Goal: Information Seeking & Learning: Learn about a topic

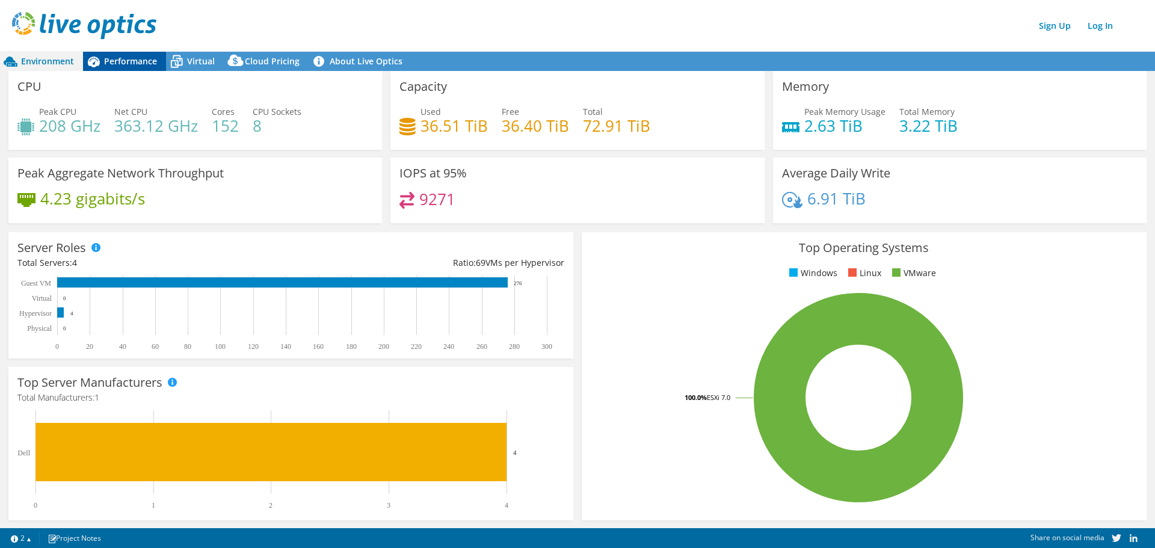
click at [124, 61] on span "Performance" at bounding box center [130, 60] width 53 height 11
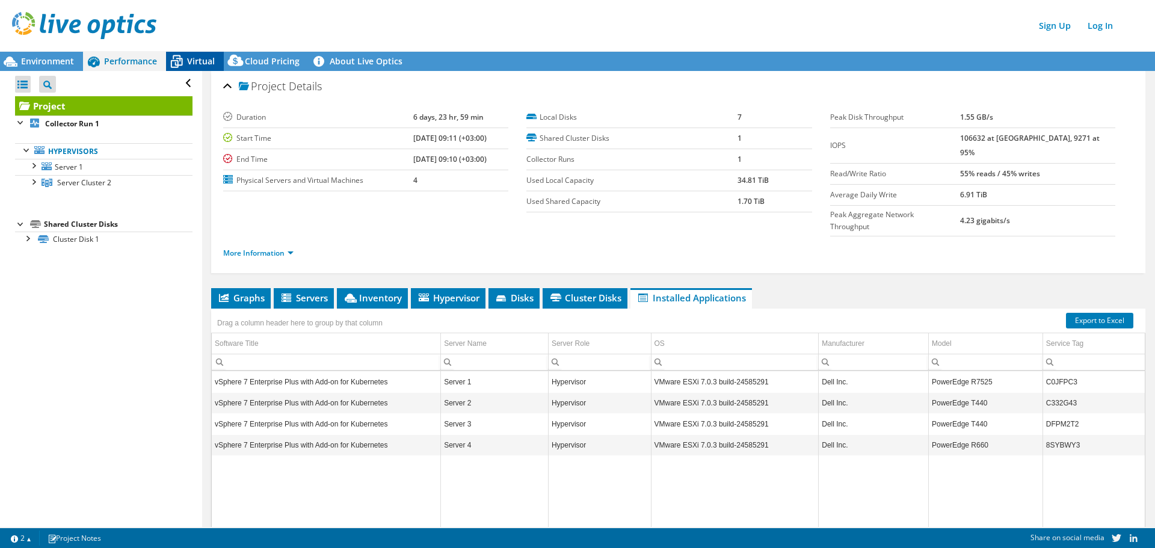
click at [191, 60] on span "Virtual" at bounding box center [201, 60] width 28 height 11
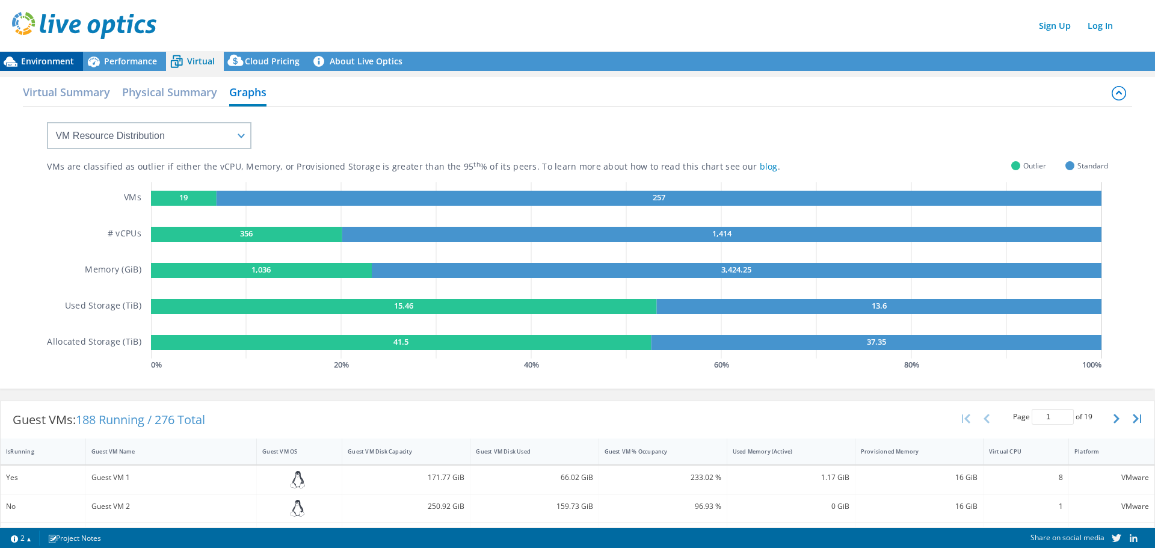
click at [40, 59] on span "Environment" at bounding box center [47, 60] width 53 height 11
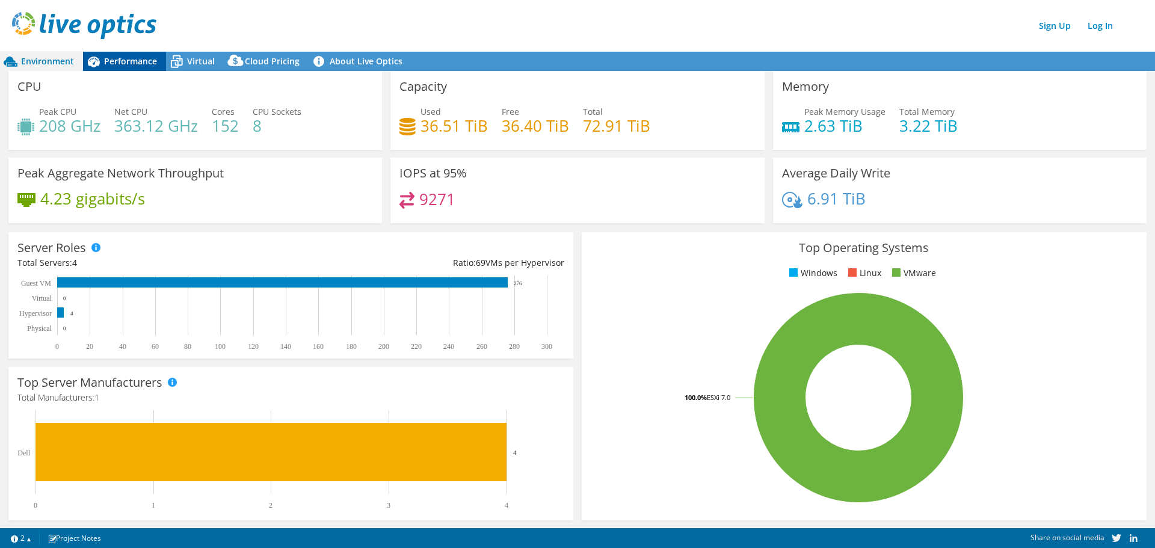
click at [116, 60] on span "Performance" at bounding box center [130, 60] width 53 height 11
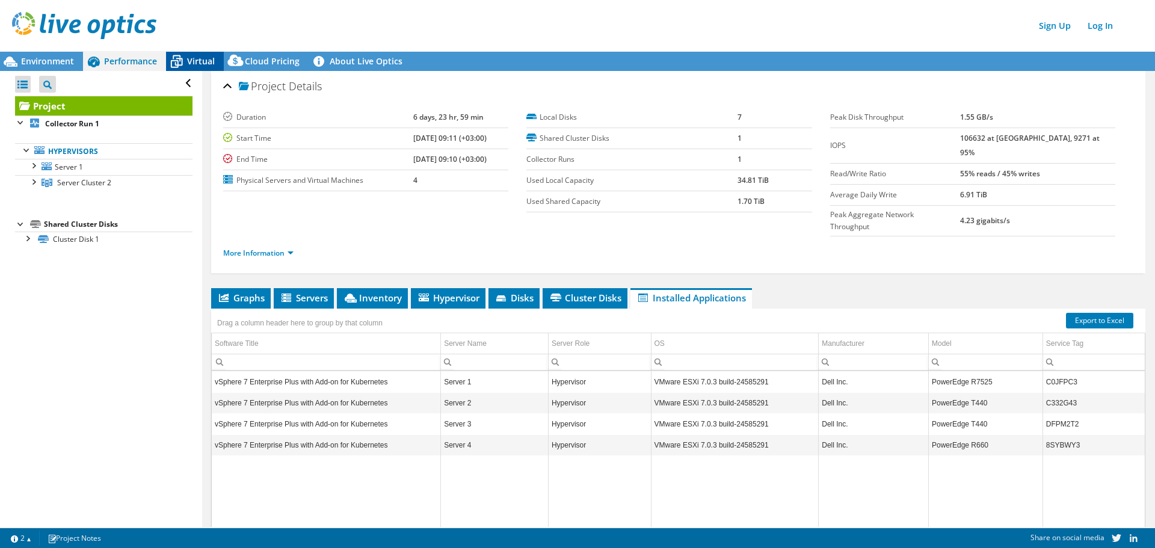
click at [191, 60] on span "Virtual" at bounding box center [201, 60] width 28 height 11
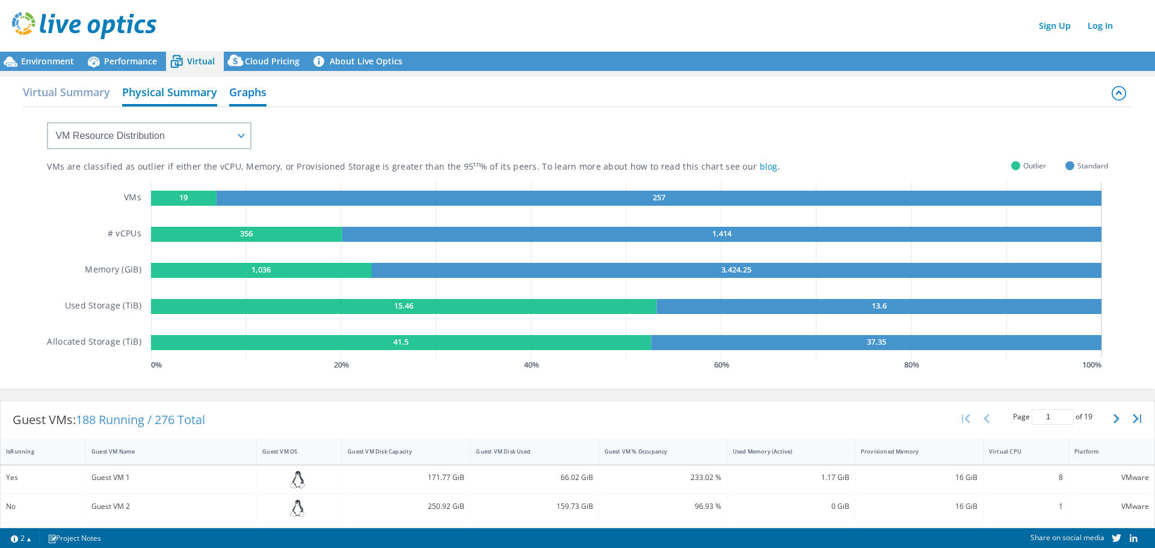
click at [153, 88] on h2 "Physical Summary" at bounding box center [169, 93] width 95 height 26
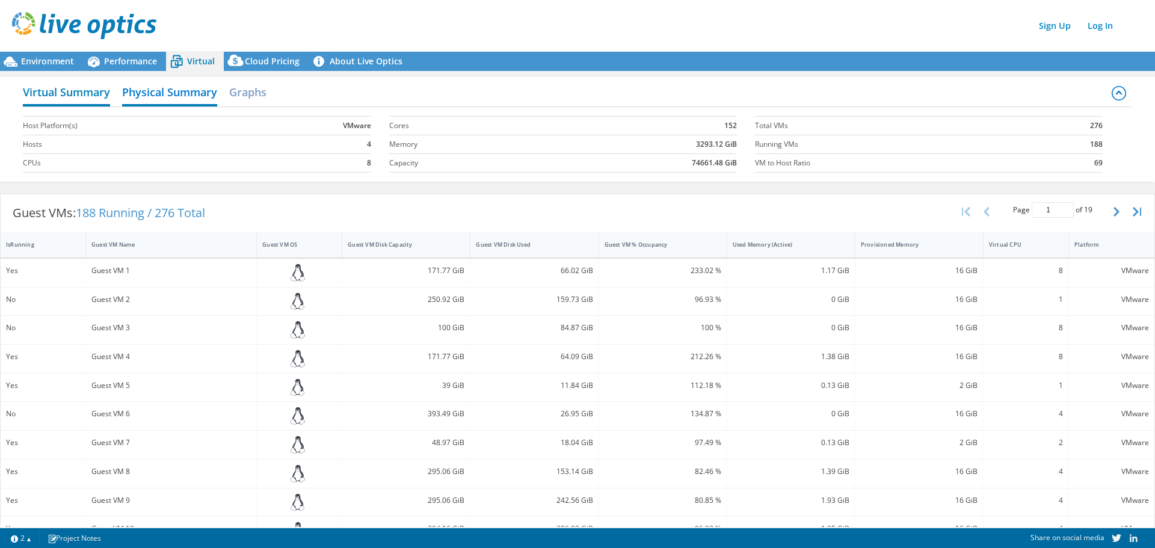
click at [76, 94] on h2 "Virtual Summary" at bounding box center [66, 93] width 87 height 26
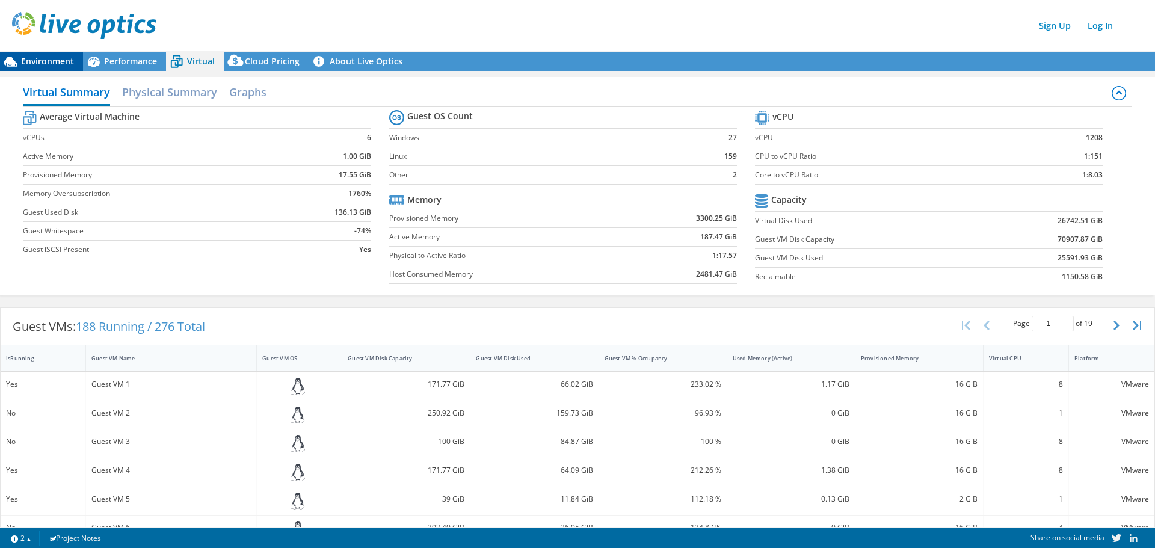
click at [34, 57] on span "Environment" at bounding box center [47, 60] width 53 height 11
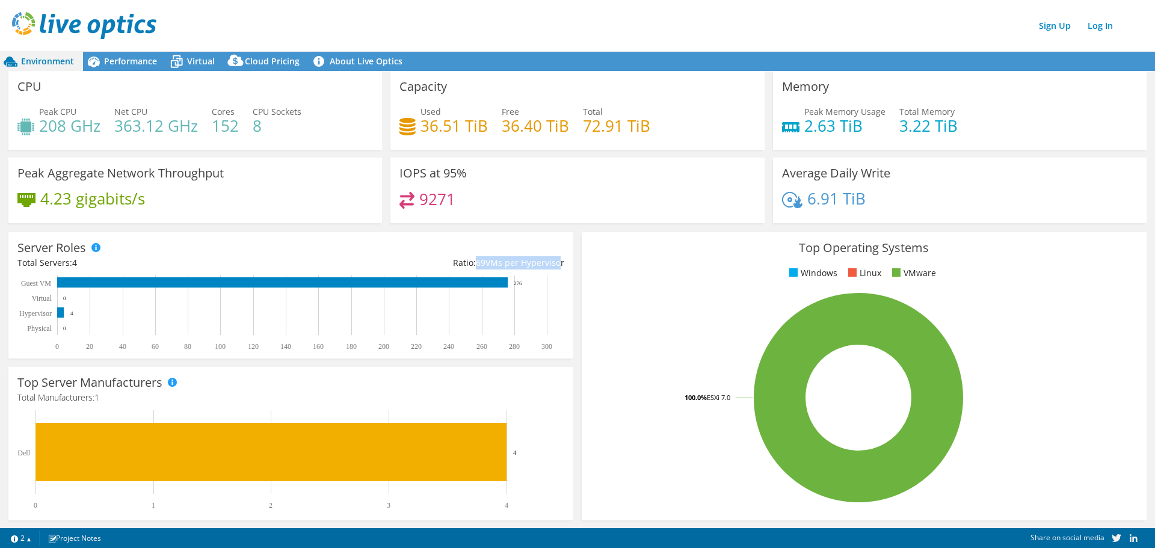
drag, startPoint x: 470, startPoint y: 262, endPoint x: 554, endPoint y: 263, distance: 83.6
click at [554, 263] on div "Ratio: 69 VMs per Hypervisor" at bounding box center [427, 262] width 273 height 13
click at [550, 217] on div "9271" at bounding box center [578, 205] width 356 height 26
drag, startPoint x: 129, startPoint y: 167, endPoint x: 261, endPoint y: 173, distance: 132.5
click at [260, 173] on div "Peak Aggregate Network Throughput 4.23 gigabits/s" at bounding box center [195, 191] width 374 height 66
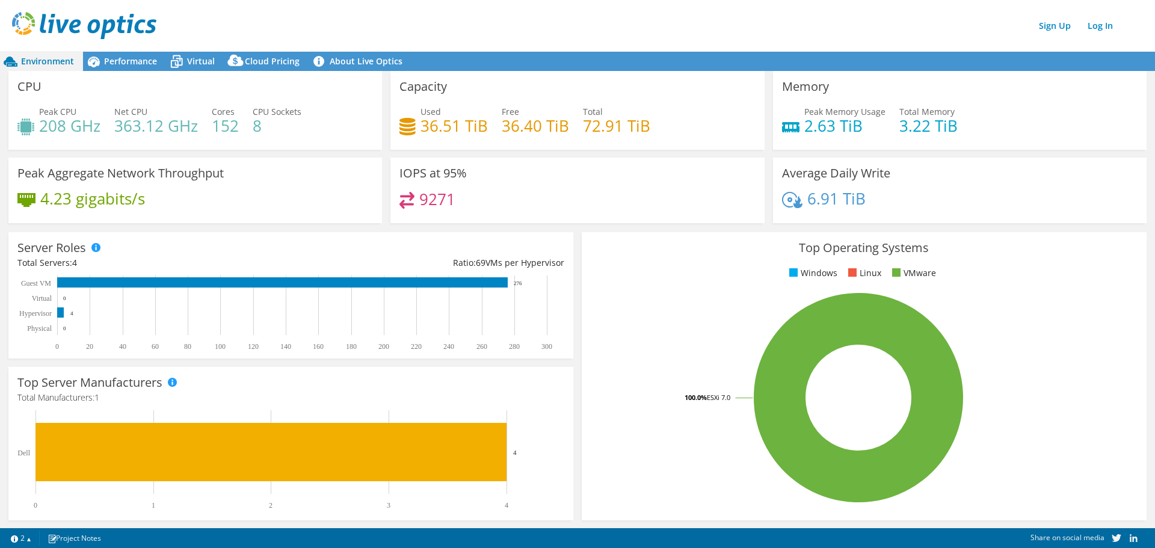
click at [266, 195] on div "4.23 gigabits/s" at bounding box center [195, 204] width 356 height 25
click at [656, 82] on div "Capacity Used 36.51 TiB Free 36.40 TiB Total 72.91 TiB" at bounding box center [578, 110] width 374 height 79
drag, startPoint x: 396, startPoint y: 170, endPoint x: 474, endPoint y: 182, distance: 79.1
click at [474, 182] on div "IOPS at 95% 9271" at bounding box center [578, 191] width 374 height 66
click at [492, 203] on div "9271" at bounding box center [578, 205] width 356 height 26
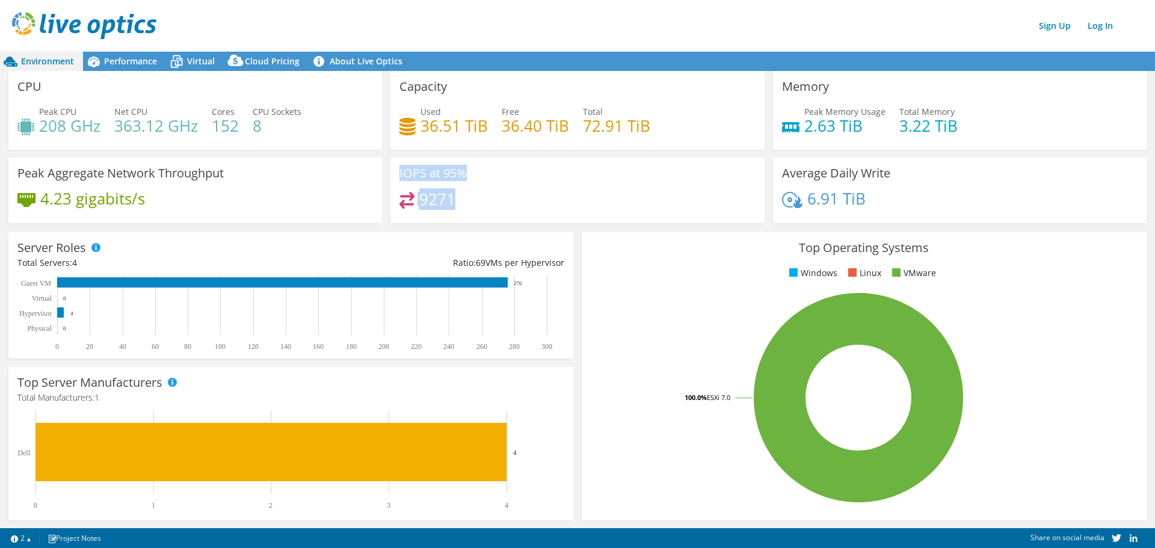
drag, startPoint x: 459, startPoint y: 202, endPoint x: 394, endPoint y: 172, distance: 72.2
click at [394, 172] on div "IOPS at 95% 9271" at bounding box center [578, 191] width 374 height 66
click at [515, 199] on div "9271" at bounding box center [578, 205] width 356 height 26
drag, startPoint x: 398, startPoint y: 170, endPoint x: 457, endPoint y: 199, distance: 65.7
click at [457, 199] on div "IOPS at 95% 9271" at bounding box center [578, 191] width 374 height 66
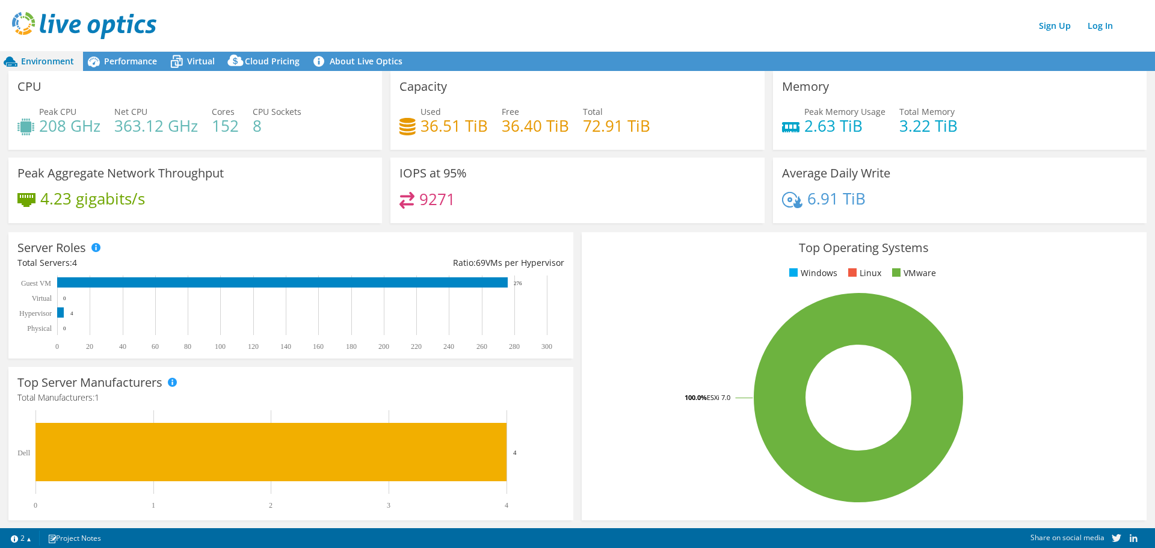
click at [494, 205] on div "9271" at bounding box center [578, 205] width 356 height 26
drag, startPoint x: 474, startPoint y: 203, endPoint x: 398, endPoint y: 168, distance: 83.2
click at [398, 167] on div "IOPS at 95% 9271" at bounding box center [578, 191] width 374 height 66
click at [567, 199] on div "9271" at bounding box center [578, 205] width 356 height 26
drag, startPoint x: 874, startPoint y: 199, endPoint x: 768, endPoint y: 168, distance: 109.7
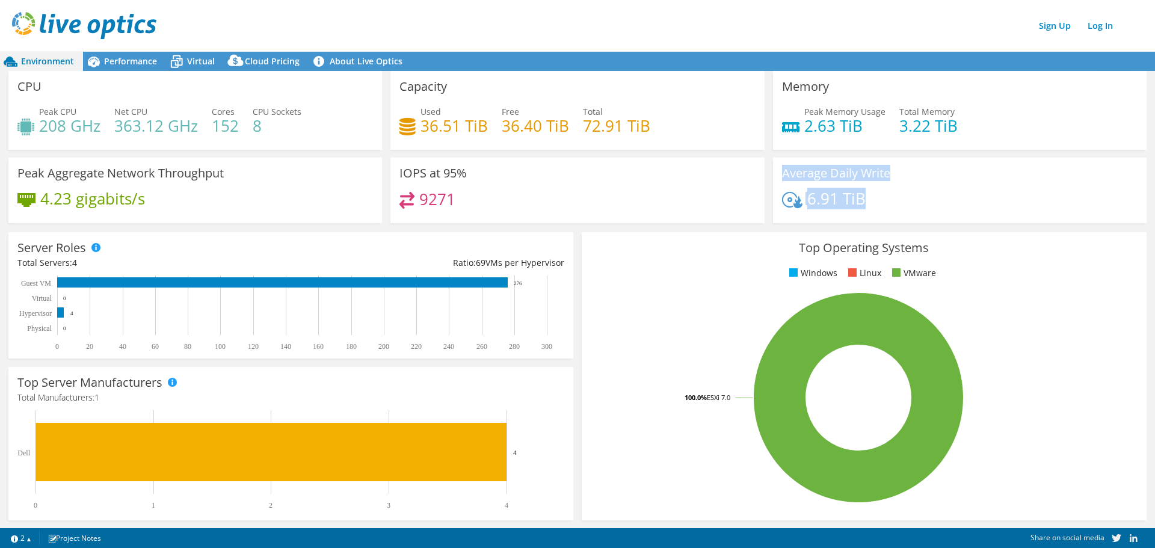
click at [773, 168] on div "Average Daily Write 6.91 TiB" at bounding box center [960, 191] width 374 height 66
click at [887, 187] on div "Average Daily Write 6.91 TiB" at bounding box center [960, 191] width 374 height 66
drag, startPoint x: 869, startPoint y: 202, endPoint x: 770, endPoint y: 170, distance: 103.7
click at [773, 170] on div "Average Daily Write 6.91 TiB" at bounding box center [960, 191] width 374 height 66
click at [868, 193] on div "6.91 TiB" at bounding box center [960, 204] width 356 height 25
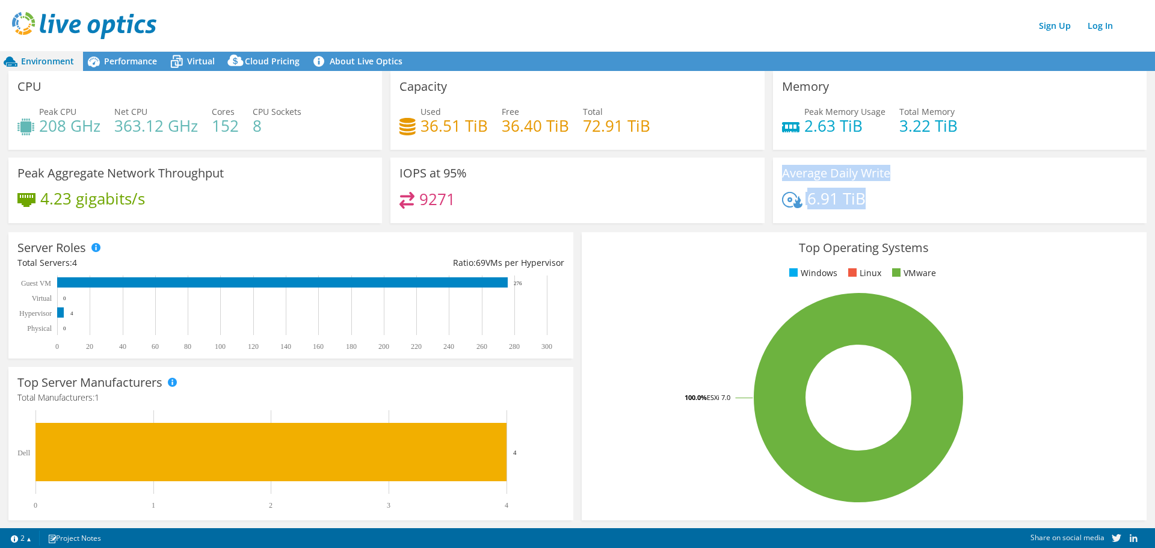
drag, startPoint x: 777, startPoint y: 173, endPoint x: 887, endPoint y: 198, distance: 112.4
click at [887, 198] on div "Average Daily Write 6.91 TiB" at bounding box center [960, 191] width 374 height 66
click at [889, 198] on div "6.91 TiB" at bounding box center [960, 204] width 356 height 25
drag, startPoint x: 871, startPoint y: 197, endPoint x: 775, endPoint y: 169, distance: 100.3
click at [775, 169] on div "Average Daily Write 6.91 TiB" at bounding box center [960, 191] width 374 height 66
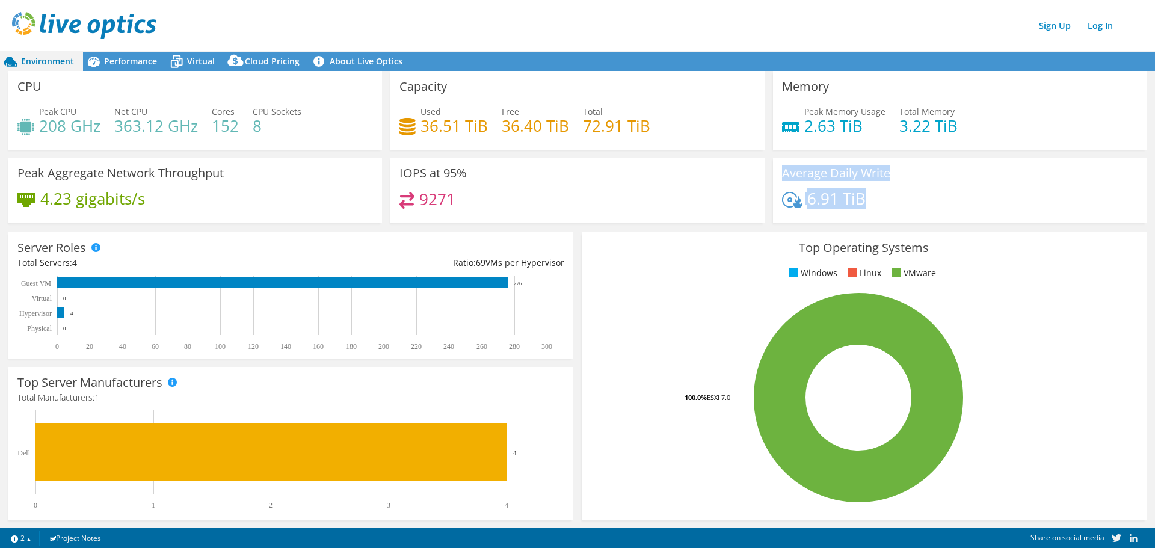
click at [795, 173] on h3 "Average Daily Write" at bounding box center [836, 173] width 108 height 13
drag, startPoint x: 777, startPoint y: 171, endPoint x: 883, endPoint y: 201, distance: 109.4
click at [883, 201] on div "Average Daily Write 6.91 TiB" at bounding box center [960, 191] width 374 height 66
click at [894, 199] on div "6.91 TiB" at bounding box center [960, 204] width 356 height 25
click at [120, 62] on span "Performance" at bounding box center [130, 60] width 53 height 11
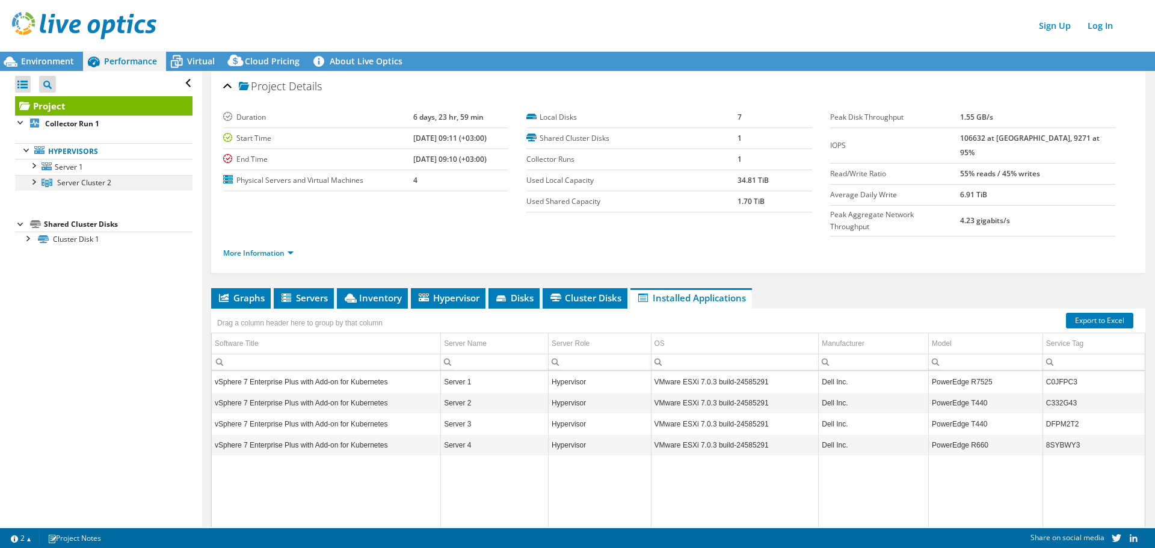
click at [35, 184] on div at bounding box center [33, 181] width 12 height 12
click at [40, 199] on div at bounding box center [39, 197] width 12 height 12
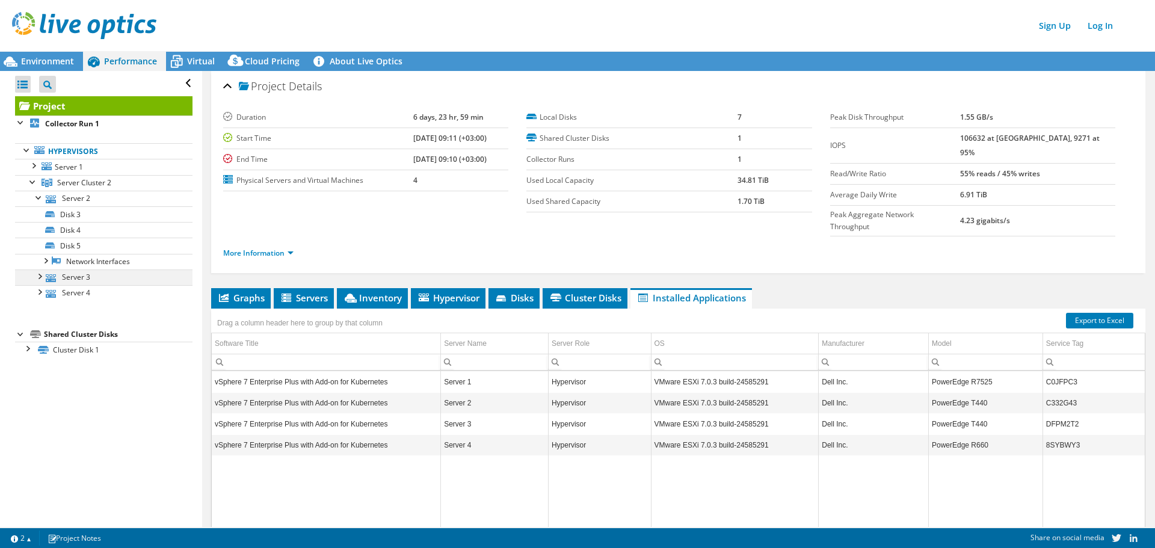
click at [40, 274] on div at bounding box center [39, 276] width 12 height 12
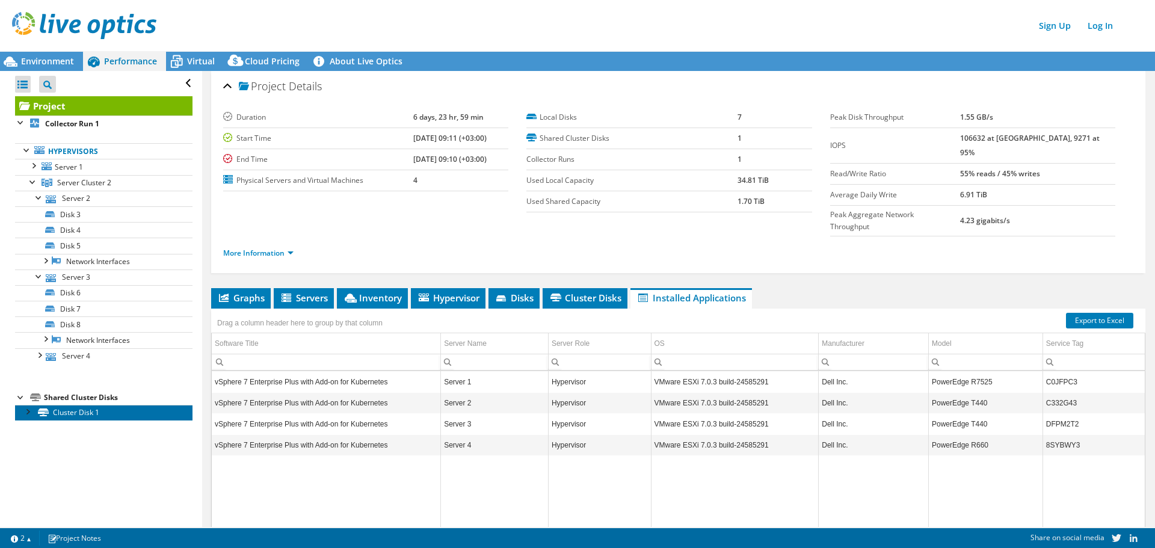
click at [70, 407] on link "Cluster Disk 1" at bounding box center [104, 413] width 178 height 16
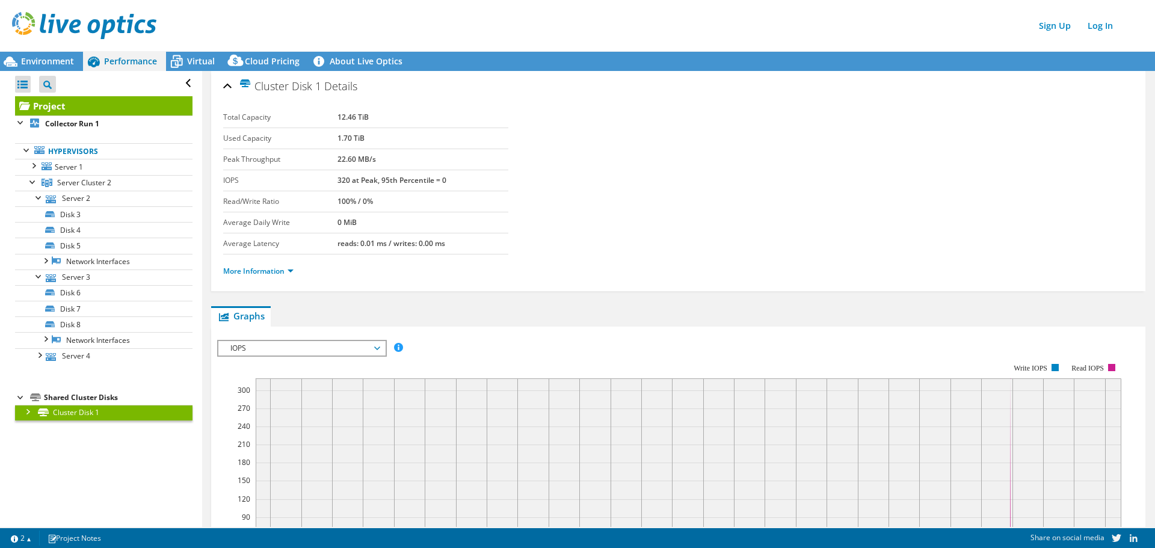
click at [34, 413] on link "Cluster Disk 1" at bounding box center [104, 413] width 178 height 16
click at [20, 400] on div at bounding box center [21, 397] width 12 height 12
click at [53, 60] on span "Environment" at bounding box center [47, 60] width 53 height 11
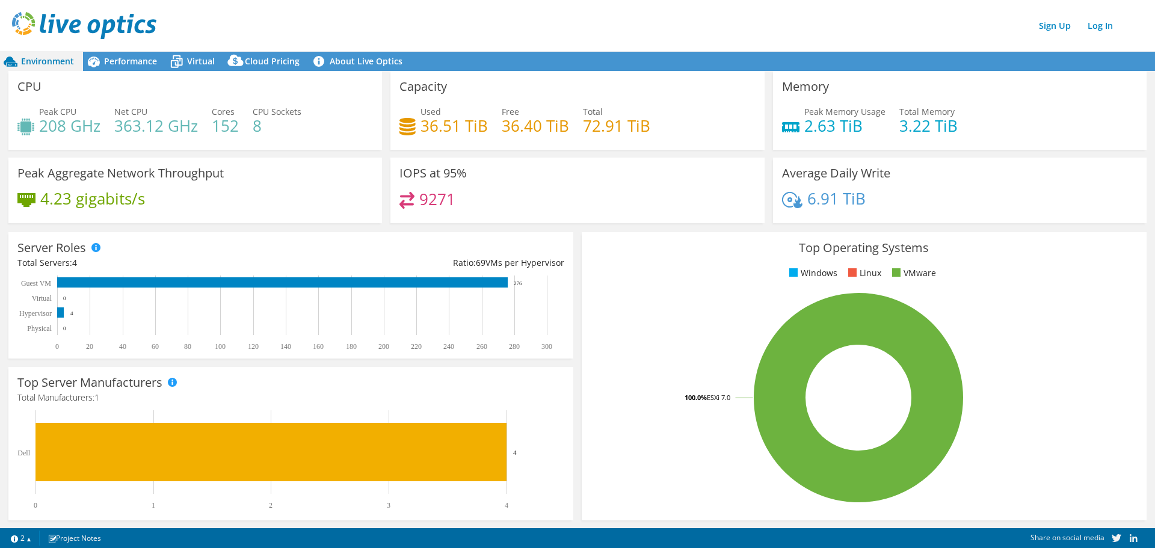
click at [206, 50] on header "Sign Up Log In" at bounding box center [589, 25] width 1179 height 51
click at [199, 54] on div "Virtual" at bounding box center [195, 61] width 58 height 19
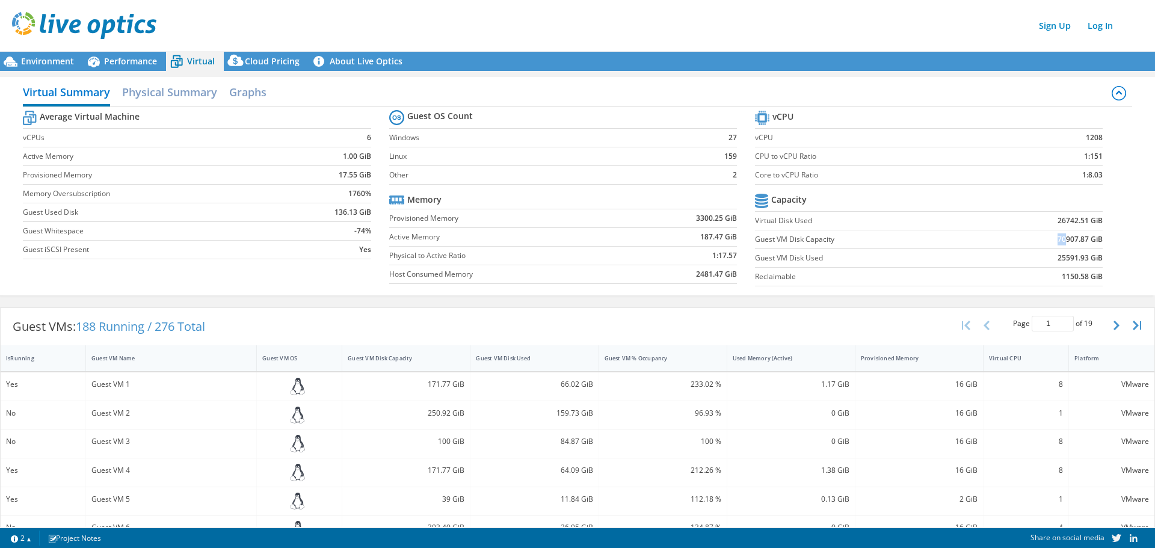
drag, startPoint x: 1057, startPoint y: 241, endPoint x: 1035, endPoint y: 239, distance: 21.8
click at [1035, 239] on td "70907.87 GiB" at bounding box center [1043, 239] width 120 height 19
click at [1039, 269] on td "1150.58 GiB" at bounding box center [1043, 277] width 120 height 19
drag, startPoint x: 1063, startPoint y: 261, endPoint x: 1033, endPoint y: 256, distance: 30.5
click at [1033, 256] on td "25591.93 GiB" at bounding box center [1043, 258] width 120 height 19
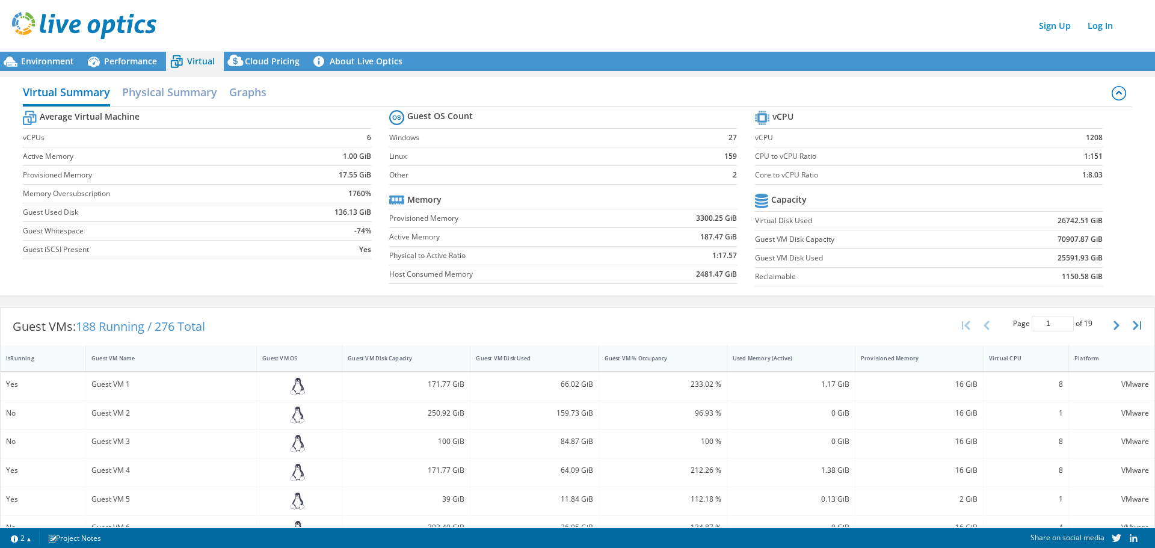
click at [956, 261] on label "Guest VM Disk Used" at bounding box center [868, 258] width 227 height 12
drag, startPoint x: 767, startPoint y: 257, endPoint x: 948, endPoint y: 259, distance: 181.1
click at [942, 259] on label "Guest VM Disk Used" at bounding box center [868, 258] width 227 height 12
click at [965, 275] on label "Reclaimable" at bounding box center [868, 277] width 227 height 12
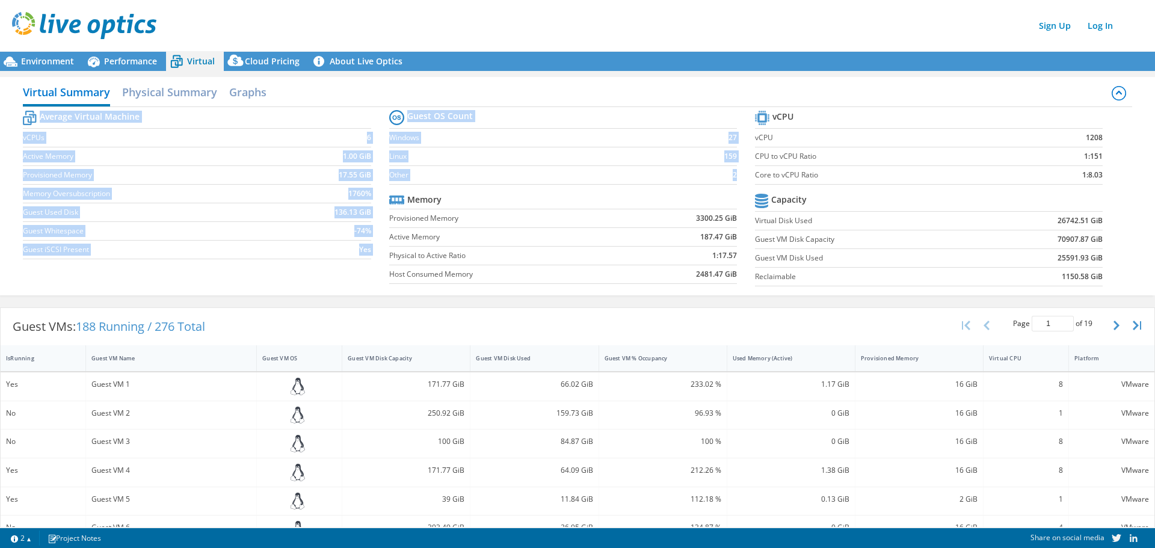
drag, startPoint x: 736, startPoint y: 276, endPoint x: 385, endPoint y: 139, distance: 377.0
click at [379, 140] on div "Average Virtual Machine vCPUs 6 Active Memory 1.00 GiB Provisioned Memory 17.55…" at bounding box center [577, 199] width 1109 height 185
click at [651, 173] on label "Other" at bounding box center [540, 175] width 302 height 12
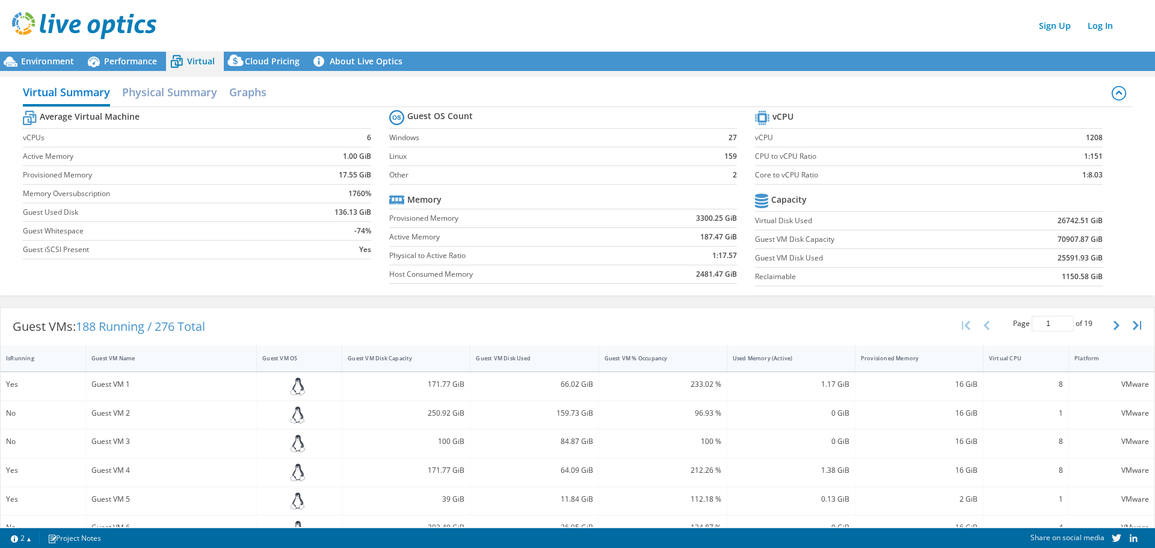
click at [651, 99] on div "Virtual Summary Physical Summary Graphs" at bounding box center [577, 93] width 1109 height 27
click at [661, 99] on div "Virtual Summary Physical Summary Graphs" at bounding box center [577, 93] width 1109 height 27
click at [910, 94] on div "Virtual Summary Physical Summary Graphs" at bounding box center [577, 93] width 1109 height 27
click at [513, 75] on div "Virtual Summary Physical Summary Graphs Average Virtual Machine vCPUs 6 Active …" at bounding box center [577, 186] width 1155 height 230
click at [45, 64] on span "Environment" at bounding box center [47, 60] width 53 height 11
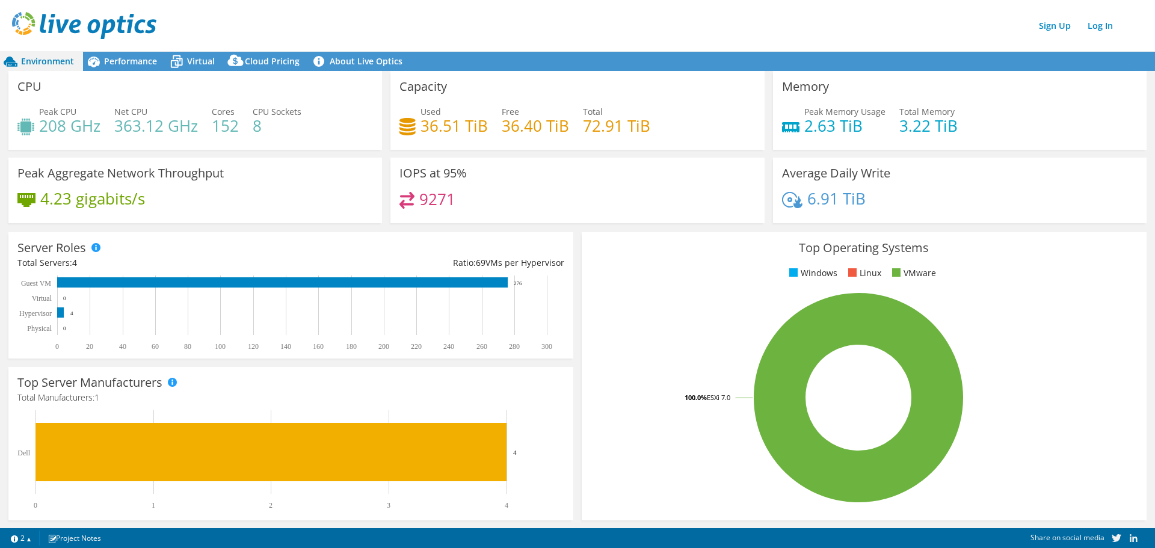
click at [543, 182] on div "IOPS at 95% 9271" at bounding box center [578, 191] width 374 height 66
click at [582, 233] on div "Top Operating Systems Windows Linux VMware 100.0% ESXi 7.0" at bounding box center [864, 376] width 565 height 288
click at [106, 62] on span "Performance" at bounding box center [130, 60] width 53 height 11
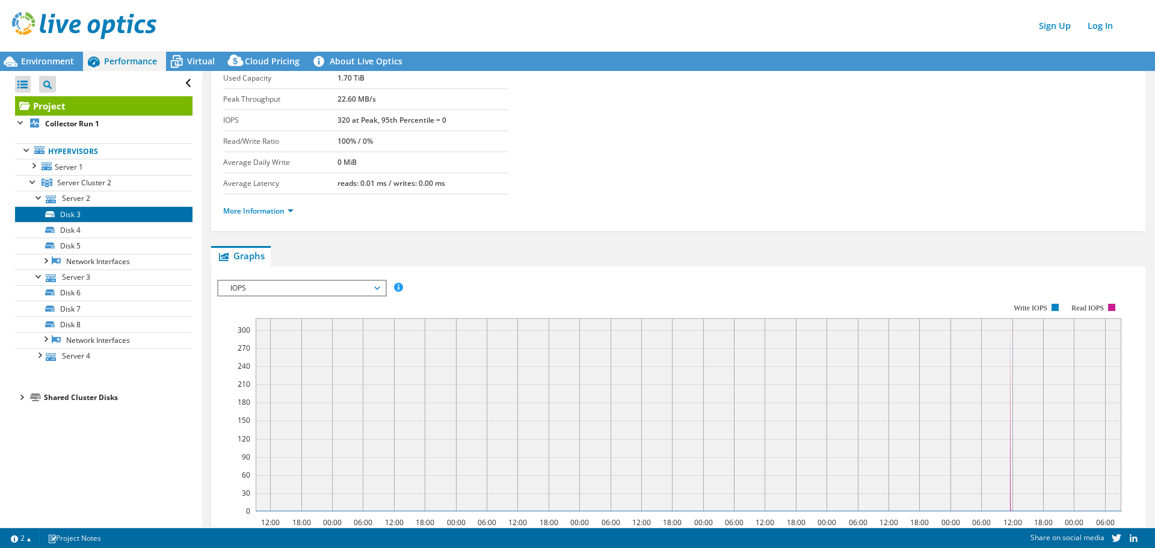
click at [55, 220] on link "Disk 3" at bounding box center [104, 214] width 178 height 16
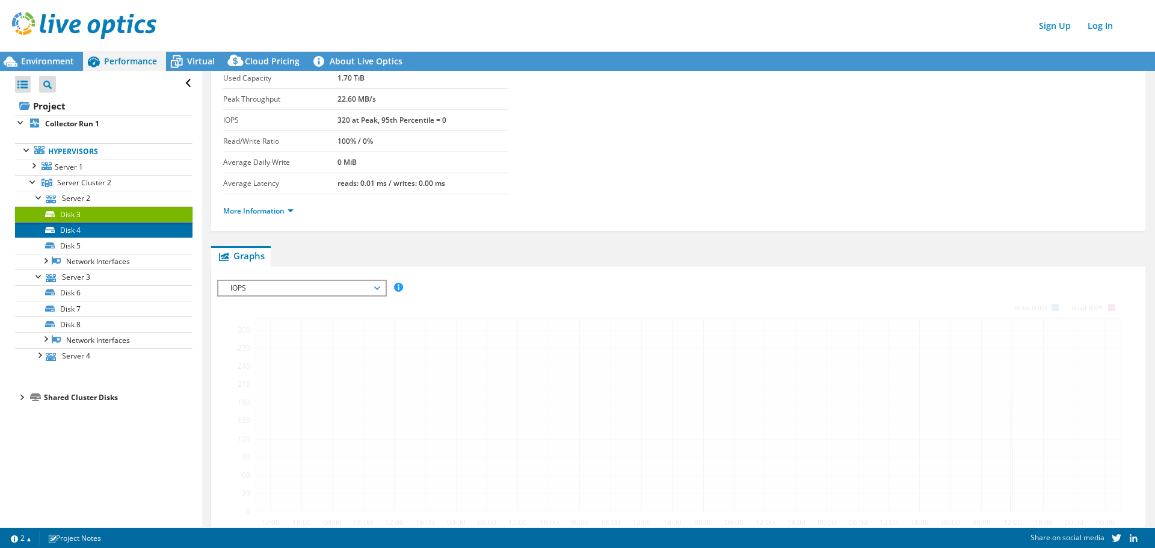
click at [66, 237] on link "Disk 4" at bounding box center [104, 230] width 178 height 16
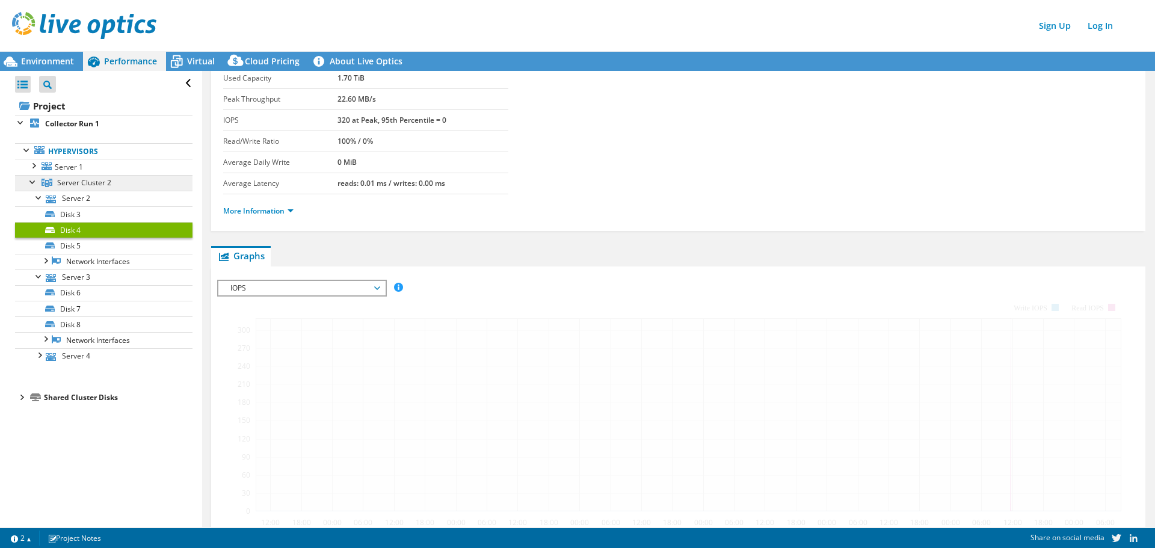
click at [67, 182] on span "Server Cluster 2" at bounding box center [84, 183] width 54 height 10
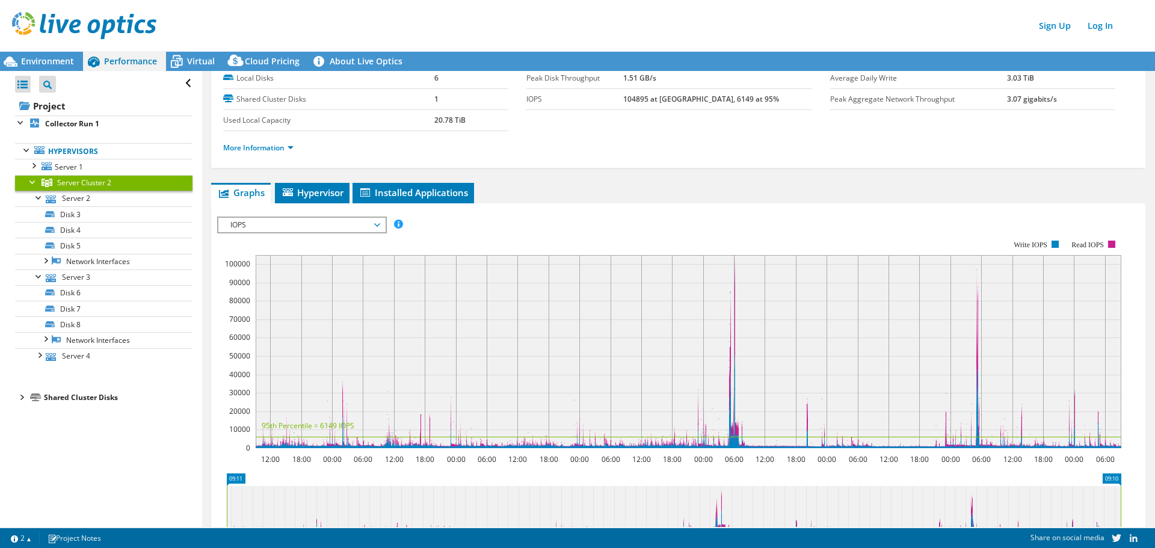
click at [326, 211] on div "IOPS Disk Throughput IO Size Latency Queue Depth CPU Percentage Memory Page Fau…" at bounding box center [678, 409] width 922 height 396
click at [273, 198] on ul "Graphs Servers Inventory Hypervisor Disks Cluster Disks Installed Applications" at bounding box center [678, 193] width 934 height 20
click at [295, 193] on span "Hypervisor" at bounding box center [312, 193] width 63 height 12
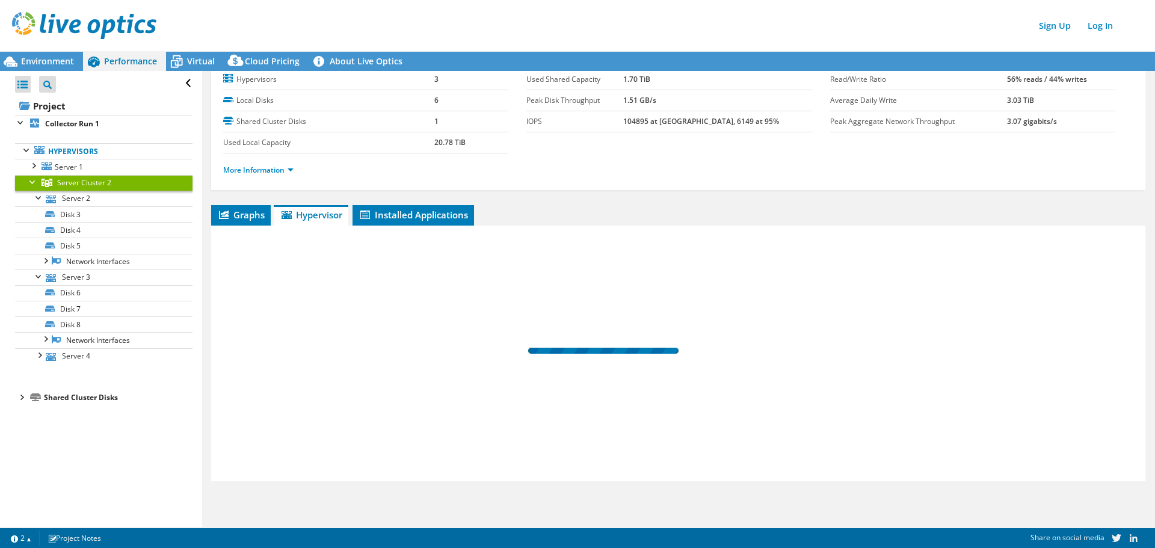
scroll to position [38, 0]
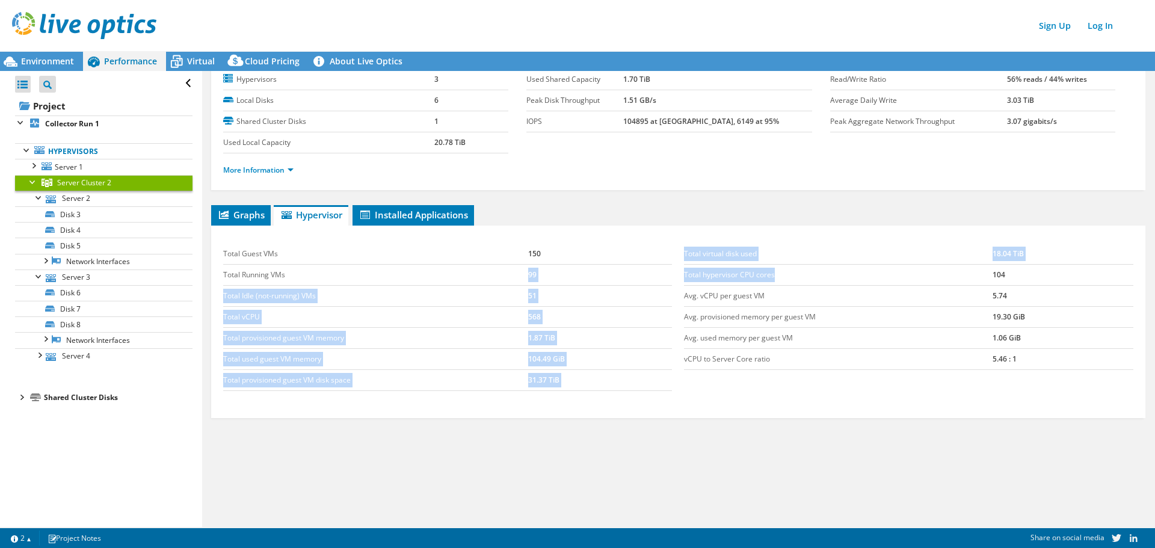
drag, startPoint x: 781, startPoint y: 275, endPoint x: 499, endPoint y: 282, distance: 282.3
click at [499, 282] on div "Total Guest VMs 150 Total Running VMs 99 Total Idle (not-running) VMs 51 Total …" at bounding box center [678, 317] width 922 height 171
click at [80, 321] on link "Disk 8" at bounding box center [104, 325] width 178 height 16
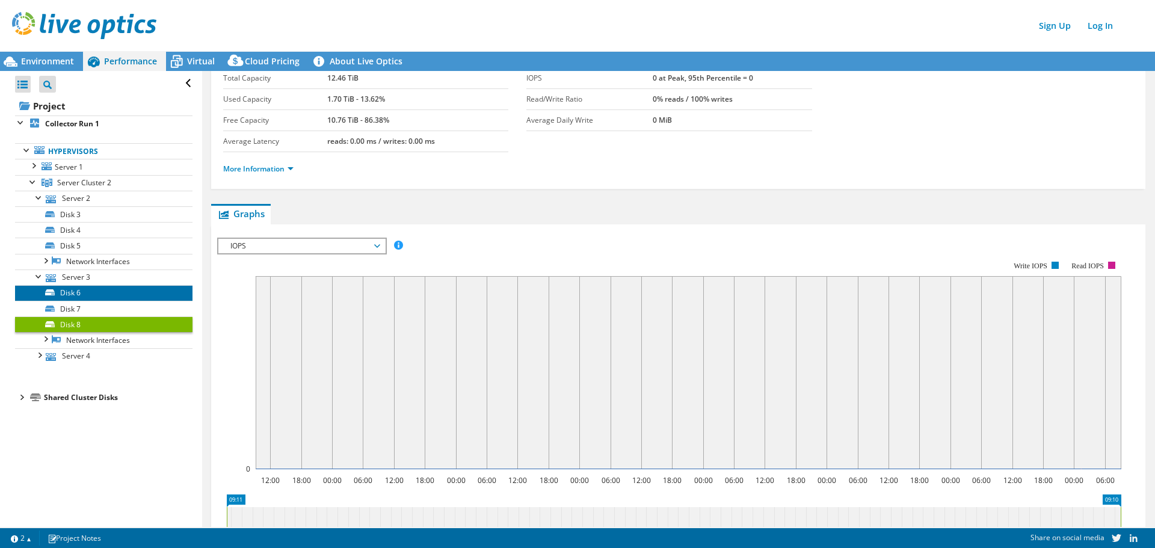
click at [79, 288] on link "Disk 6" at bounding box center [104, 293] width 178 height 16
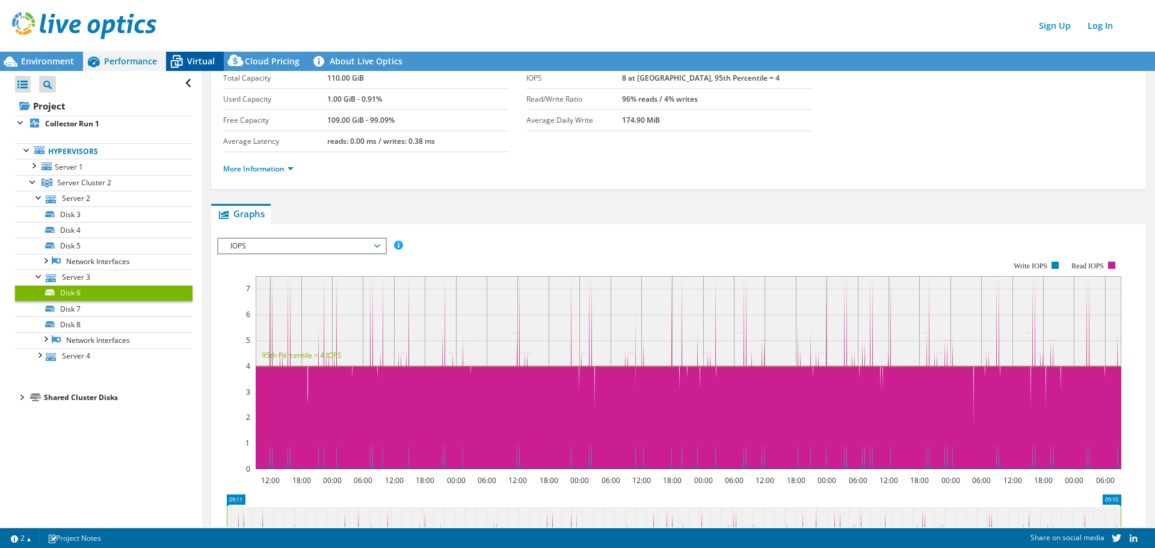
click at [189, 59] on span "Virtual" at bounding box center [201, 60] width 28 height 11
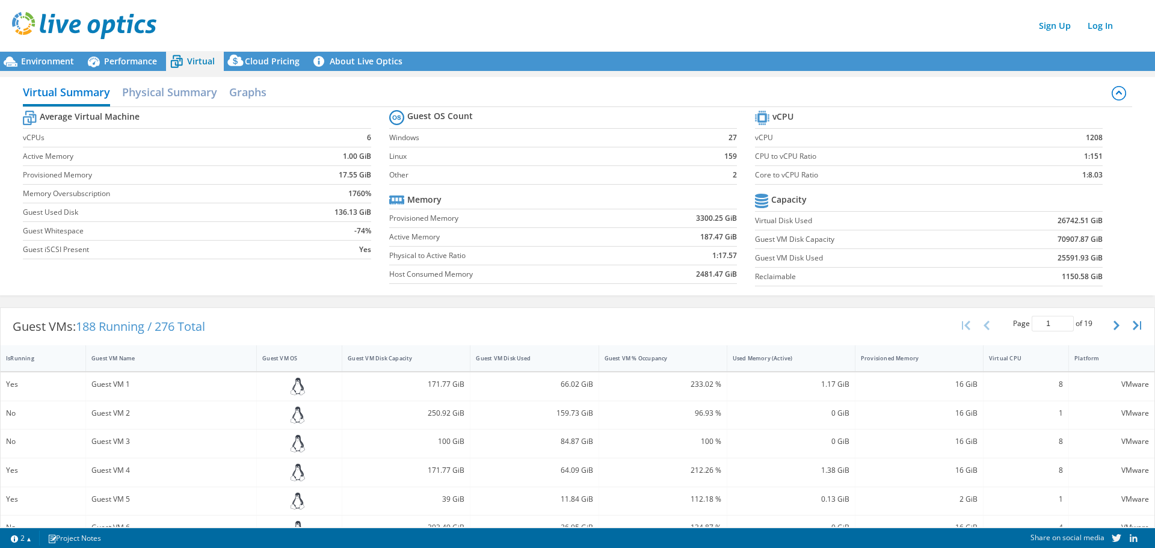
scroll to position [0, 0]
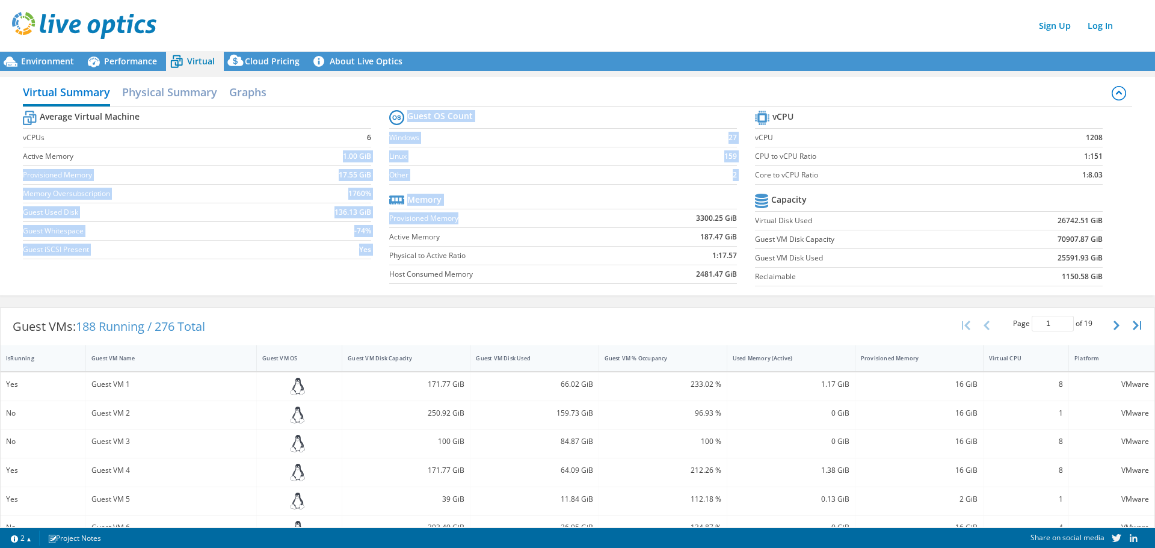
drag, startPoint x: 421, startPoint y: 190, endPoint x: 585, endPoint y: 209, distance: 165.4
click at [585, 209] on div "Average Virtual Machine vCPUs 6 Active Memory 1.00 GiB Provisioned Memory 17.55…" at bounding box center [577, 199] width 1109 height 185
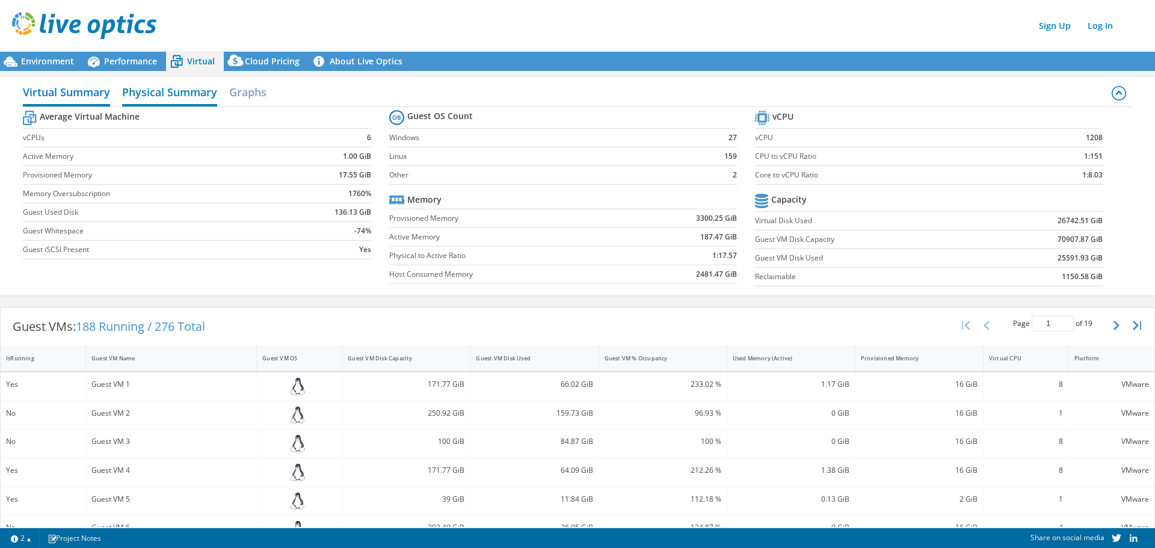
click at [173, 81] on h2 "Physical Summary" at bounding box center [169, 93] width 95 height 26
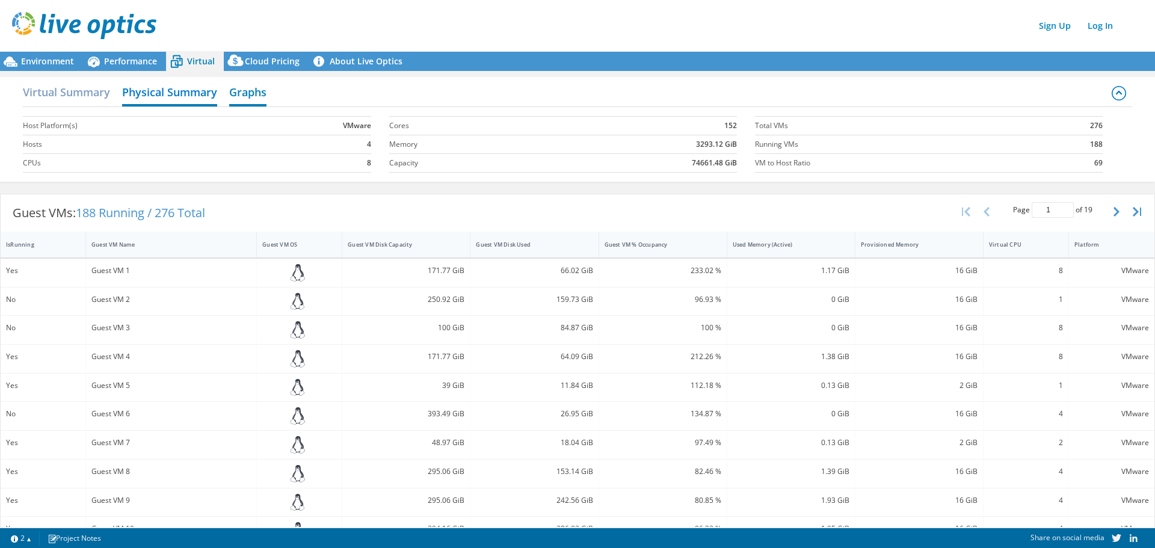
click at [249, 93] on h2 "Graphs" at bounding box center [247, 93] width 37 height 26
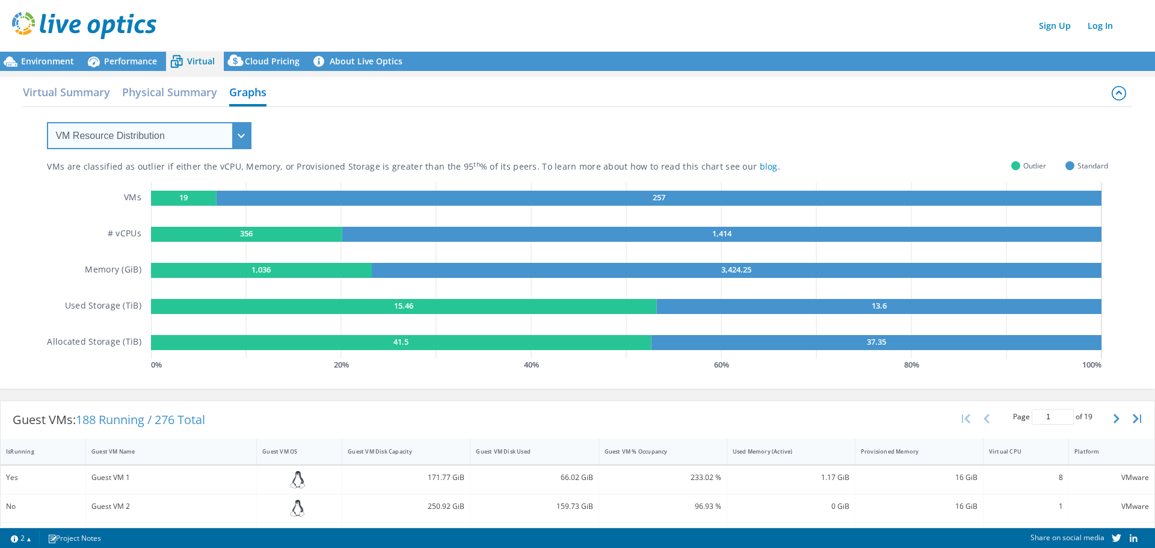
click at [162, 134] on select "VM Resource Distribution Provisioning Contrast Over Provisioning" at bounding box center [149, 135] width 205 height 27
click at [381, 129] on div "VMs are classified as outlier if either the vCPU, Memory, or Provisioned Storag…" at bounding box center [577, 240] width 1061 height 267
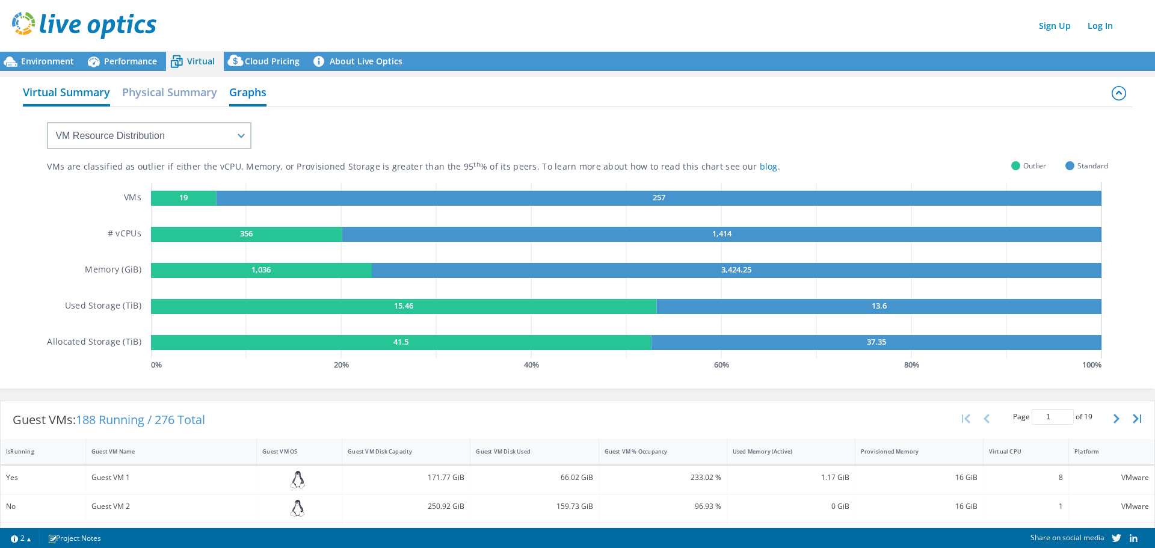
click at [85, 98] on h2 "Virtual Summary" at bounding box center [66, 93] width 87 height 26
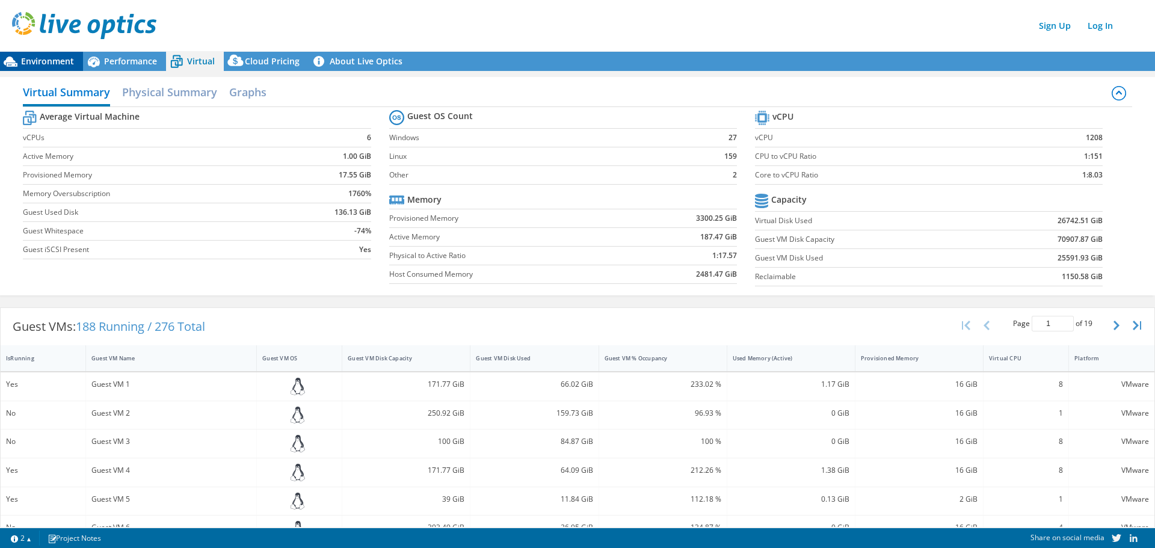
click at [64, 71] on div "Virtual Summary Physical Summary Graphs Average Virtual Machine vCPUs 6 Active …" at bounding box center [577, 186] width 1155 height 230
click at [61, 67] on div "Environment" at bounding box center [41, 61] width 83 height 19
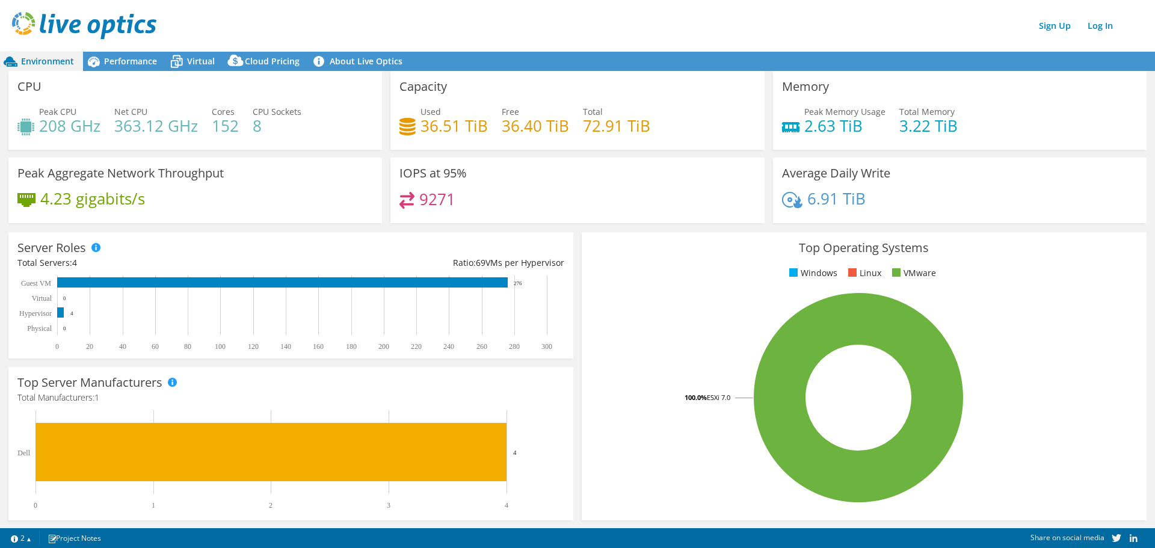
click at [496, 39] on header "Sign Up Log In" at bounding box center [589, 25] width 1179 height 51
click at [731, 33] on div "Sign Up Log In" at bounding box center [589, 25] width 1155 height 27
drag, startPoint x: 159, startPoint y: 197, endPoint x: 16, endPoint y: 168, distance: 146.1
click at [16, 168] on div "Peak Aggregate Network Throughput 4.23 gigabits/s" at bounding box center [195, 191] width 374 height 66
click at [77, 183] on div "Peak Aggregate Network Throughput 4.23 gigabits/s" at bounding box center [195, 191] width 374 height 66
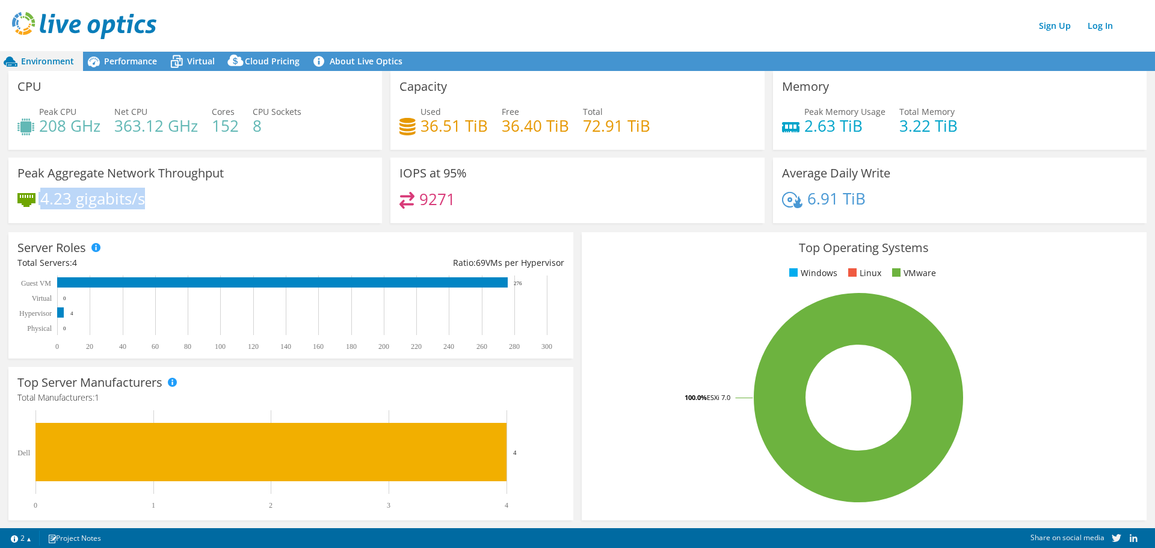
drag, startPoint x: 38, startPoint y: 191, endPoint x: 229, endPoint y: 194, distance: 190.8
click at [195, 197] on div "Peak Aggregate Network Throughput 4.23 gigabits/s" at bounding box center [195, 191] width 374 height 66
click at [233, 193] on div "4.23 gigabits/s" at bounding box center [195, 204] width 356 height 25
drag, startPoint x: 19, startPoint y: 171, endPoint x: 150, endPoint y: 208, distance: 136.4
click at [137, 206] on div "Peak Aggregate Network Throughput 4.23 gigabits/s" at bounding box center [195, 191] width 374 height 66
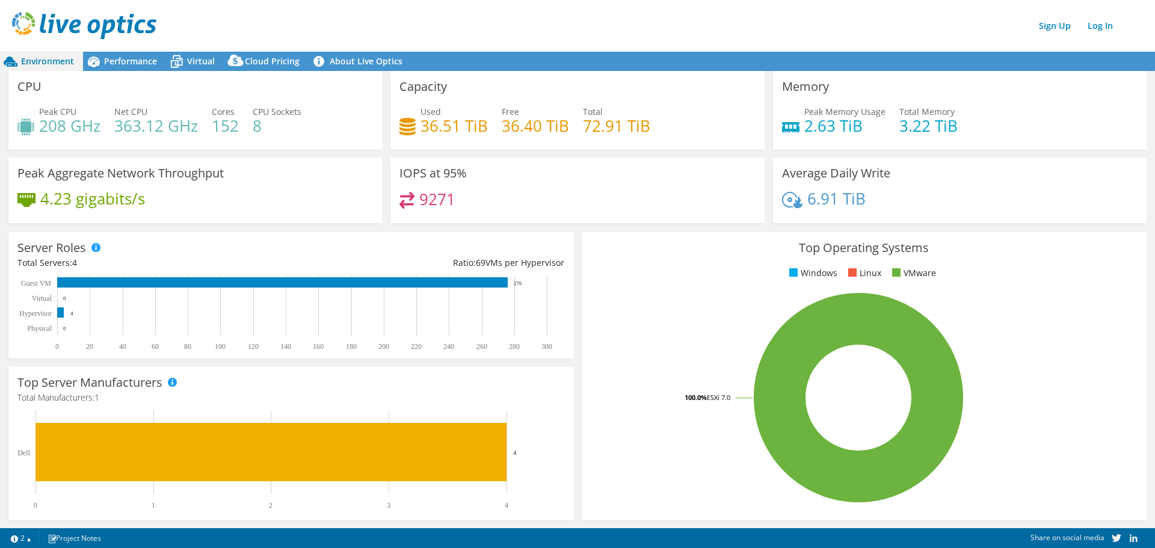
click at [178, 211] on div "4.23 gigabits/s" at bounding box center [195, 204] width 356 height 25
click at [132, 58] on span "Performance" at bounding box center [130, 60] width 53 height 11
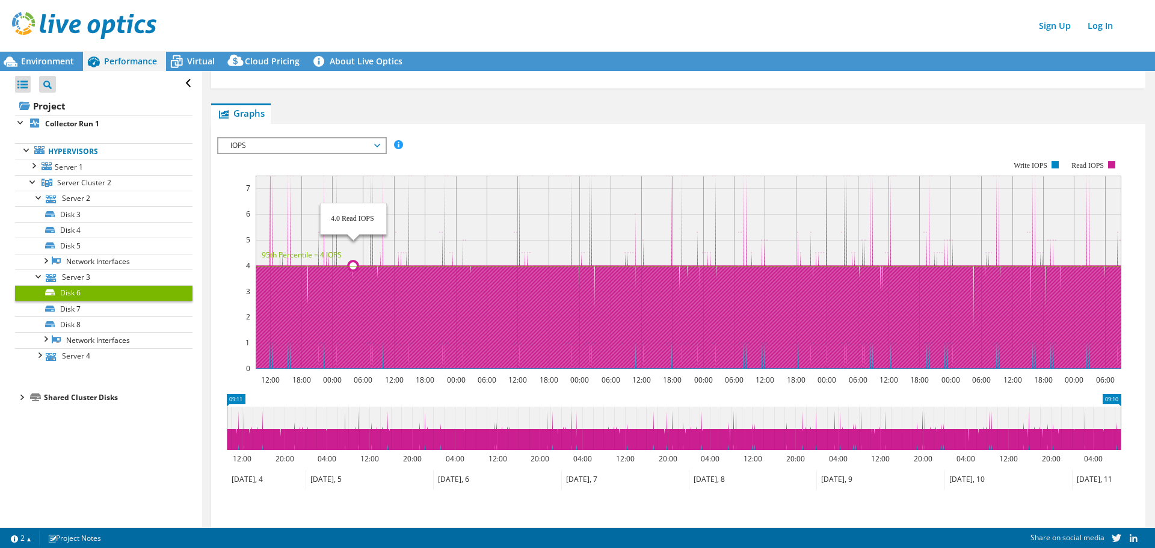
scroll to position [122, 0]
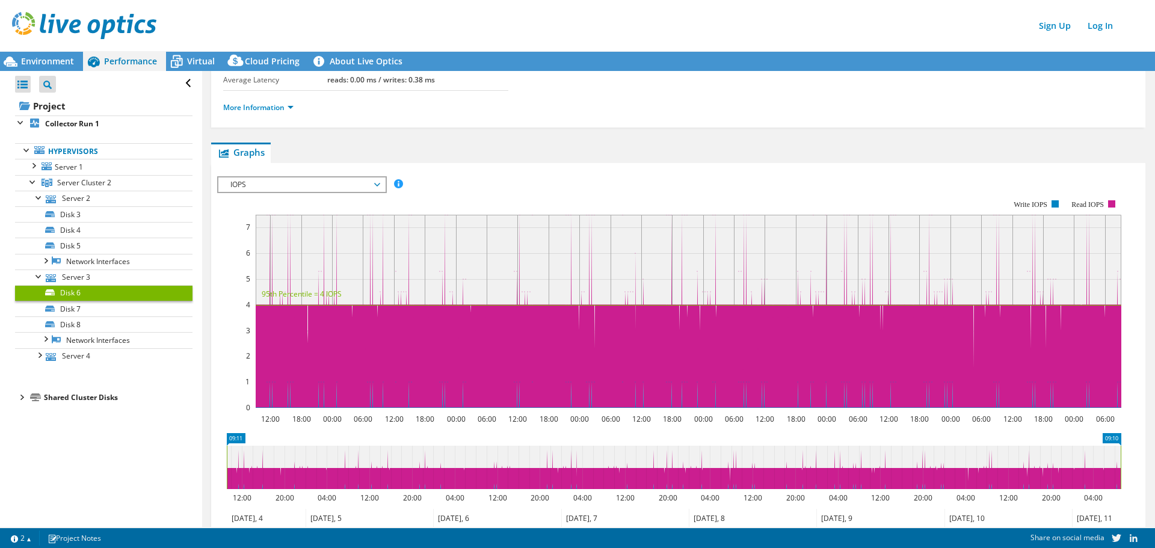
click at [354, 185] on span "IOPS" at bounding box center [301, 185] width 155 height 14
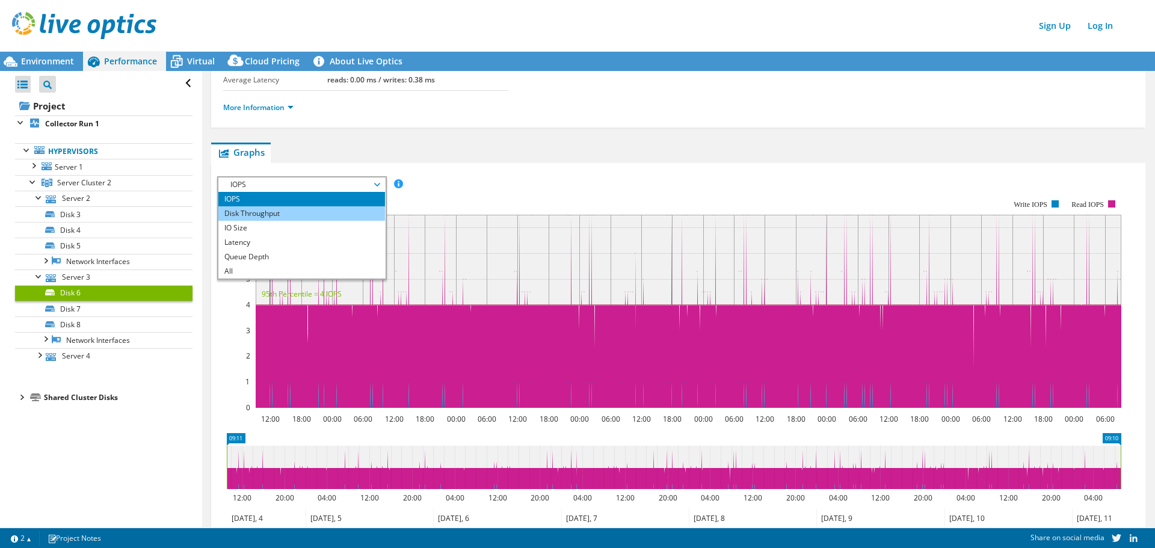
click at [317, 212] on li "Disk Throughput" at bounding box center [301, 213] width 167 height 14
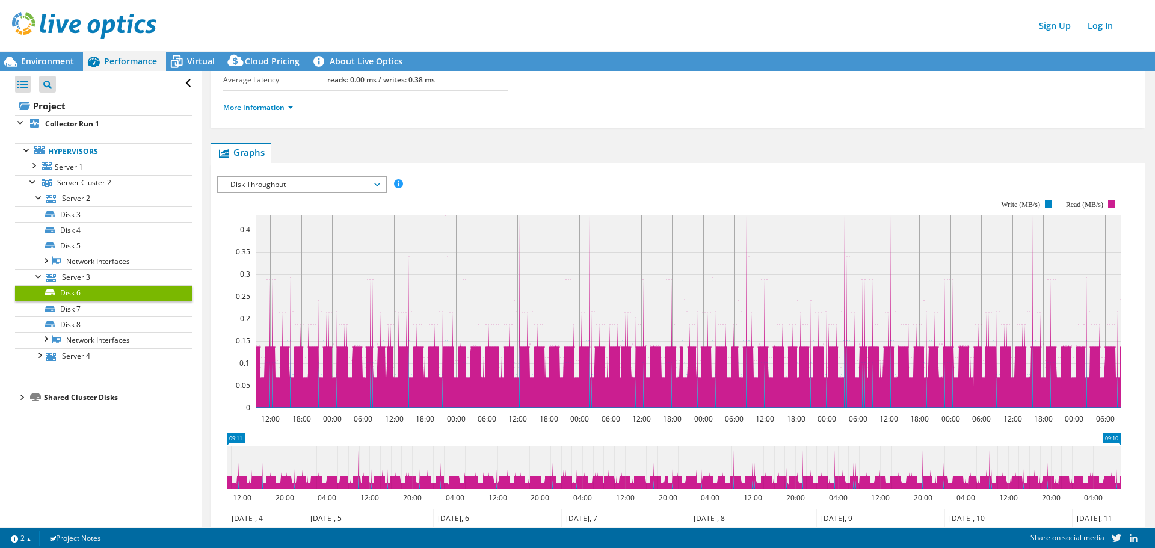
click at [499, 176] on div "IOPS Disk Throughput IO Size Latency Queue Depth CPU Percentage Memory Page Fau…" at bounding box center [678, 371] width 922 height 390
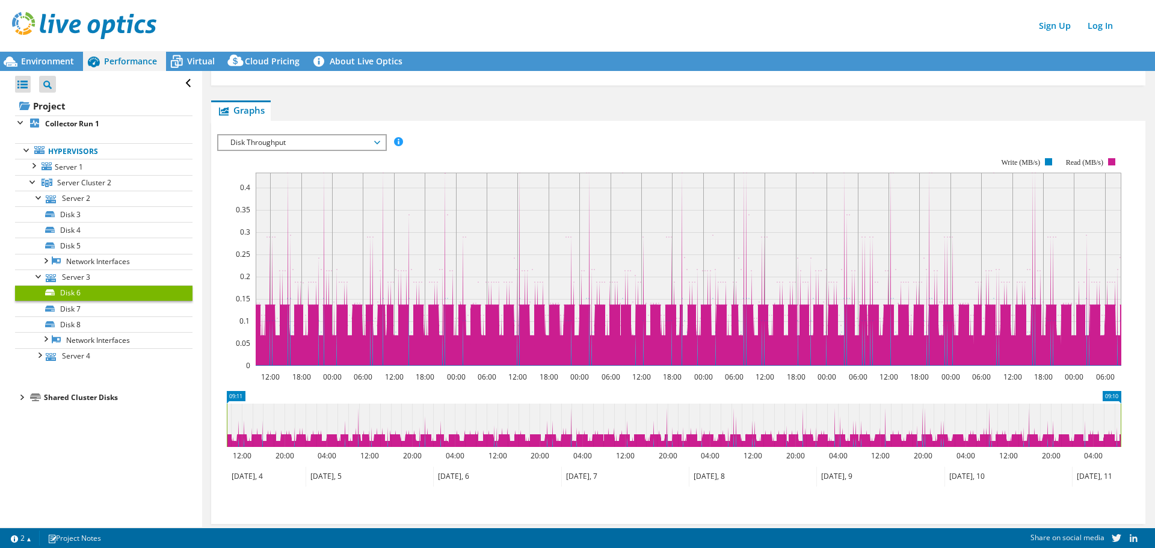
scroll to position [182, 0]
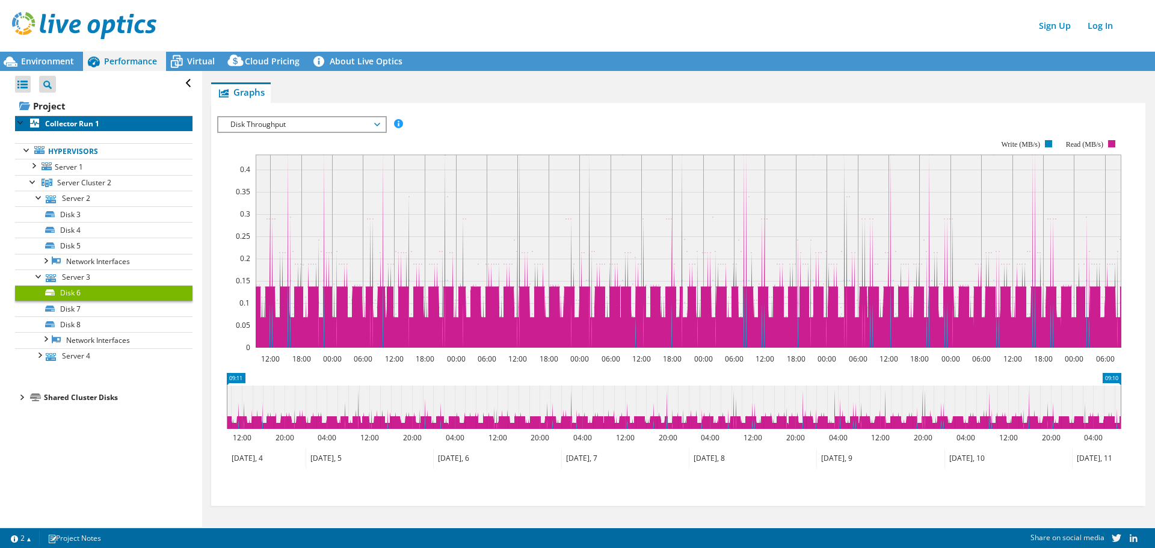
click at [85, 126] on b "Collector Run 1" at bounding box center [72, 124] width 54 height 10
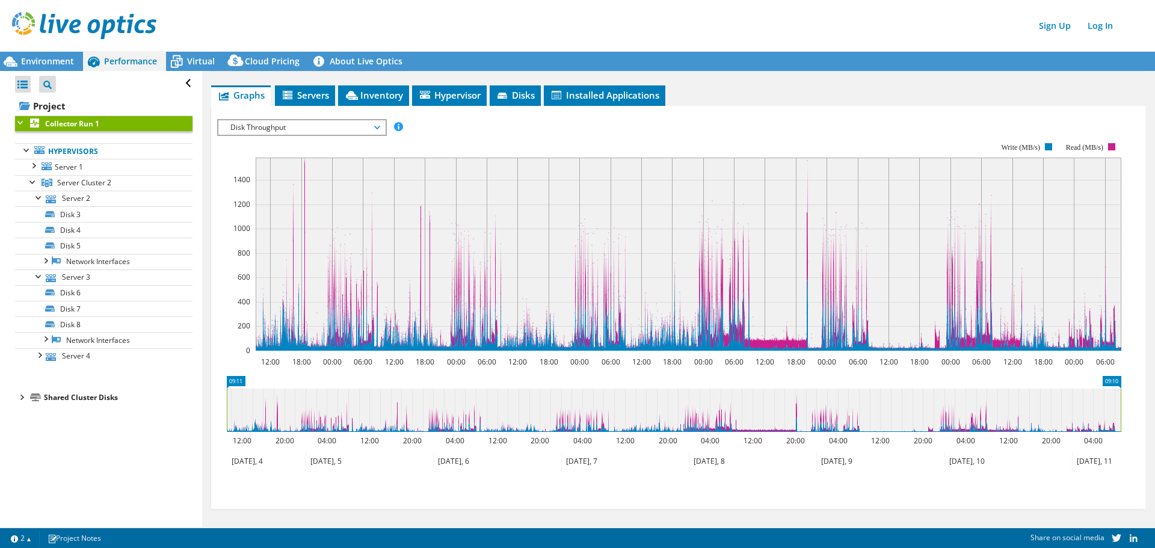
click at [298, 126] on span "Disk Throughput" at bounding box center [301, 127] width 155 height 14
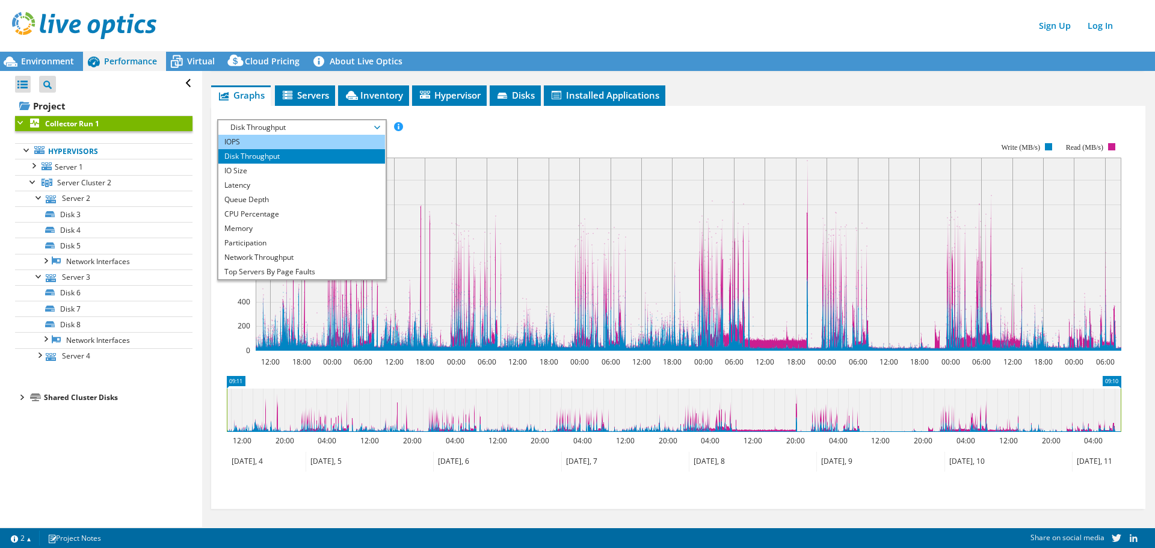
click at [291, 137] on li "IOPS" at bounding box center [301, 142] width 167 height 14
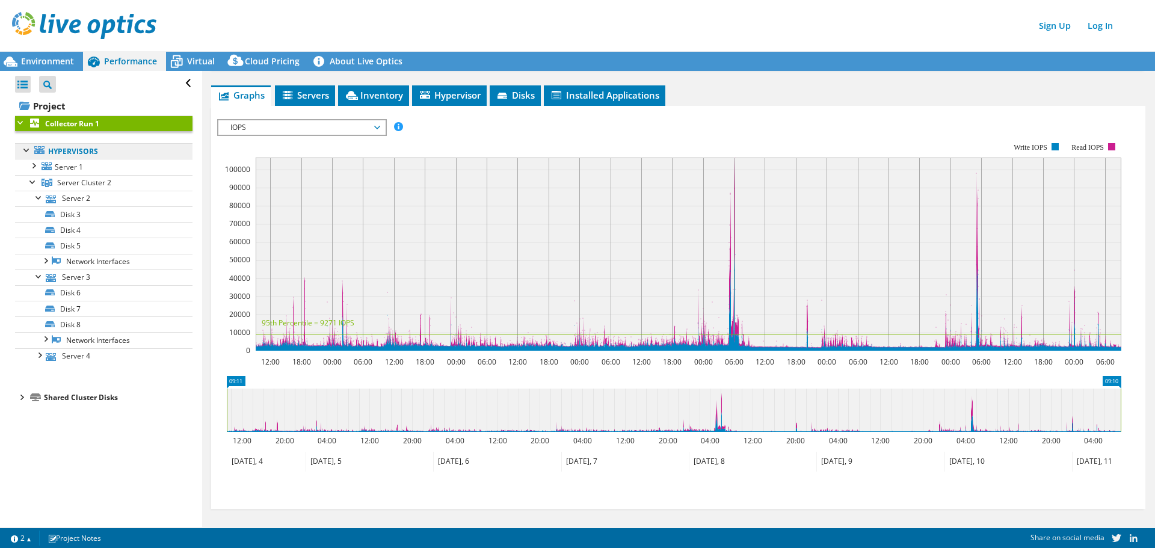
click at [90, 148] on link "Hypervisors" at bounding box center [104, 151] width 178 height 16
click at [121, 147] on link "Hypervisors" at bounding box center [104, 151] width 178 height 16
click at [46, 152] on link "Hypervisors" at bounding box center [104, 151] width 178 height 16
click at [49, 153] on link "Hypervisors" at bounding box center [104, 151] width 178 height 16
click at [31, 182] on div at bounding box center [33, 181] width 12 height 12
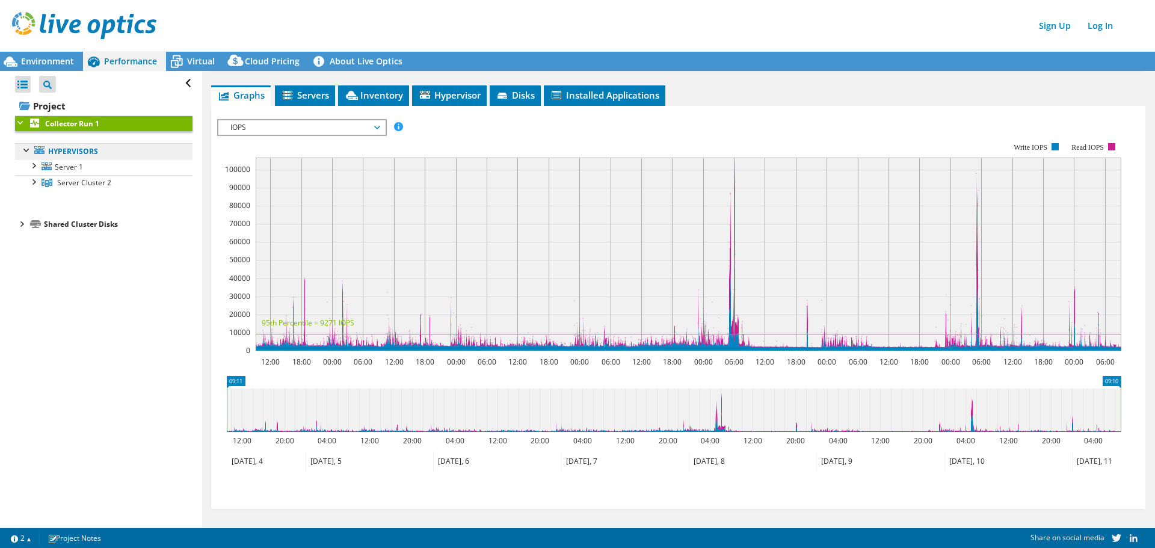
click at [108, 150] on link "Hypervisors" at bounding box center [104, 151] width 178 height 16
click at [96, 227] on div "Shared Cluster Disks" at bounding box center [118, 224] width 149 height 14
click at [22, 221] on div at bounding box center [21, 223] width 12 height 12
click at [61, 239] on link "Cluster Disk 1" at bounding box center [104, 240] width 178 height 16
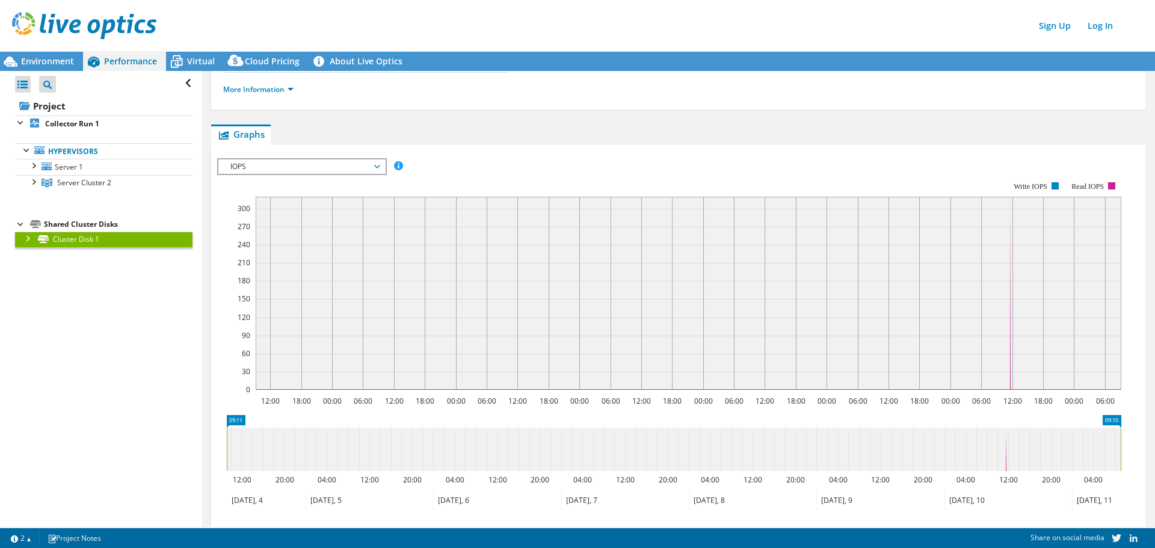
scroll to position [224, 0]
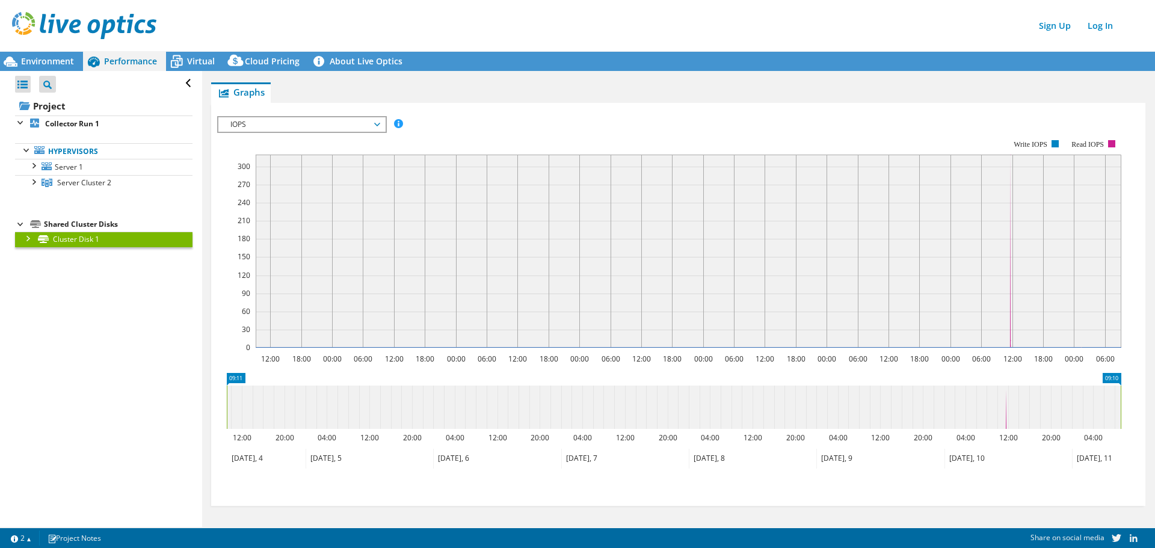
click at [21, 223] on div at bounding box center [21, 223] width 12 height 12
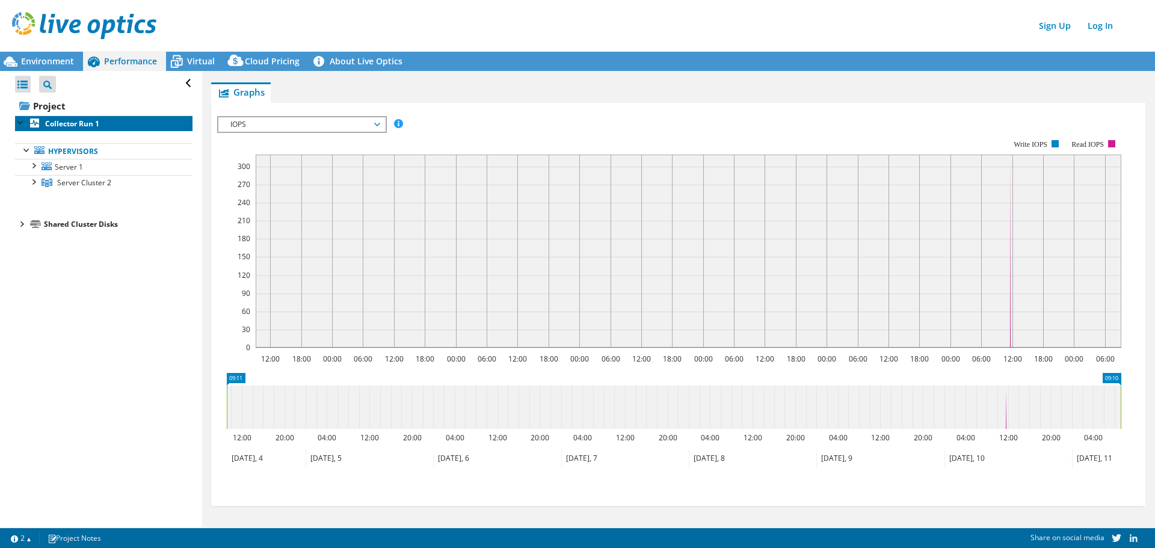
click at [57, 126] on b "Collector Run 1" at bounding box center [72, 124] width 54 height 10
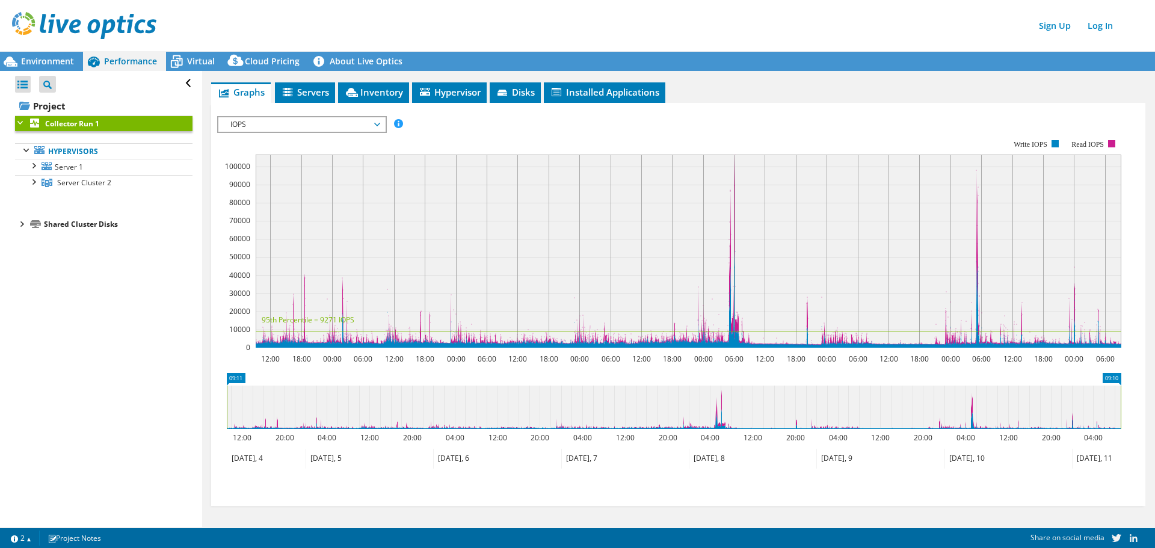
scroll to position [182, 0]
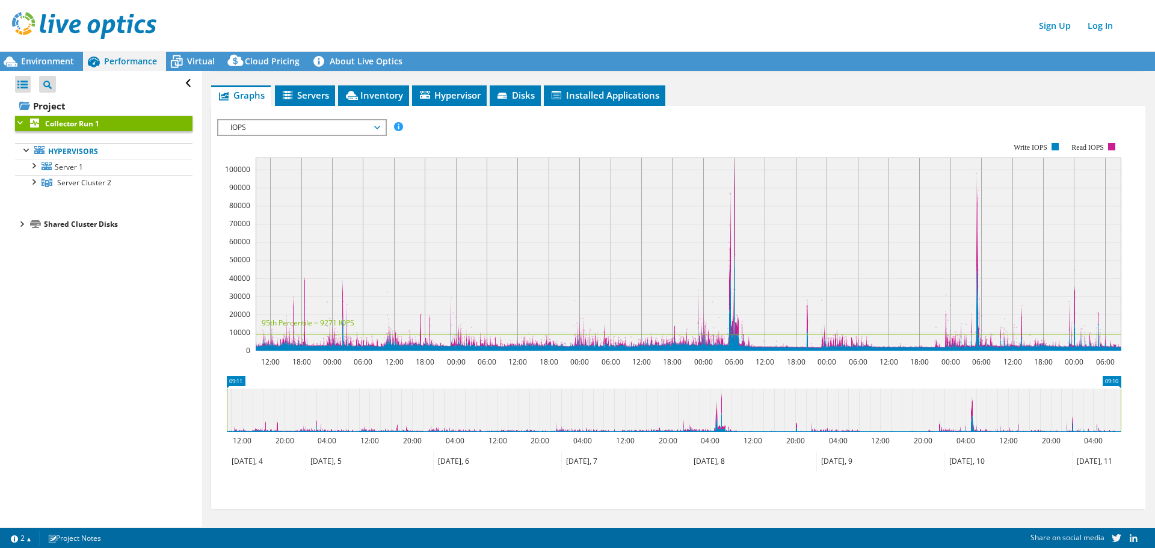
click at [366, 126] on span "IOPS" at bounding box center [301, 127] width 155 height 14
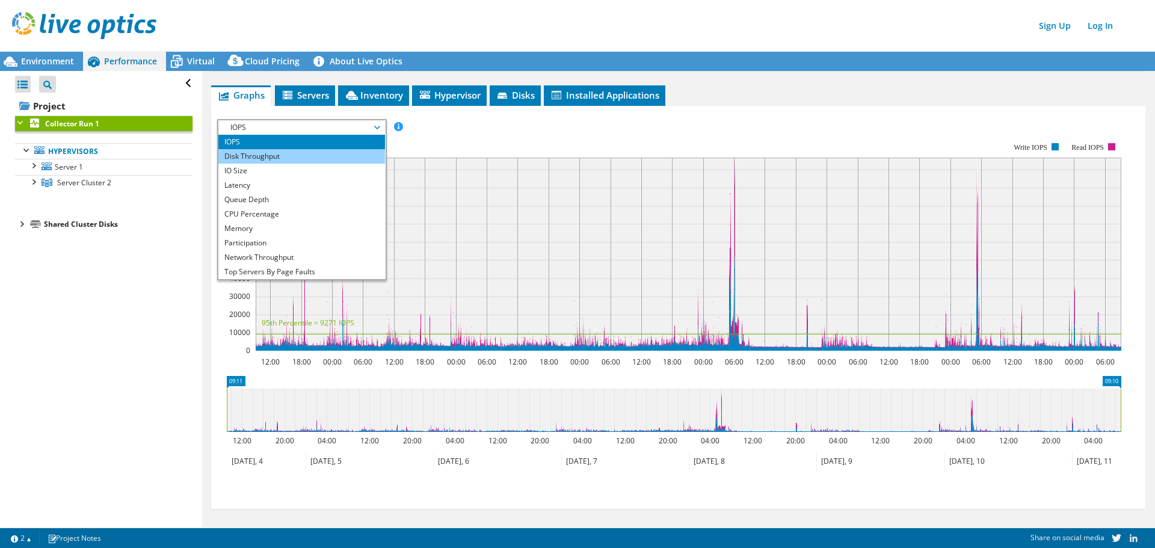
click at [336, 156] on li "Disk Throughput" at bounding box center [301, 156] width 167 height 14
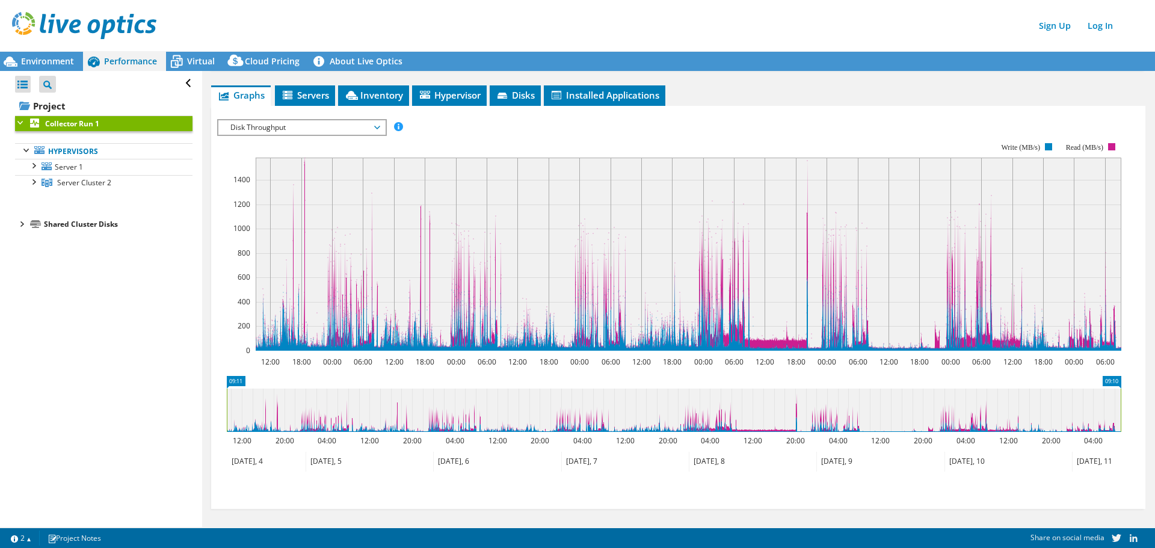
click at [300, 128] on span "Disk Throughput" at bounding box center [301, 127] width 155 height 14
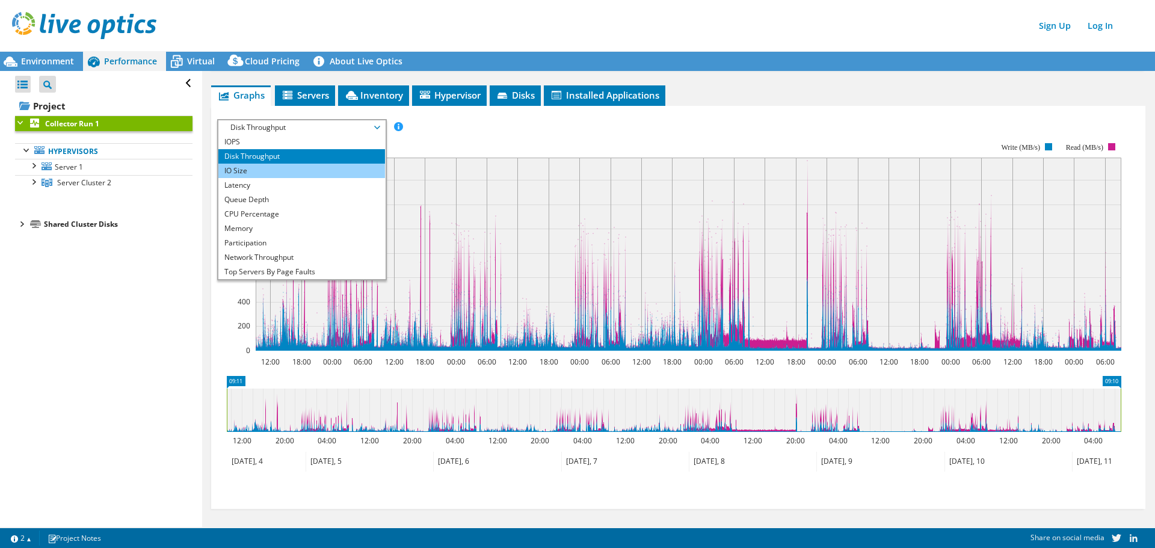
click at [252, 170] on li "IO Size" at bounding box center [301, 171] width 167 height 14
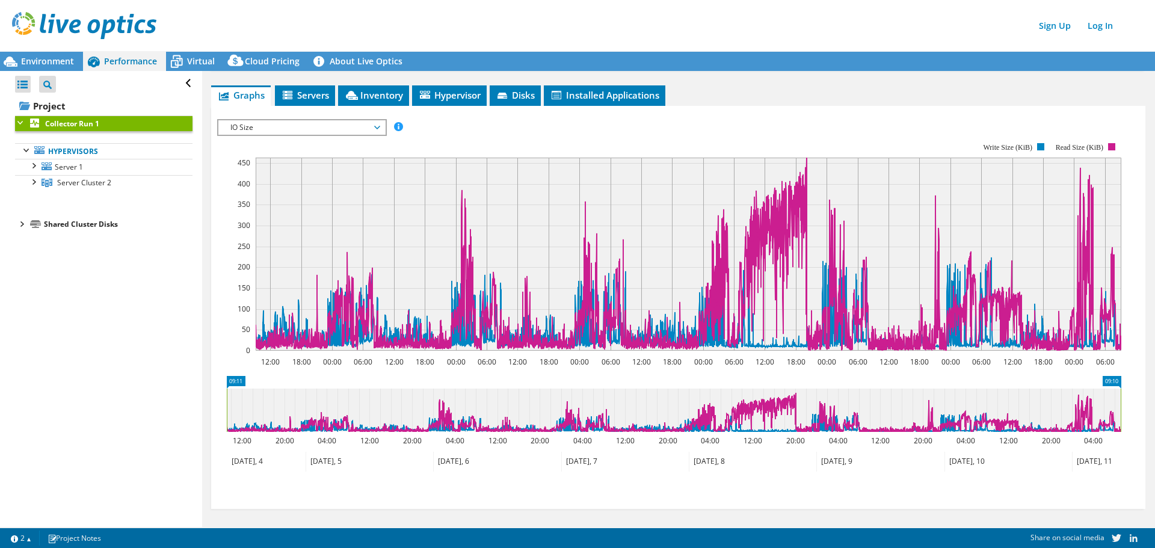
click at [283, 123] on span "IO Size" at bounding box center [301, 127] width 155 height 14
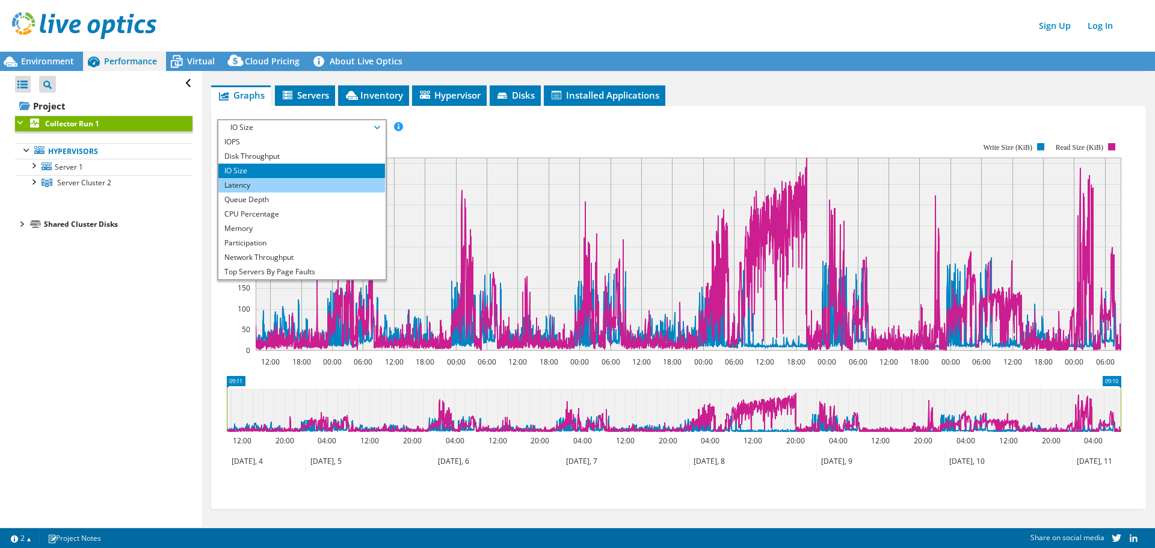
click at [267, 181] on li "Latency" at bounding box center [301, 185] width 167 height 14
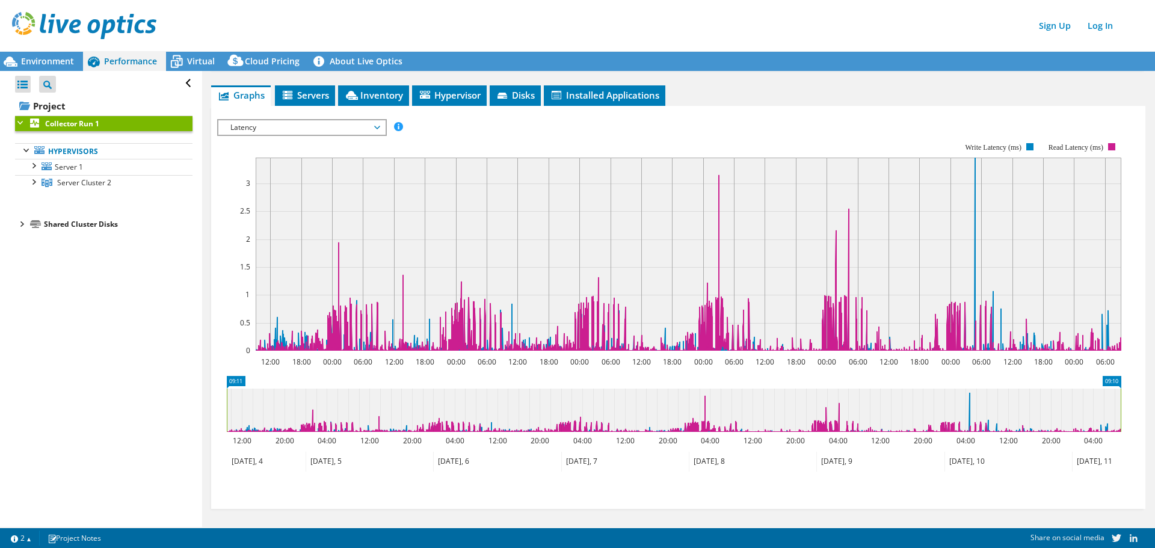
click at [261, 125] on span "Latency" at bounding box center [301, 127] width 155 height 14
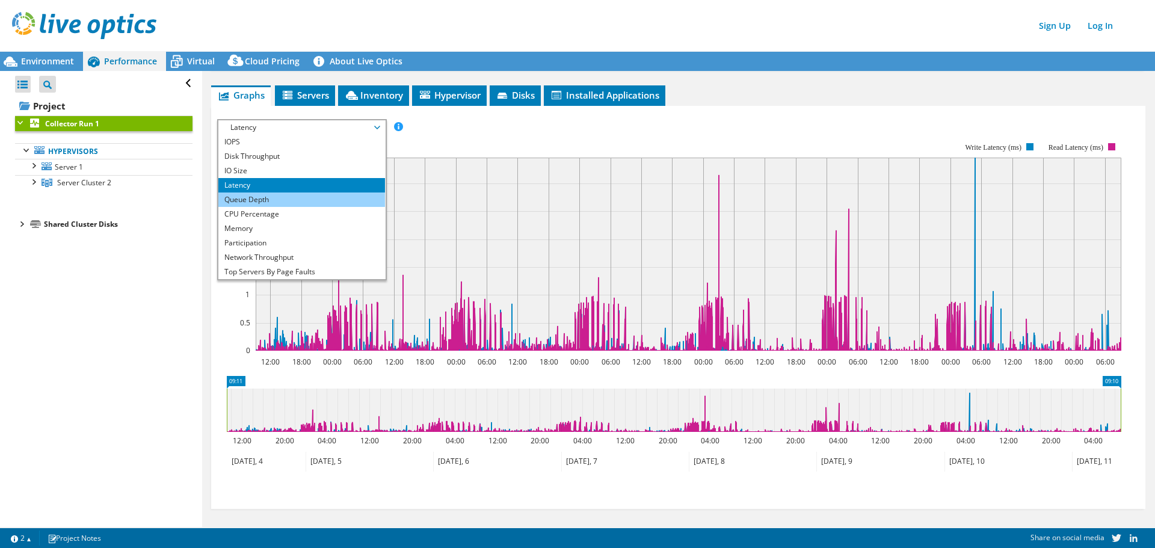
click at [242, 196] on li "Queue Depth" at bounding box center [301, 200] width 167 height 14
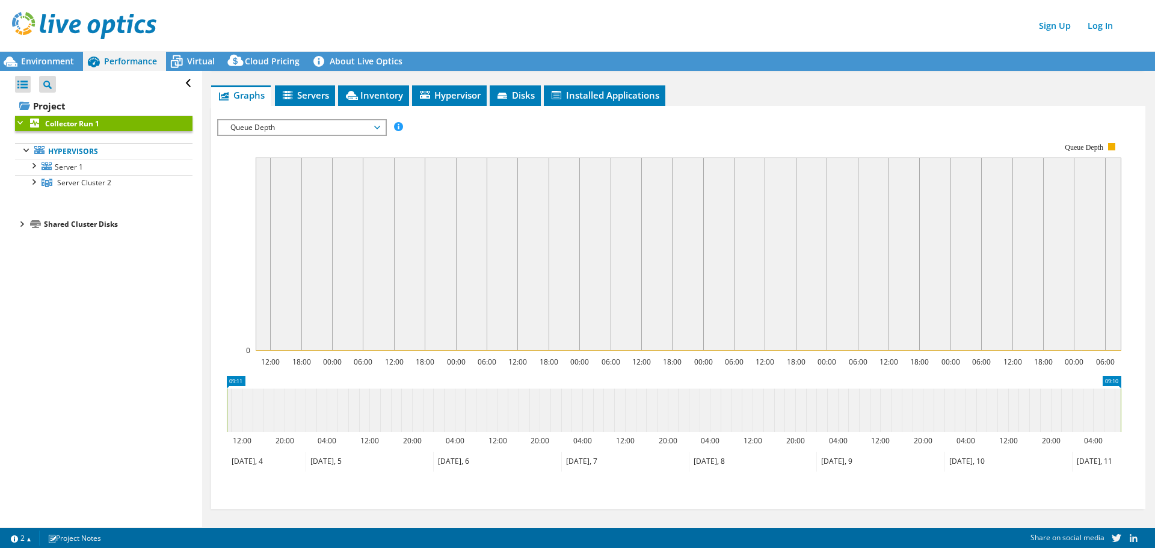
click at [318, 122] on span "Queue Depth" at bounding box center [301, 127] width 155 height 14
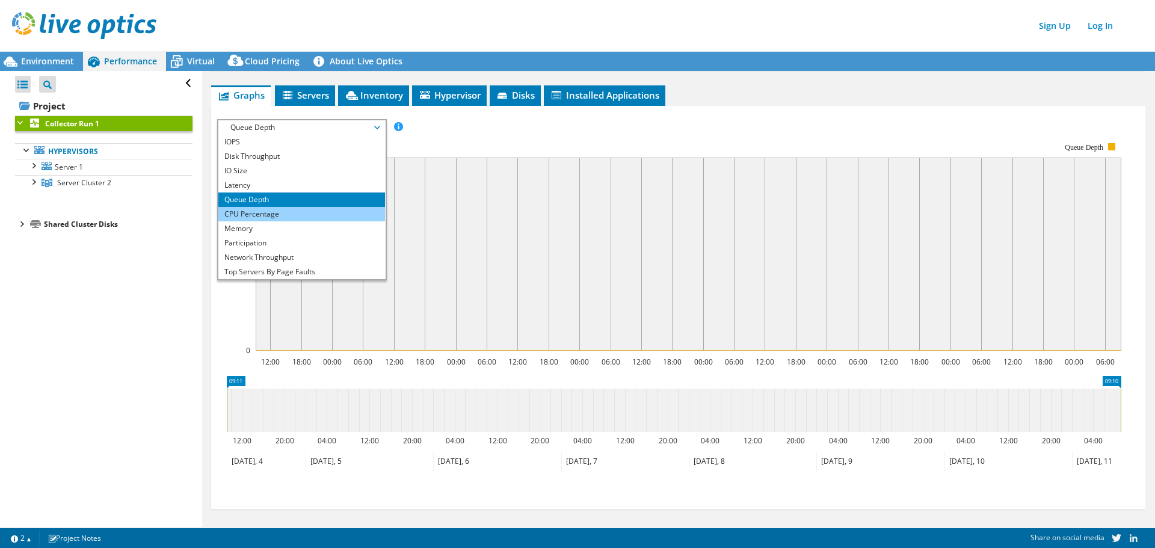
click at [255, 210] on li "CPU Percentage" at bounding box center [301, 214] width 167 height 14
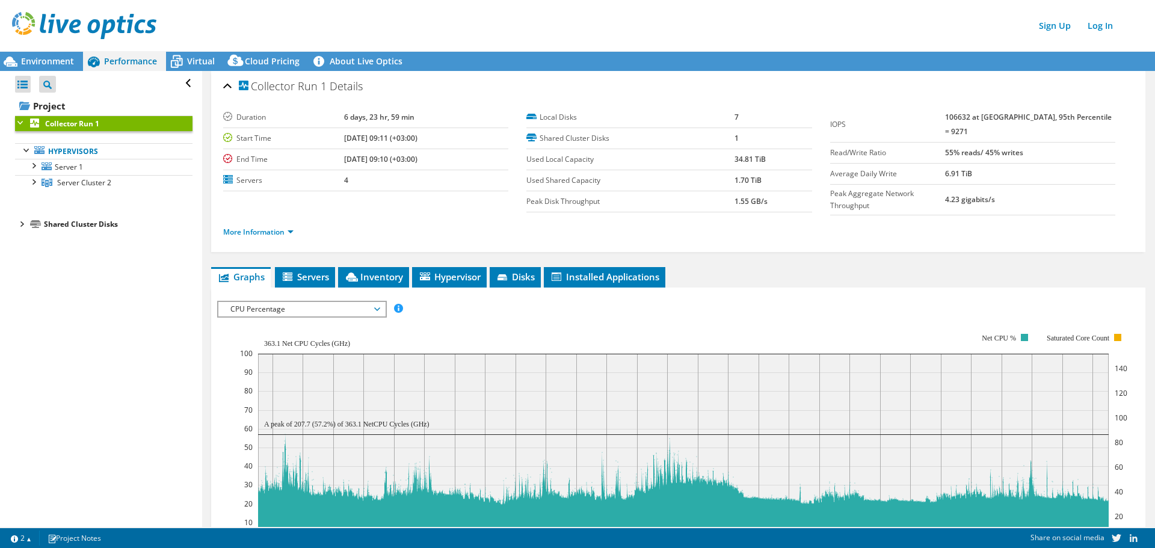
scroll to position [182, 0]
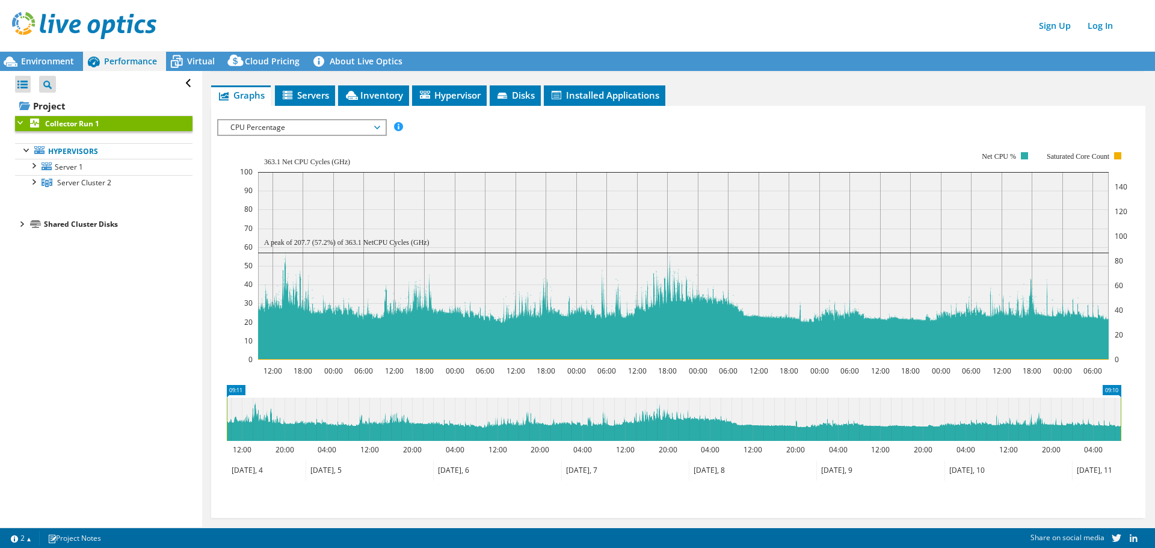
click at [299, 126] on span "CPU Percentage" at bounding box center [301, 127] width 155 height 14
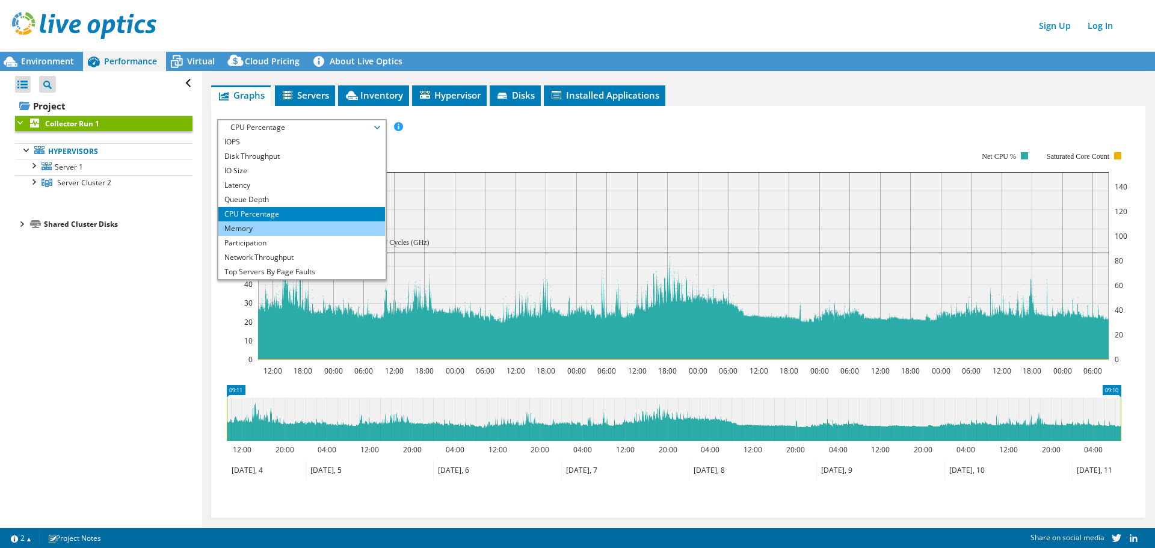
click at [246, 222] on li "Memory" at bounding box center [301, 228] width 167 height 14
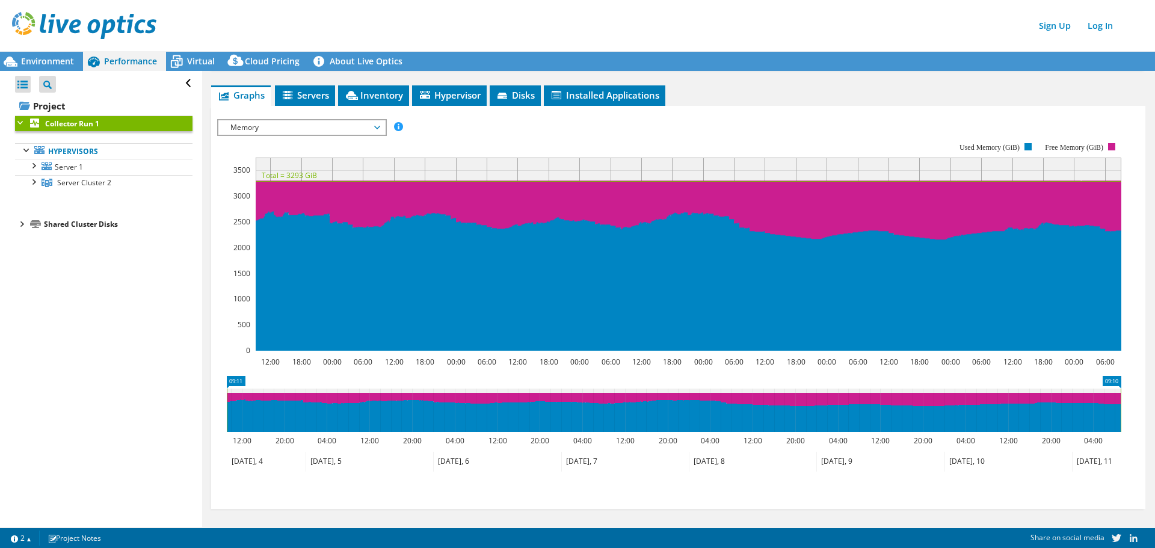
click at [293, 122] on span "Memory" at bounding box center [301, 127] width 155 height 14
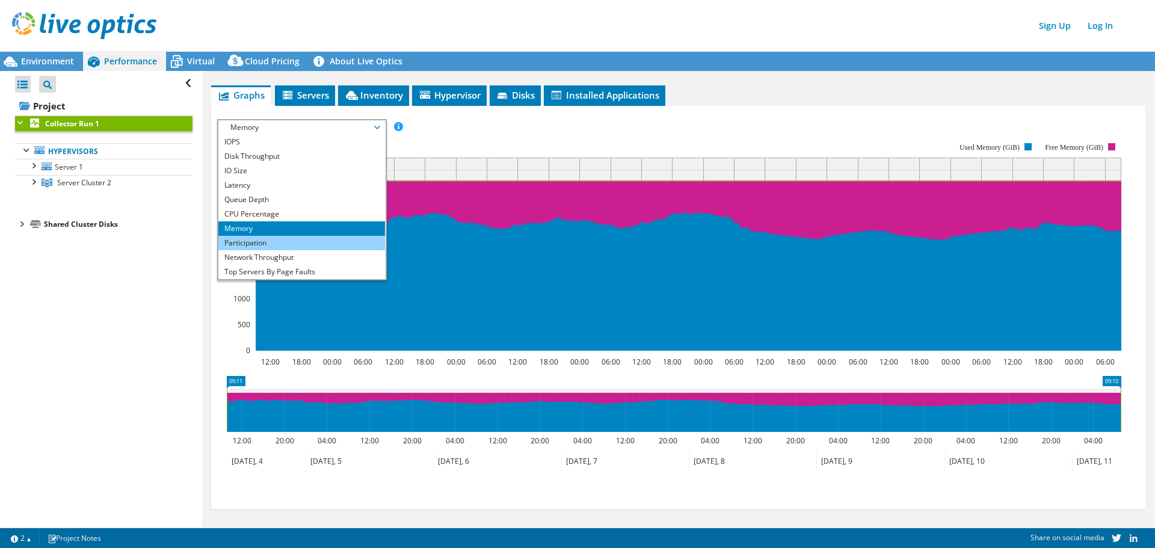
click at [246, 238] on li "Participation" at bounding box center [301, 243] width 167 height 14
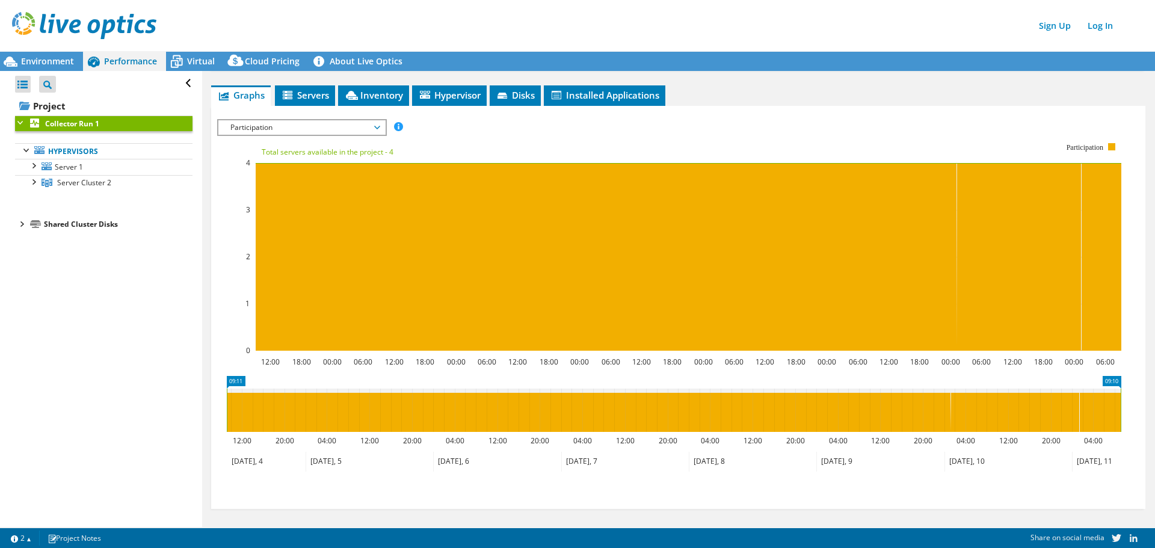
click at [303, 125] on span "Participation" at bounding box center [301, 127] width 155 height 14
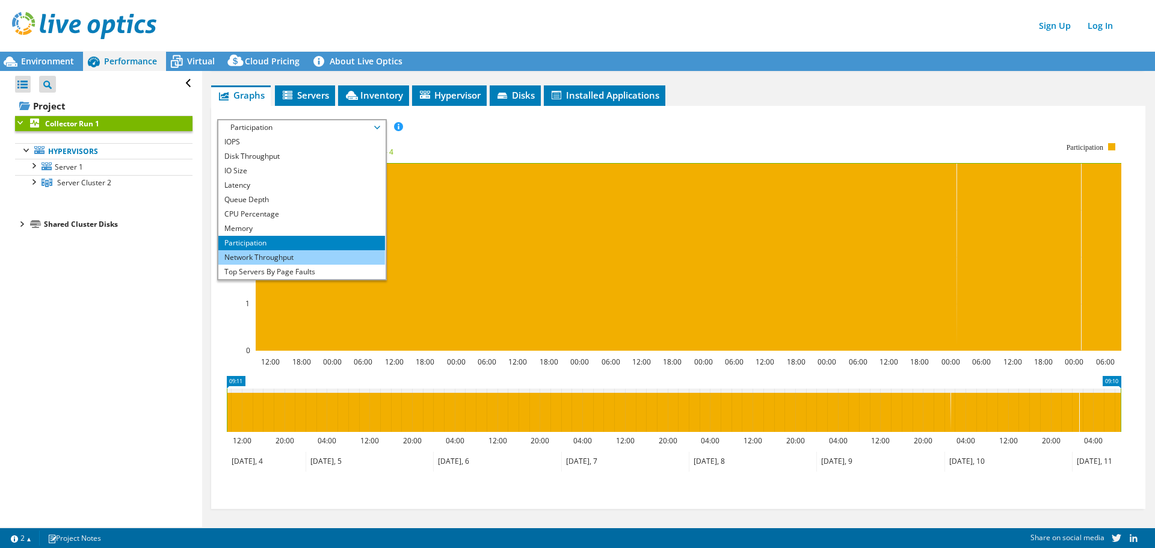
click at [246, 253] on li "Network Throughput" at bounding box center [301, 257] width 167 height 14
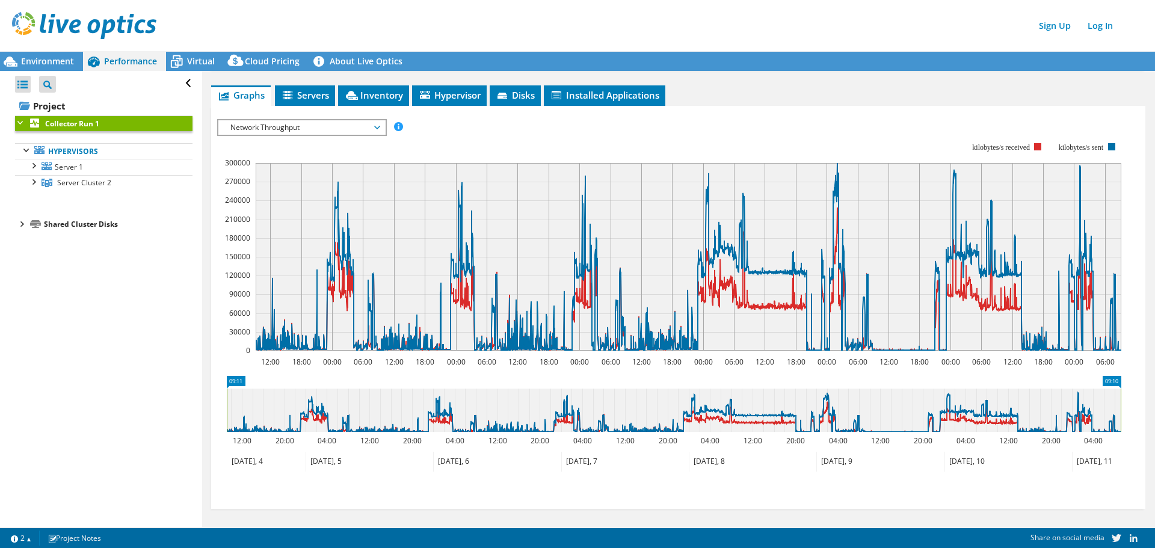
click at [313, 122] on span "Network Throughput" at bounding box center [301, 127] width 155 height 14
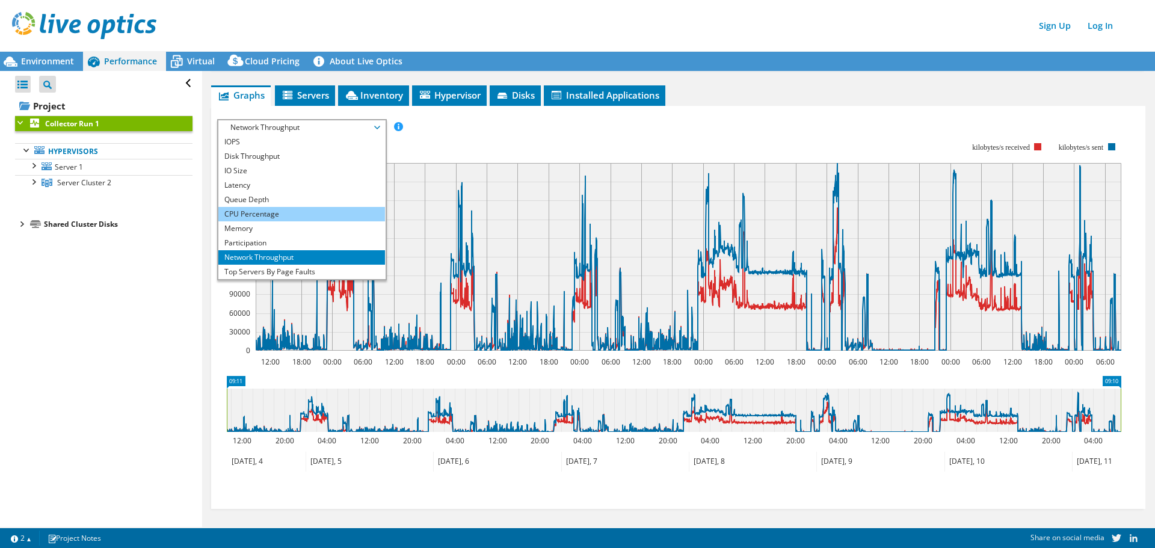
scroll to position [43, 0]
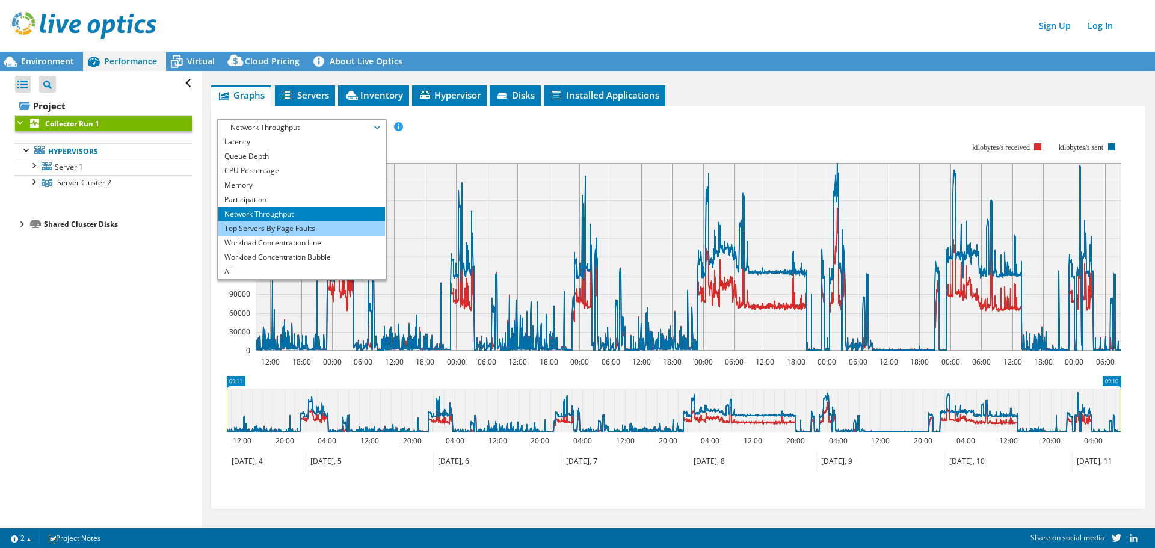
click at [293, 224] on li "Top Servers By Page Faults" at bounding box center [301, 228] width 167 height 14
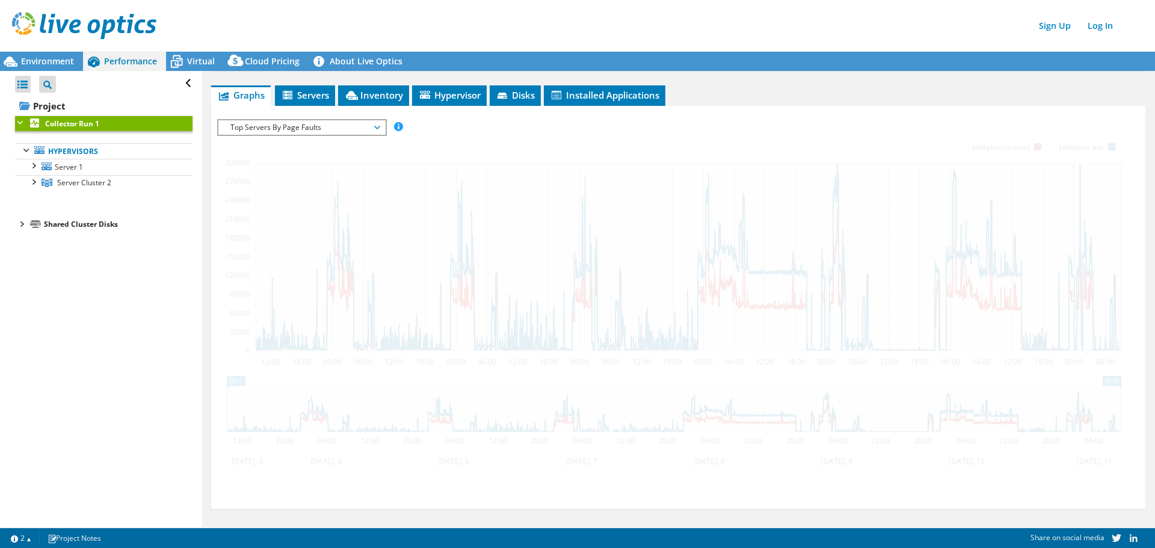
scroll to position [152, 0]
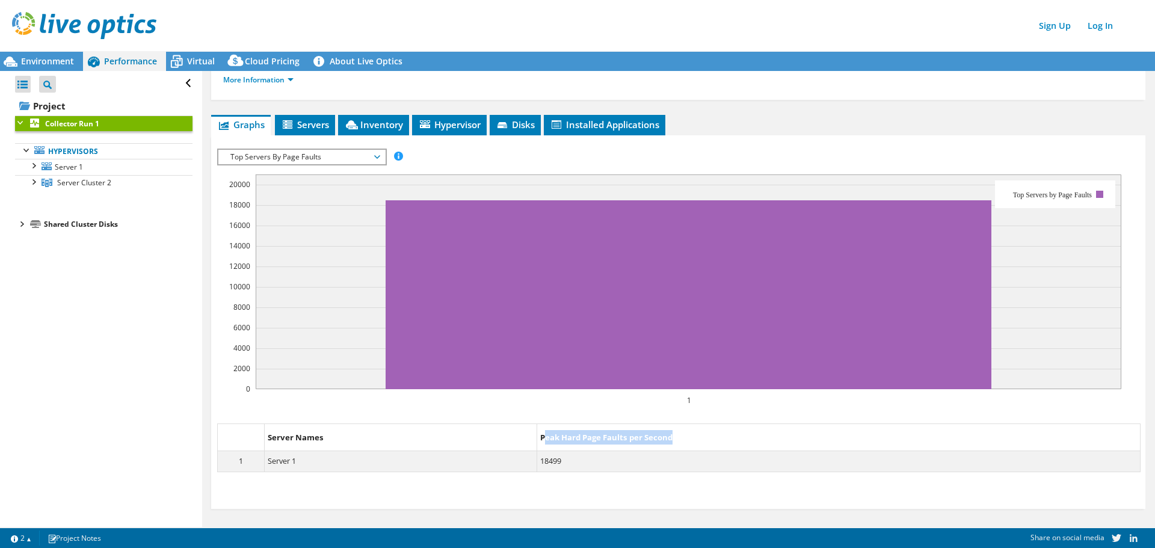
drag, startPoint x: 537, startPoint y: 434, endPoint x: 679, endPoint y: 431, distance: 142.6
click at [666, 431] on dt "Peak Hard Page Faults per Second" at bounding box center [838, 438] width 603 height 28
click at [684, 432] on dt "Peak Hard Page Faults per Second" at bounding box center [838, 438] width 603 height 28
drag, startPoint x: 687, startPoint y: 432, endPoint x: 559, endPoint y: 435, distance: 127.6
click at [555, 435] on dt "Peak Hard Page Faults per Second" at bounding box center [838, 438] width 603 height 28
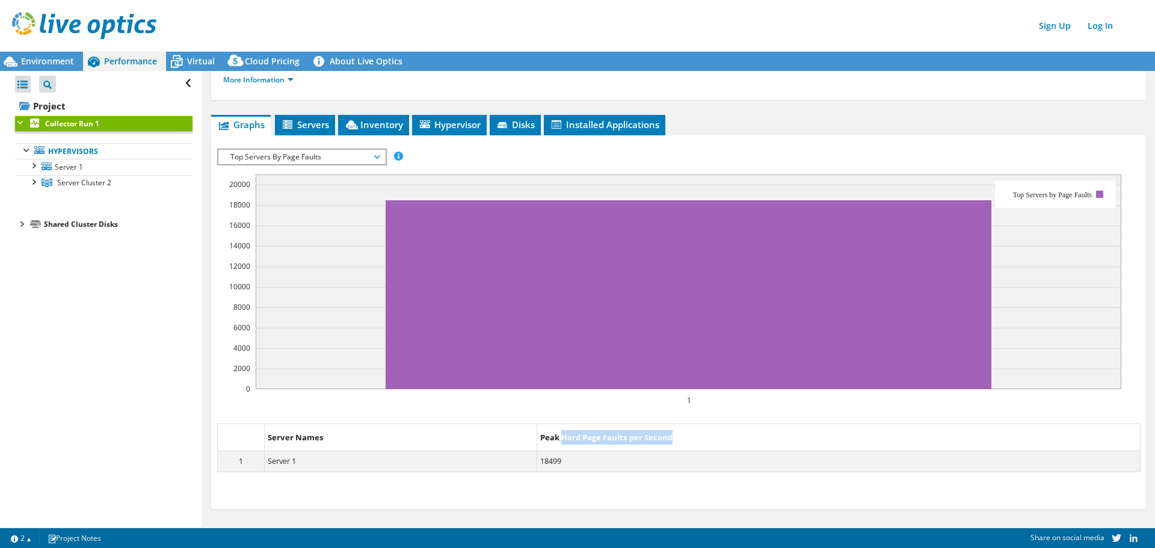
click at [570, 435] on dt "Peak Hard Page Faults per Second" at bounding box center [838, 438] width 603 height 28
drag, startPoint x: 621, startPoint y: 436, endPoint x: 555, endPoint y: 434, distance: 65.6
click at [555, 434] on dt "Peak Hard Page Faults per Second" at bounding box center [838, 438] width 603 height 28
click at [336, 152] on span "Top Servers By Page Faults" at bounding box center [301, 157] width 155 height 14
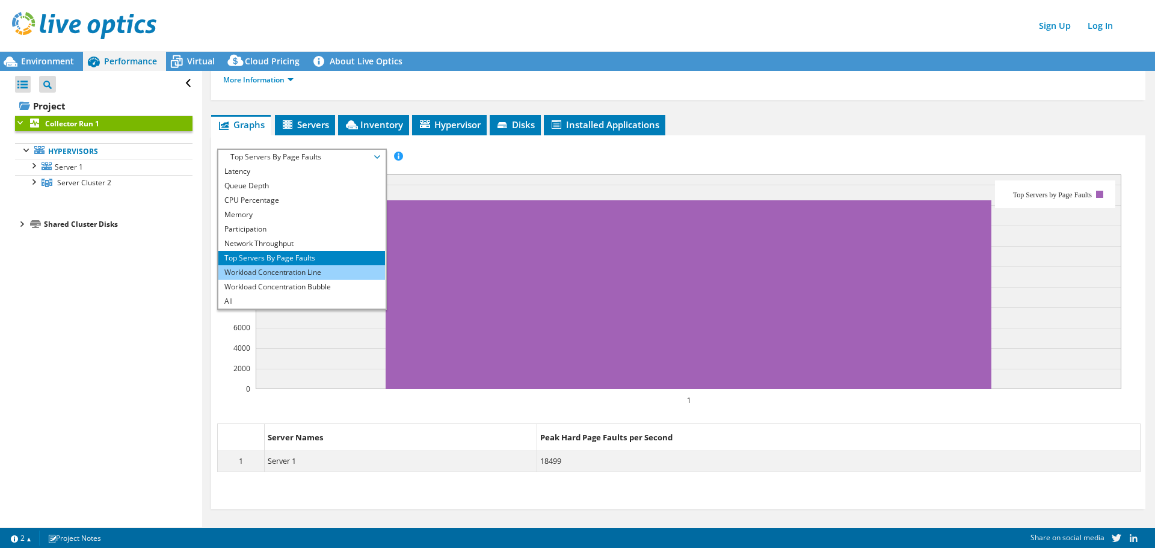
click at [290, 267] on li "Workload Concentration Line" at bounding box center [301, 272] width 167 height 14
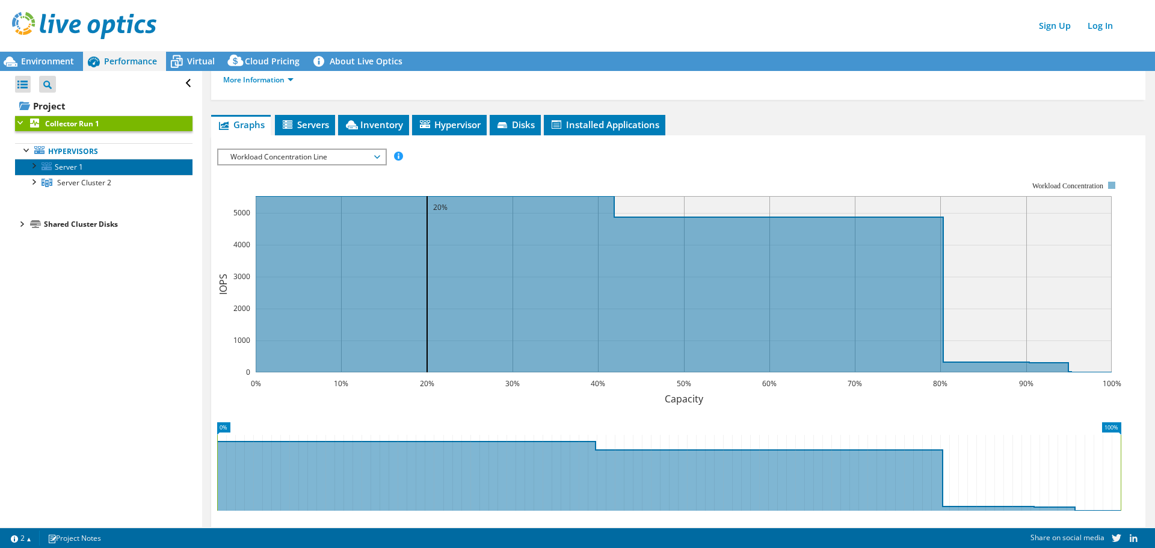
click at [62, 165] on span "Server 1" at bounding box center [69, 167] width 28 height 10
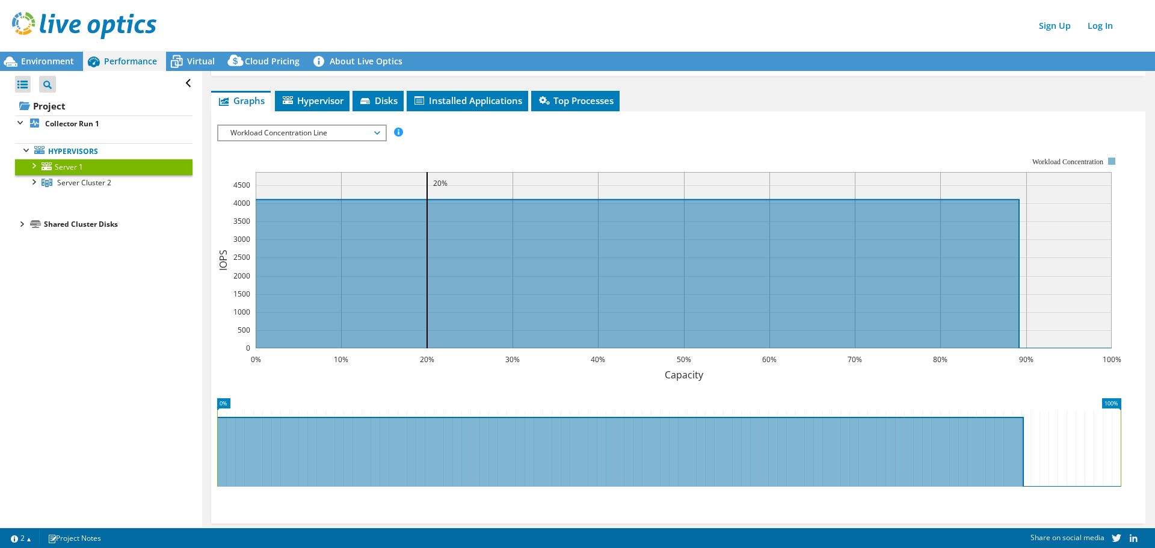
click at [32, 165] on div at bounding box center [33, 165] width 12 height 12
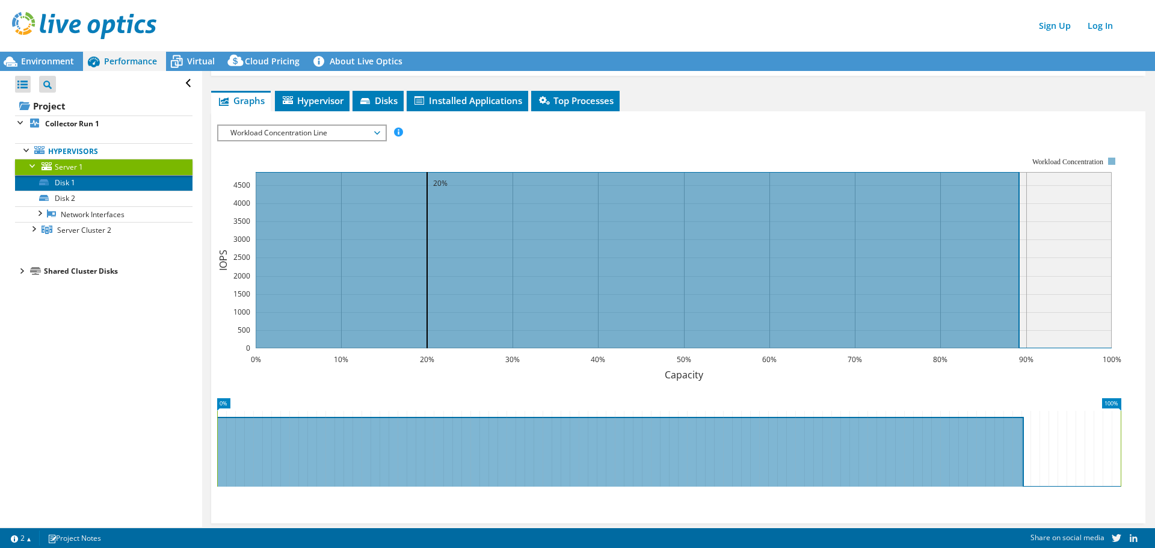
click at [64, 183] on link "Disk 1" at bounding box center [104, 183] width 178 height 16
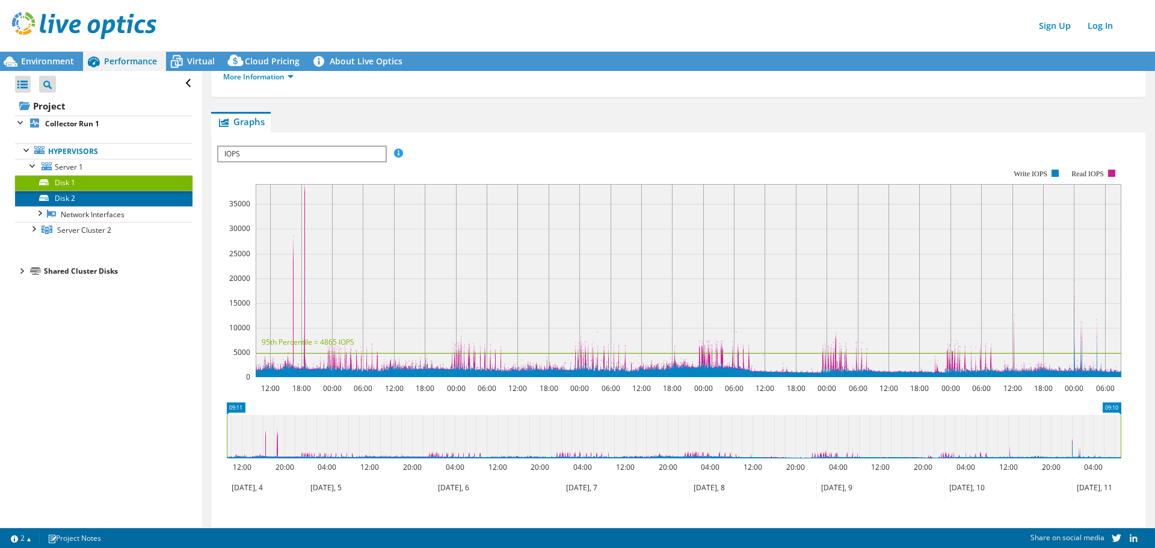
click at [69, 194] on link "Disk 2" at bounding box center [104, 199] width 178 height 16
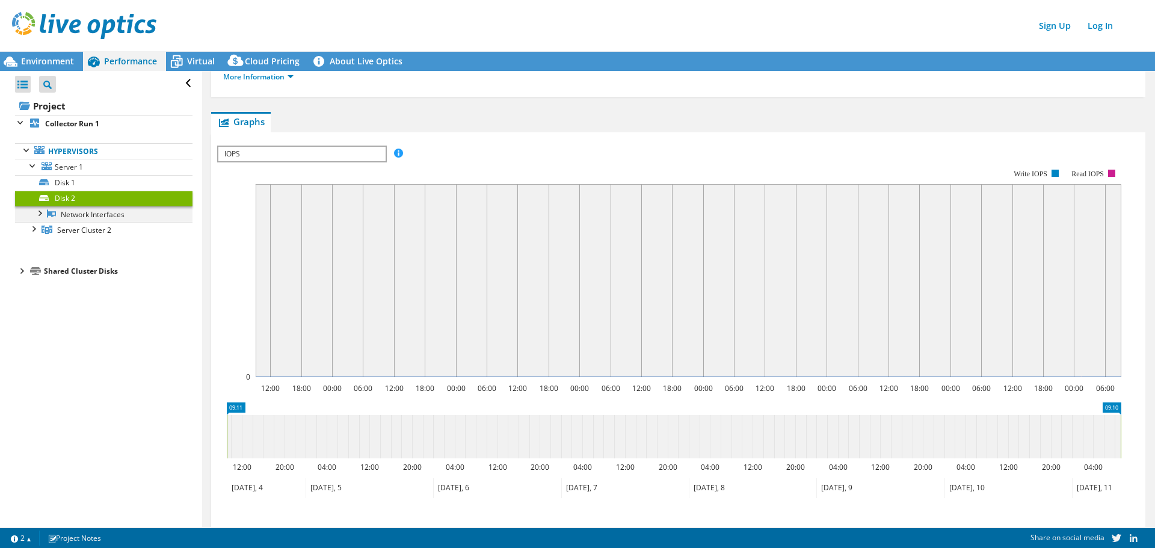
click at [42, 212] on div at bounding box center [39, 212] width 12 height 12
click at [42, 210] on div at bounding box center [39, 212] width 12 height 12
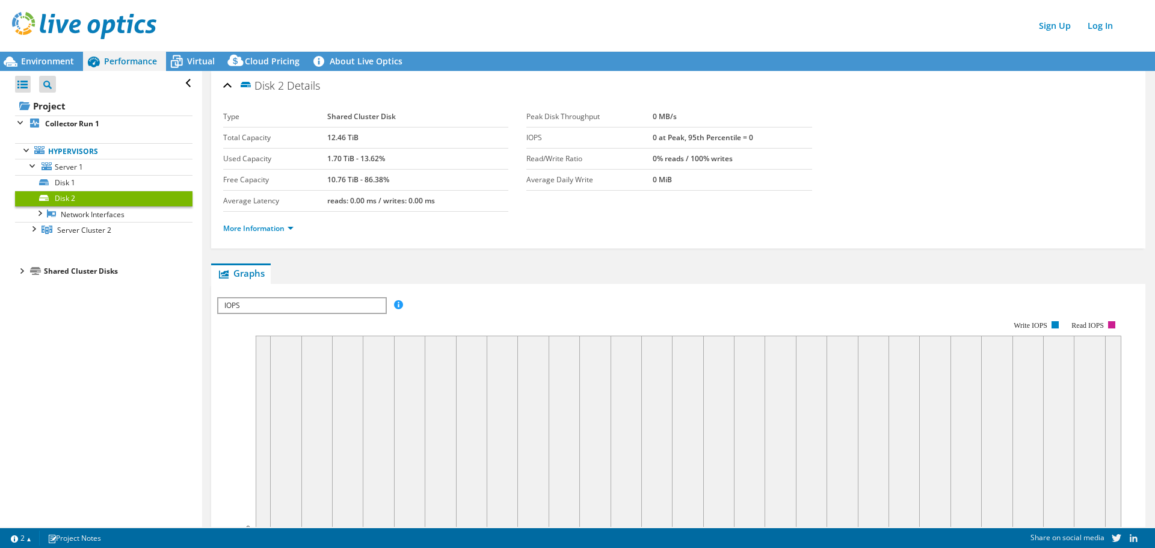
scroll to position [0, 0]
click at [73, 163] on span "Server 1" at bounding box center [69, 167] width 28 height 10
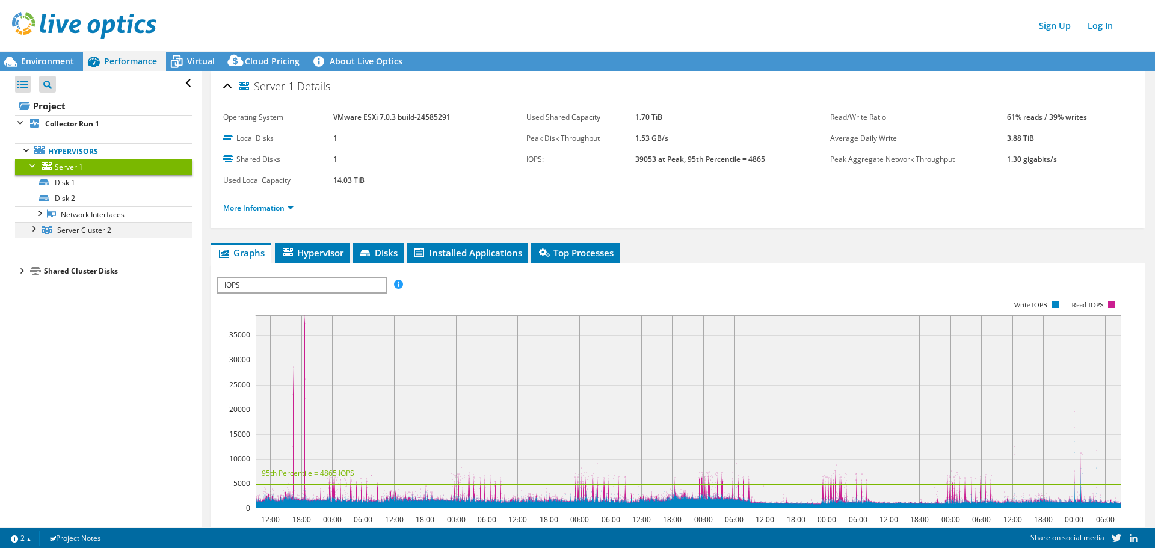
click at [34, 229] on div at bounding box center [33, 228] width 12 height 12
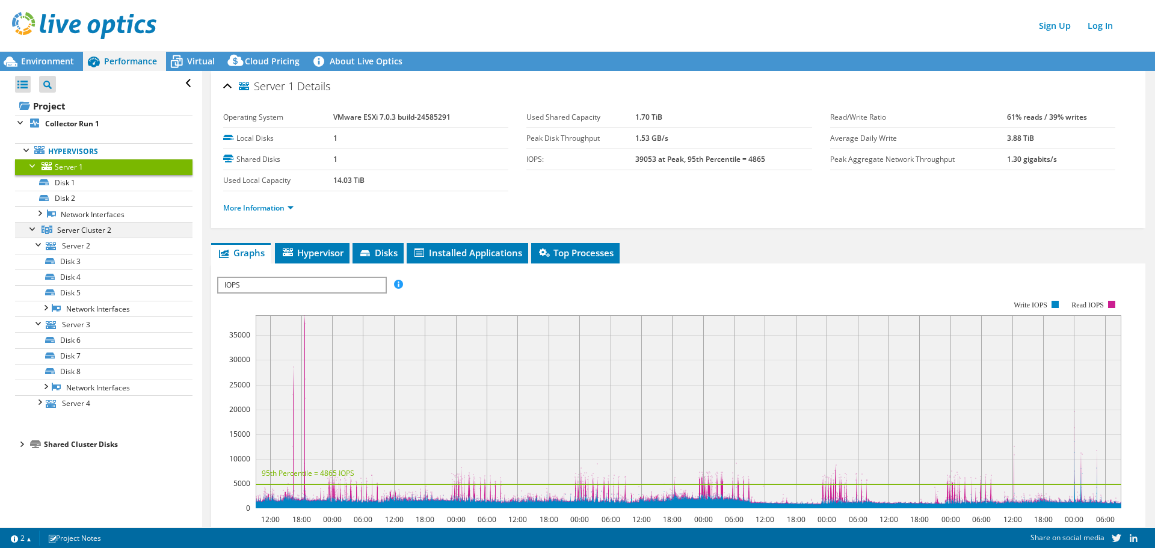
click at [34, 229] on div at bounding box center [33, 228] width 12 height 12
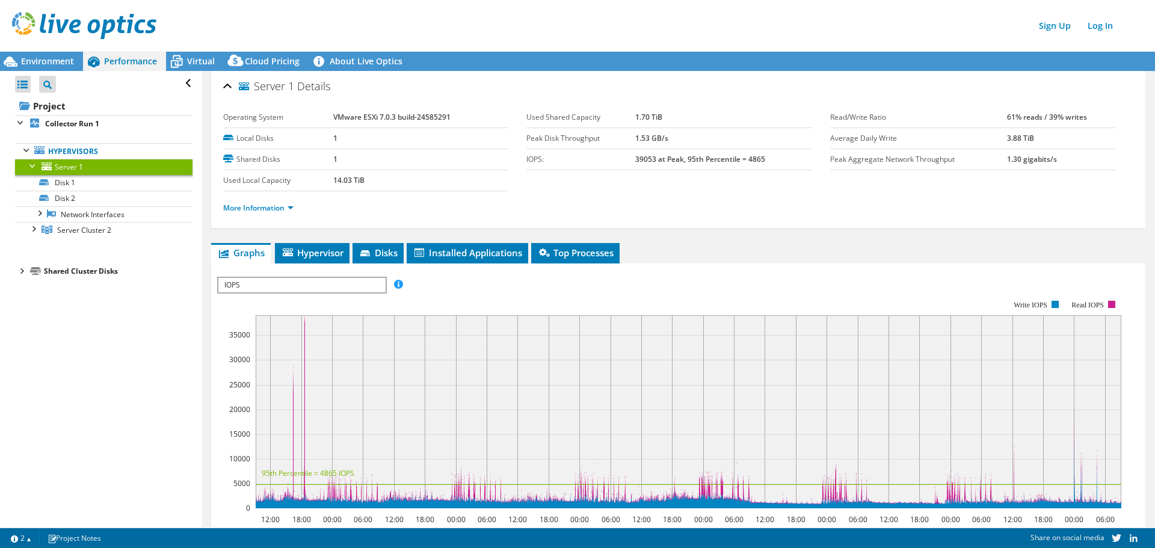
click at [87, 165] on link "Server 1" at bounding box center [104, 167] width 178 height 16
drag, startPoint x: 666, startPoint y: 116, endPoint x: 604, endPoint y: 110, distance: 62.9
click at [604, 110] on tr "Used Shared Capacity 1.70 TiB" at bounding box center [669, 117] width 285 height 21
click at [797, 132] on td "1.53 GB/s" at bounding box center [723, 138] width 177 height 21
click at [76, 124] on b "Collector Run 1" at bounding box center [72, 124] width 54 height 10
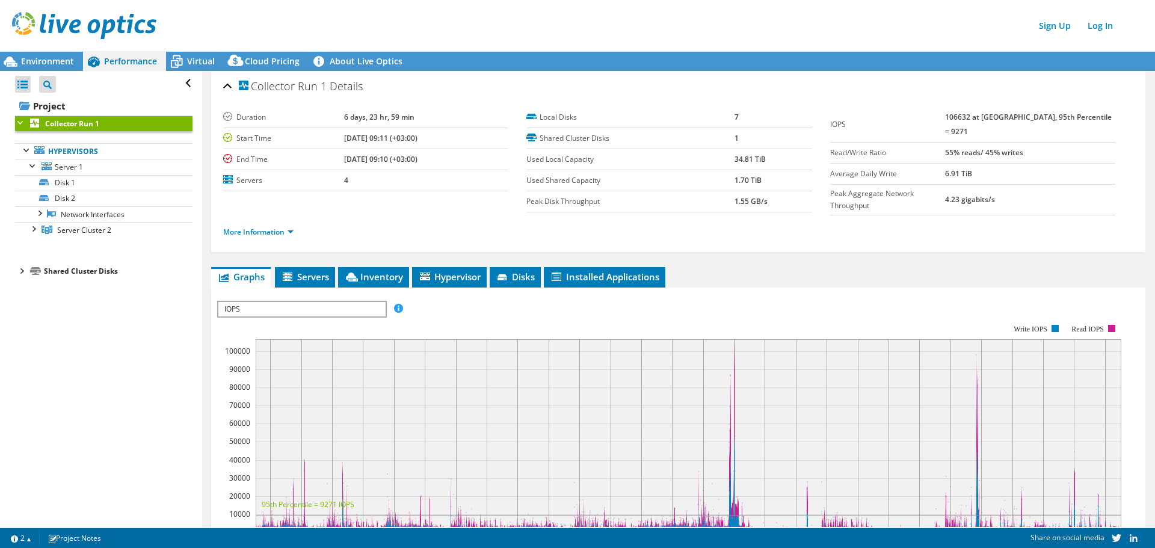
click at [312, 307] on span "IOPS" at bounding box center [301, 309] width 167 height 14
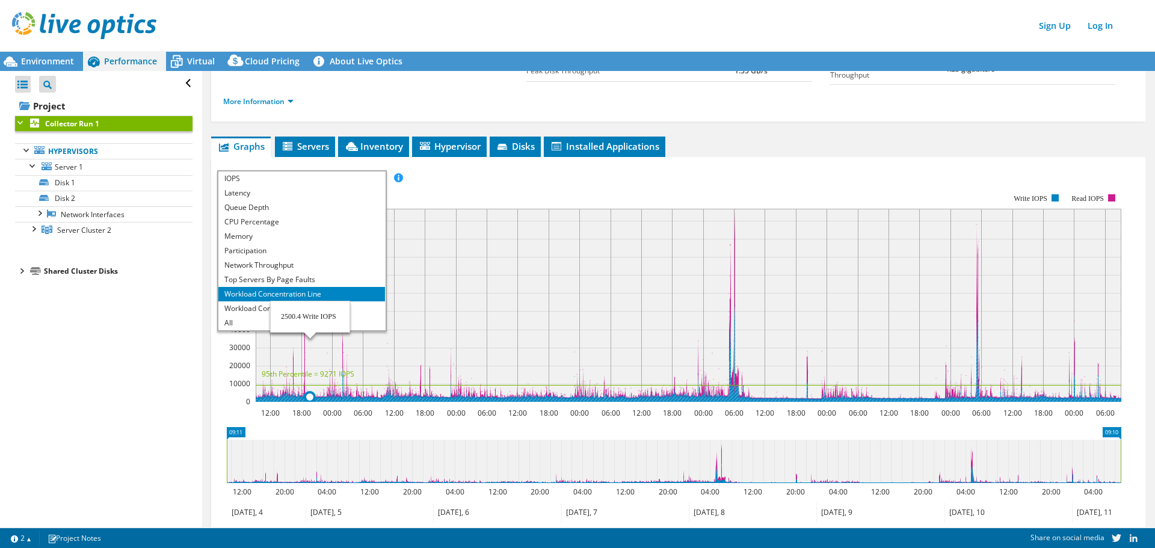
scroll to position [182, 0]
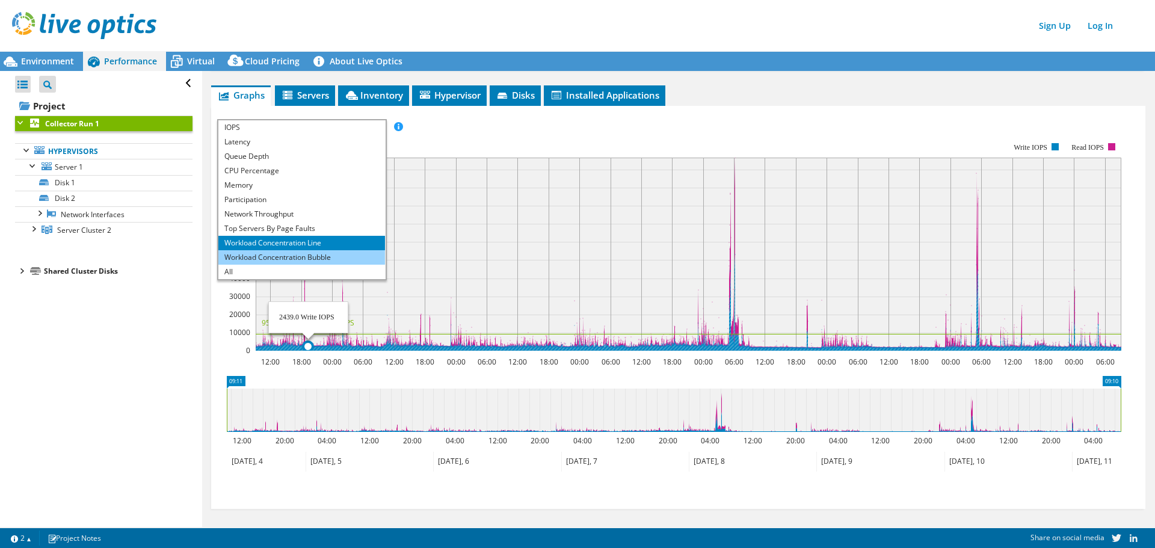
click at [262, 252] on li "Workload Concentration Bubble" at bounding box center [301, 257] width 167 height 14
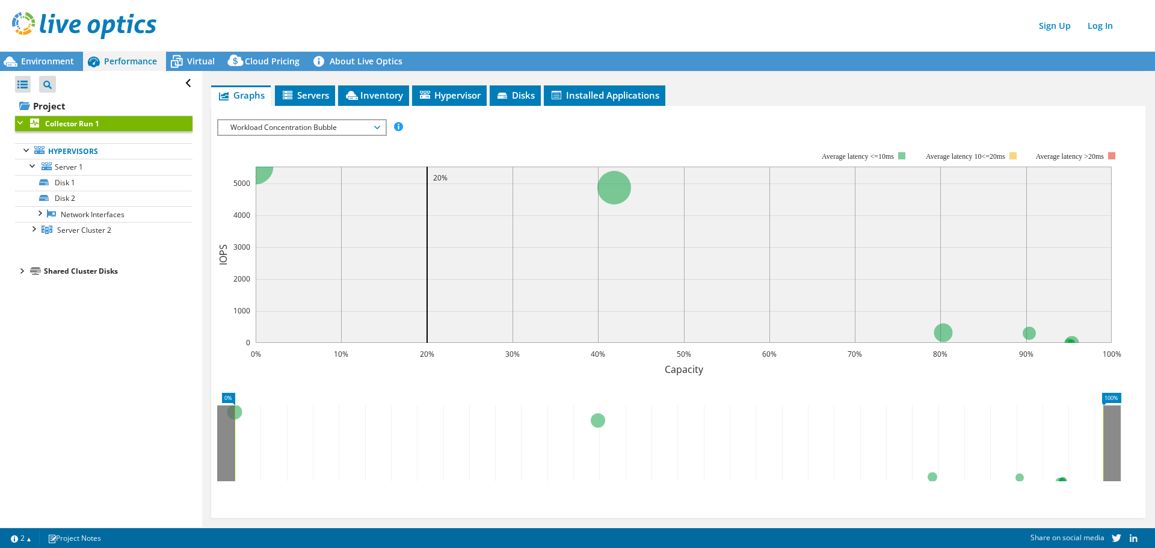
click at [327, 125] on span "Workload Concentration Bubble" at bounding box center [301, 127] width 155 height 14
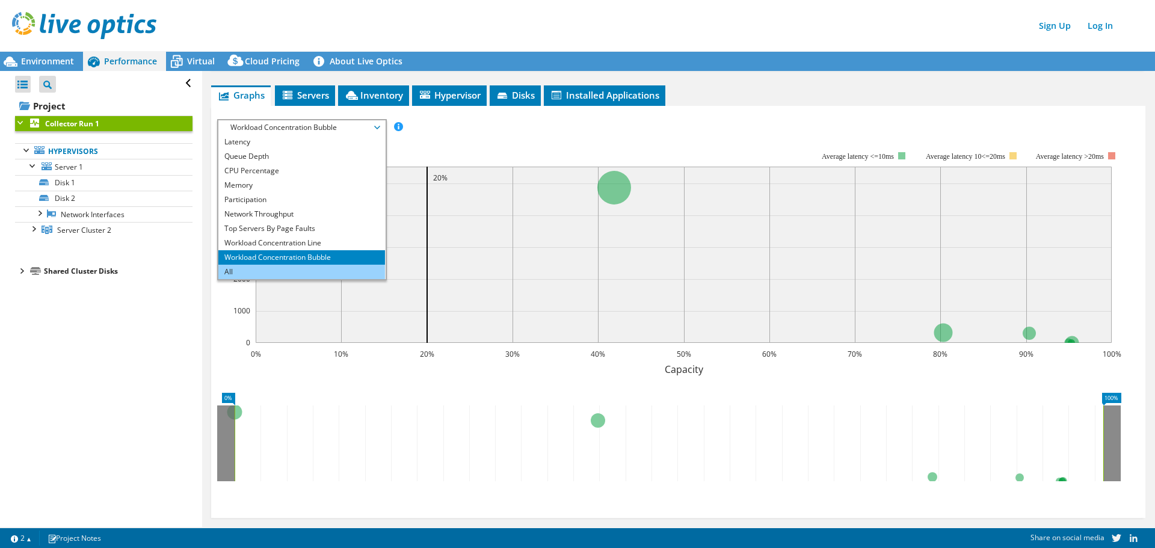
click at [268, 265] on li "All" at bounding box center [301, 272] width 167 height 14
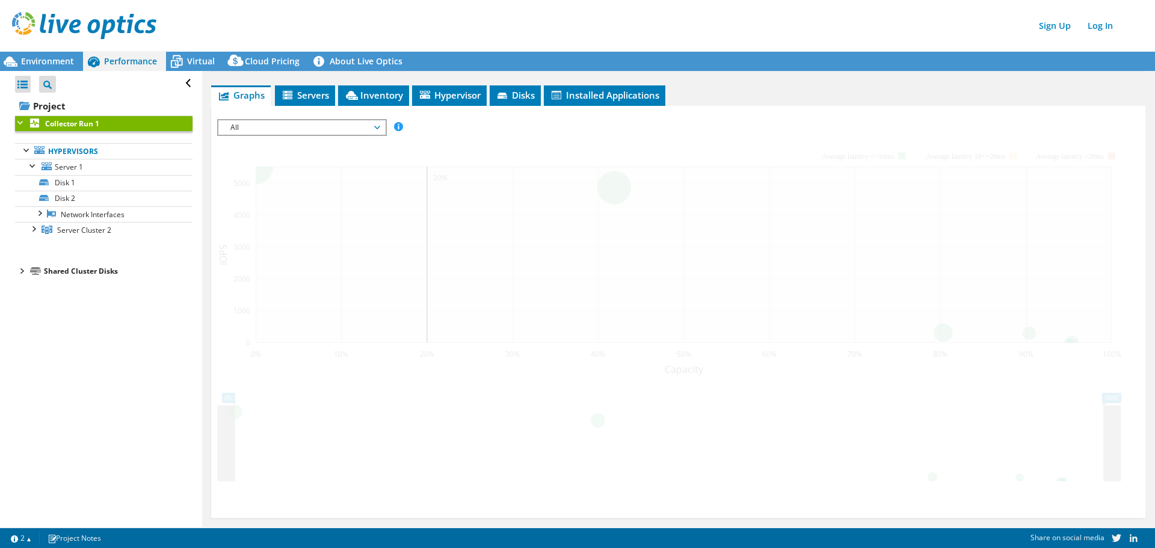
click at [428, 133] on div at bounding box center [678, 318] width 922 height 399
click at [366, 126] on span "All" at bounding box center [301, 127] width 155 height 14
click at [301, 90] on span "Servers" at bounding box center [305, 95] width 48 height 12
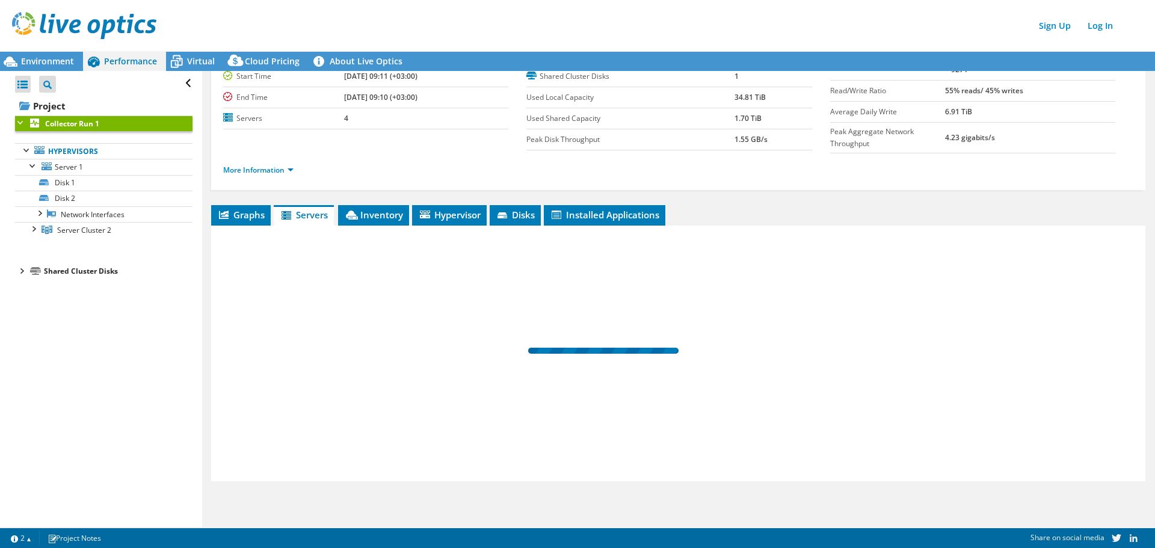
scroll to position [59, 0]
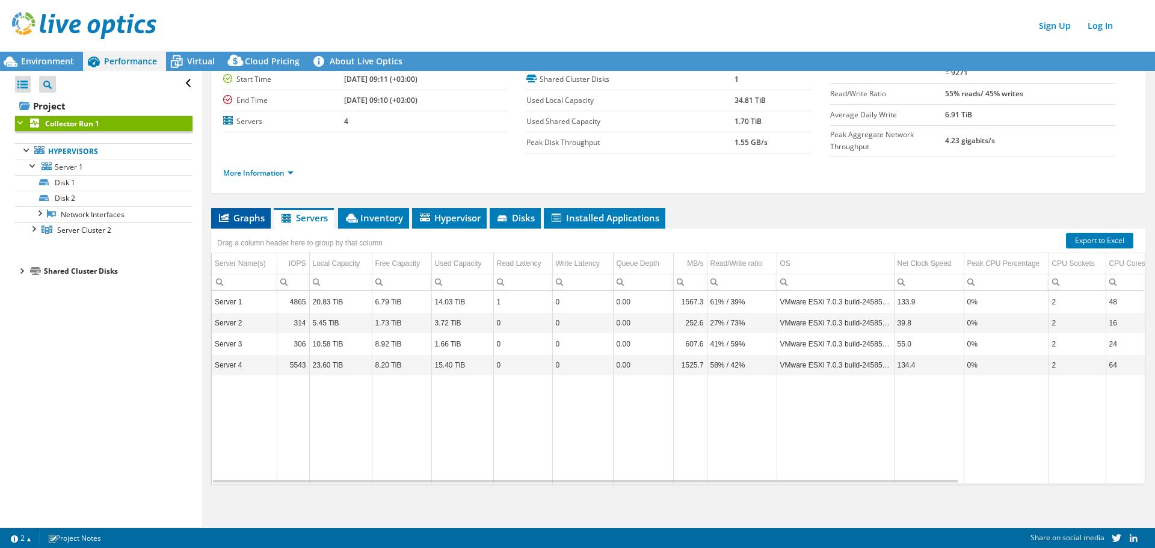
click at [240, 214] on span "Graphs" at bounding box center [241, 218] width 48 height 12
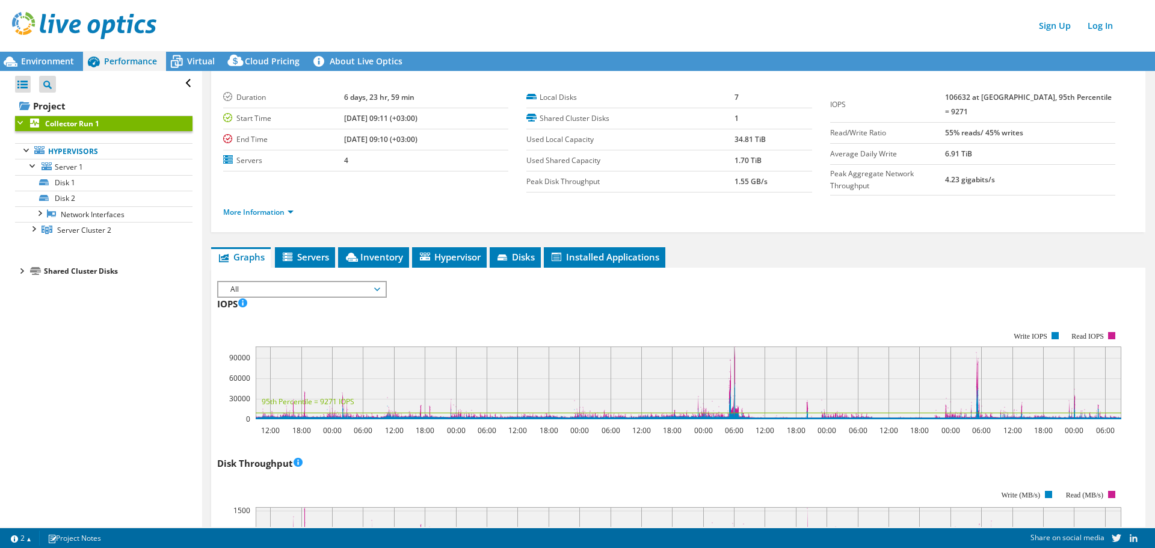
scroll to position [0, 0]
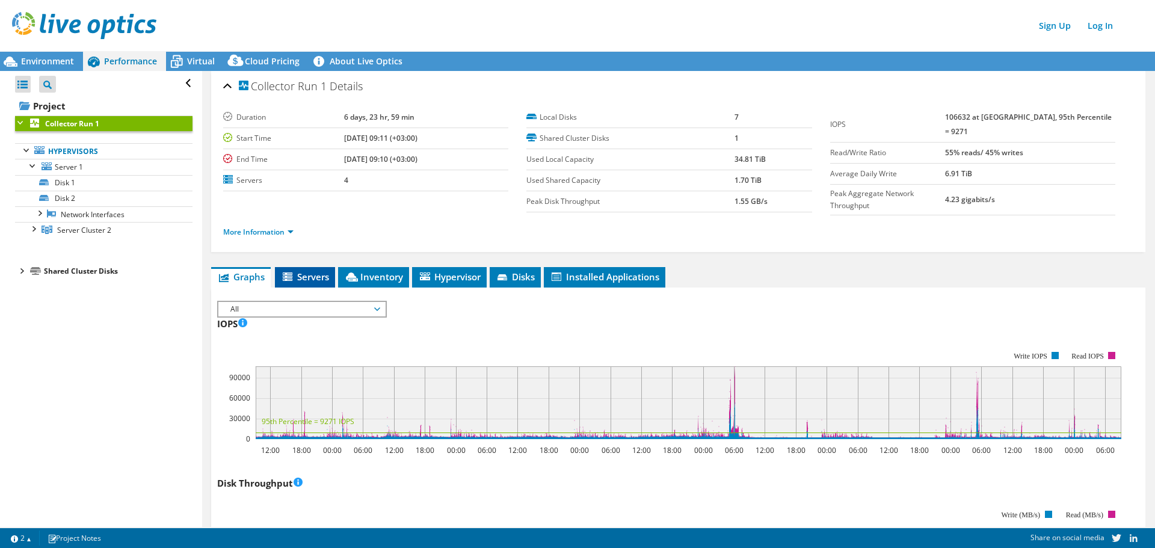
click at [317, 271] on span "Servers" at bounding box center [305, 277] width 48 height 12
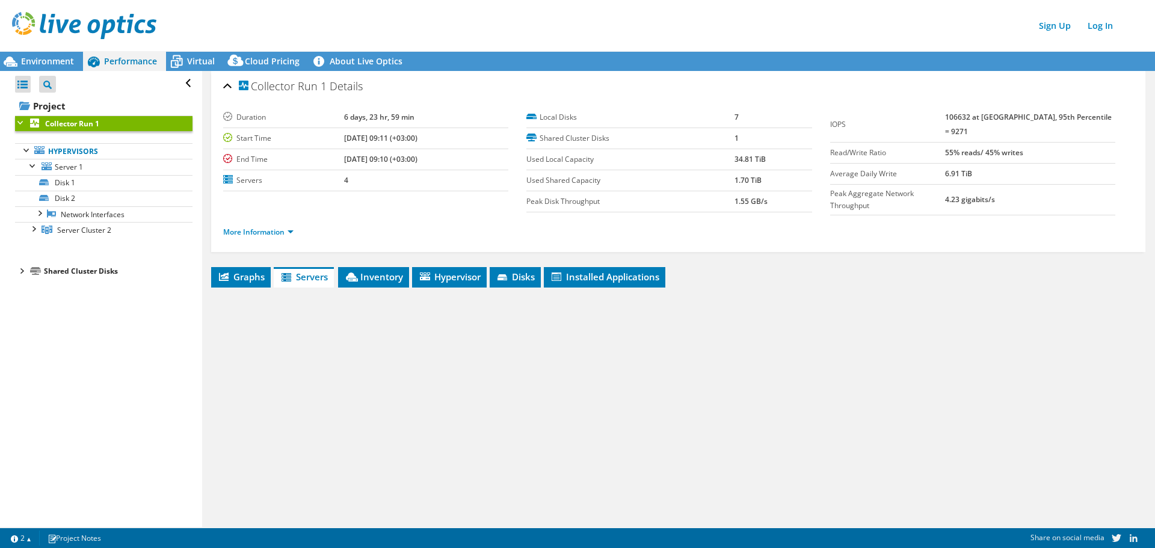
drag, startPoint x: 391, startPoint y: 217, endPoint x: 351, endPoint y: 253, distance: 53.7
click at [381, 227] on div "More Information" at bounding box center [678, 232] width 910 height 34
click at [290, 230] on link "More Information" at bounding box center [258, 232] width 70 height 10
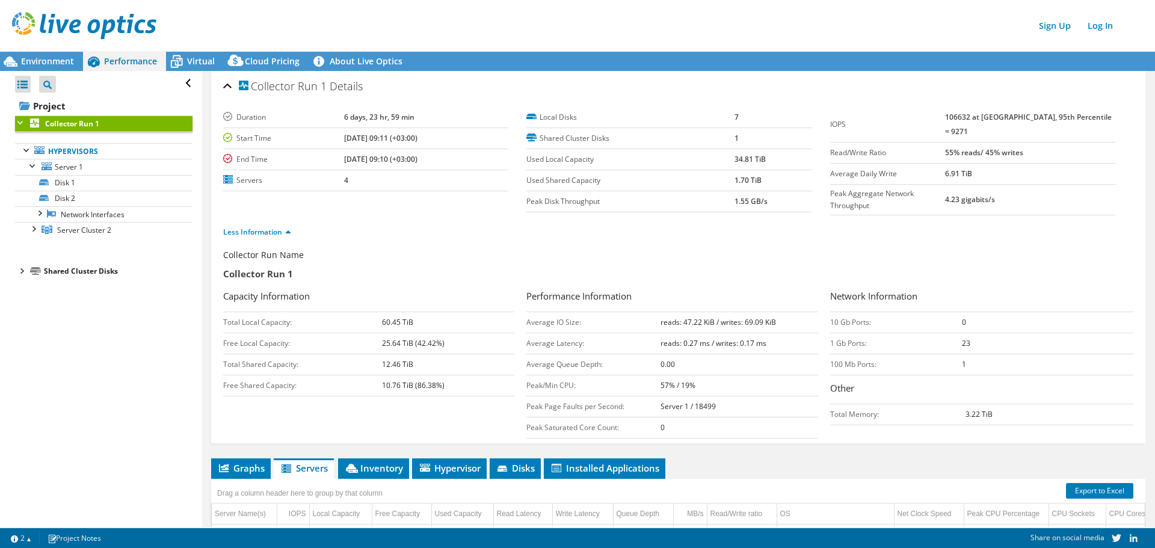
drag, startPoint x: 352, startPoint y: 218, endPoint x: 315, endPoint y: 228, distance: 38.7
click at [350, 218] on div "Less Information" at bounding box center [678, 232] width 910 height 34
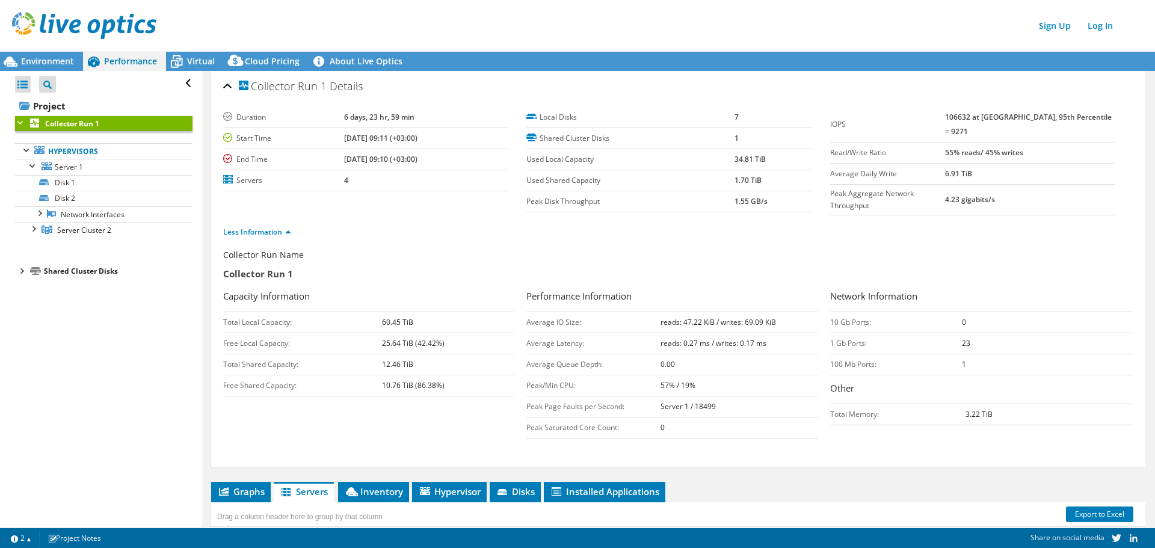
drag, startPoint x: 376, startPoint y: 321, endPoint x: 417, endPoint y: 323, distance: 41.0
click at [417, 323] on tr "Total Local Capacity: 60.45 TiB" at bounding box center [368, 322] width 291 height 21
click at [439, 323] on td "60.45 TiB" at bounding box center [448, 322] width 132 height 21
drag, startPoint x: 451, startPoint y: 378, endPoint x: 428, endPoint y: 345, distance: 40.1
click at [342, 315] on tbody "Total Local Capacity: 60.45 TiB Free Local Capacity: 25.64 TiB (42.42%) Total S…" at bounding box center [368, 354] width 291 height 84
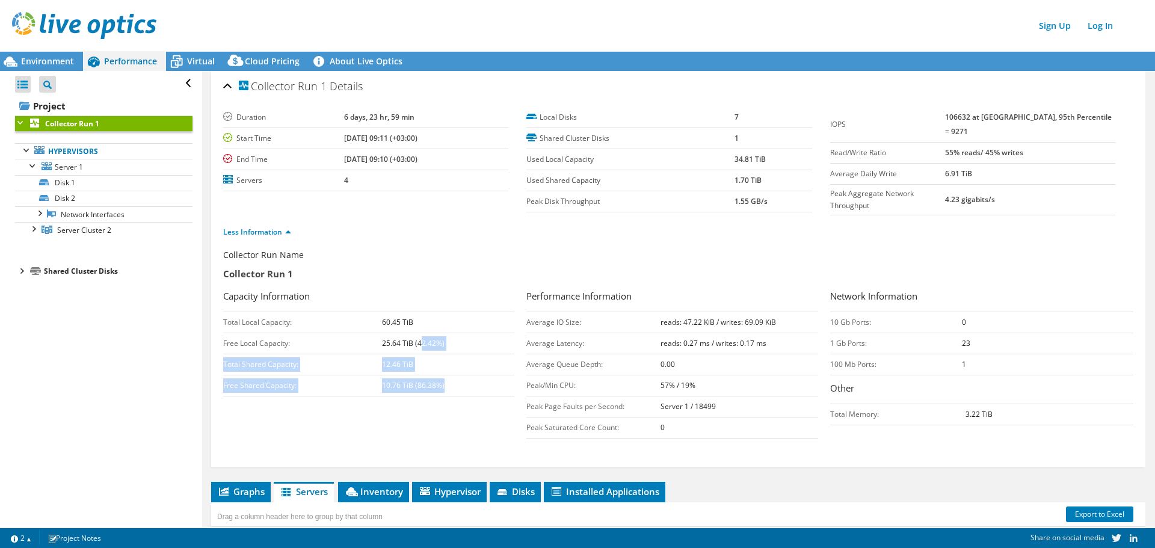
click at [468, 359] on td "12.46 TiB" at bounding box center [448, 364] width 132 height 21
drag, startPoint x: 416, startPoint y: 320, endPoint x: 366, endPoint y: 318, distance: 50.0
click at [366, 318] on tr "Total Local Capacity: 60.45 TiB" at bounding box center [368, 322] width 291 height 21
click at [580, 328] on td "Average IO Size:" at bounding box center [594, 322] width 134 height 21
drag, startPoint x: 931, startPoint y: 358, endPoint x: 852, endPoint y: 356, distance: 79.5
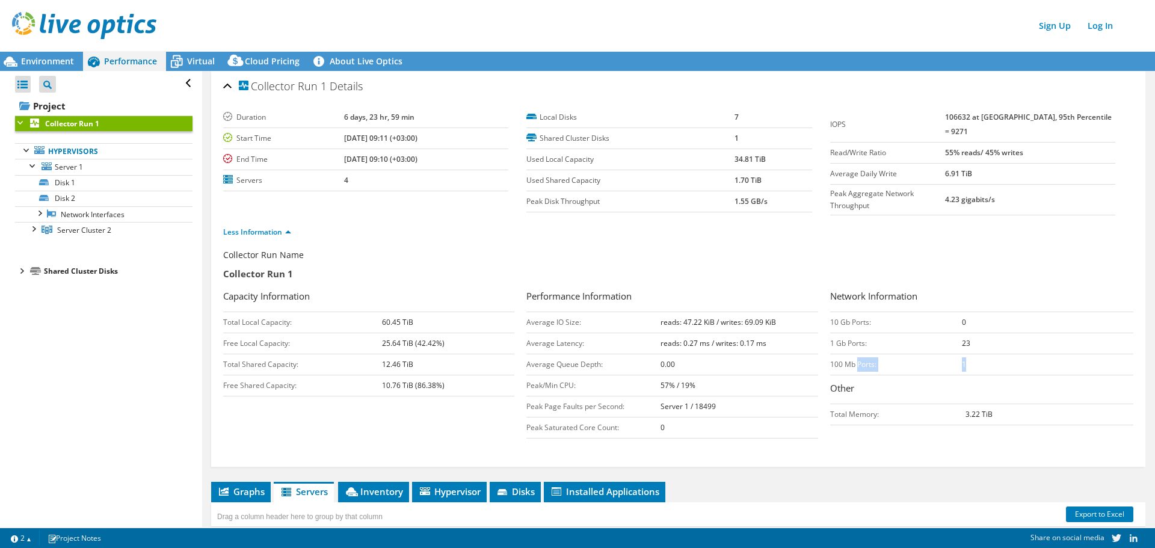
click at [852, 356] on tr "100 Mb Ports: 1" at bounding box center [981, 364] width 303 height 21
click at [974, 339] on td "23" at bounding box center [1047, 343] width 171 height 21
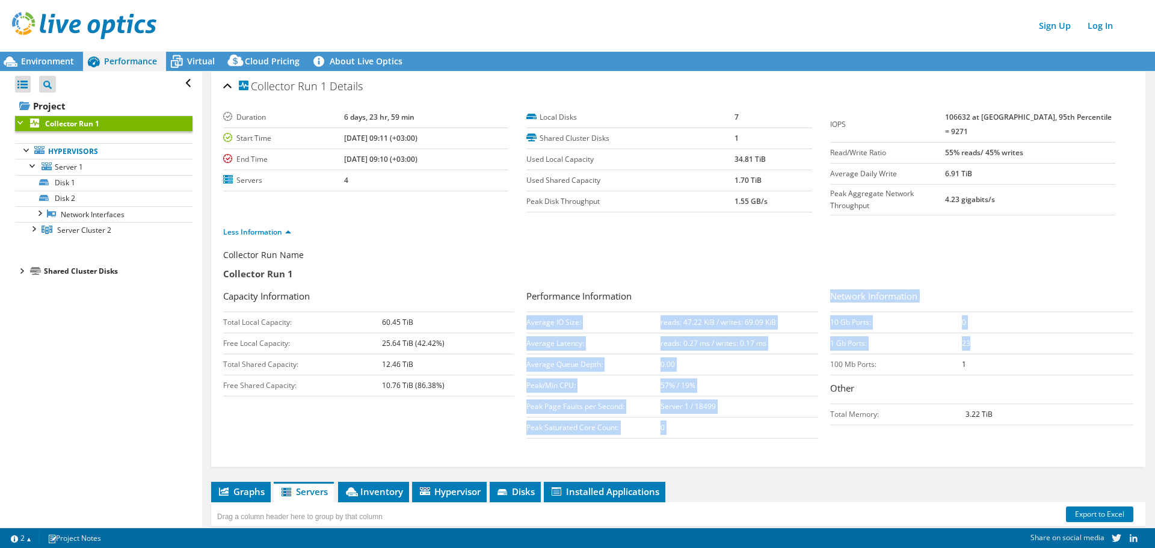
drag, startPoint x: 985, startPoint y: 337, endPoint x: 817, endPoint y: 333, distance: 168.5
click at [817, 333] on div "Collector Run Name Collector Run 1 Capacity Information Total Local Capacity: 6…" at bounding box center [681, 347] width 916 height 196
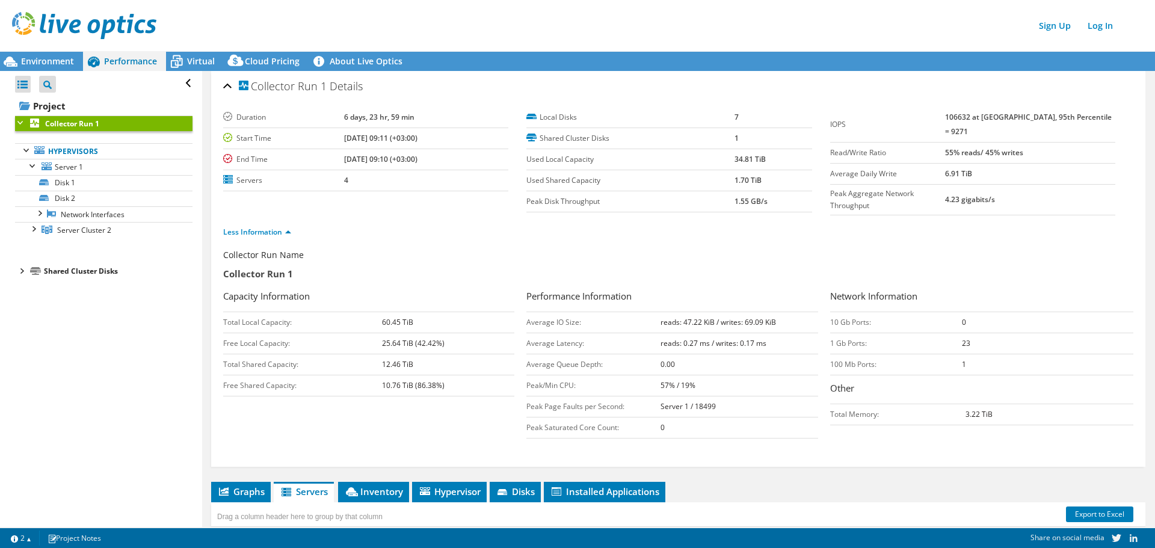
click at [918, 359] on td "100 Mb Ports:" at bounding box center [896, 364] width 132 height 21
drag, startPoint x: 775, startPoint y: 323, endPoint x: 647, endPoint y: 326, distance: 127.6
click at [647, 325] on tr "Average IO Size: reads: 47.22 KiB / writes: 69.09 KiB" at bounding box center [672, 322] width 291 height 21
click at [693, 347] on td "reads: 0.27 ms / writes: 0.17 ms" at bounding box center [740, 343] width 158 height 21
drag, startPoint x: 768, startPoint y: 339, endPoint x: 677, endPoint y: 340, distance: 90.9
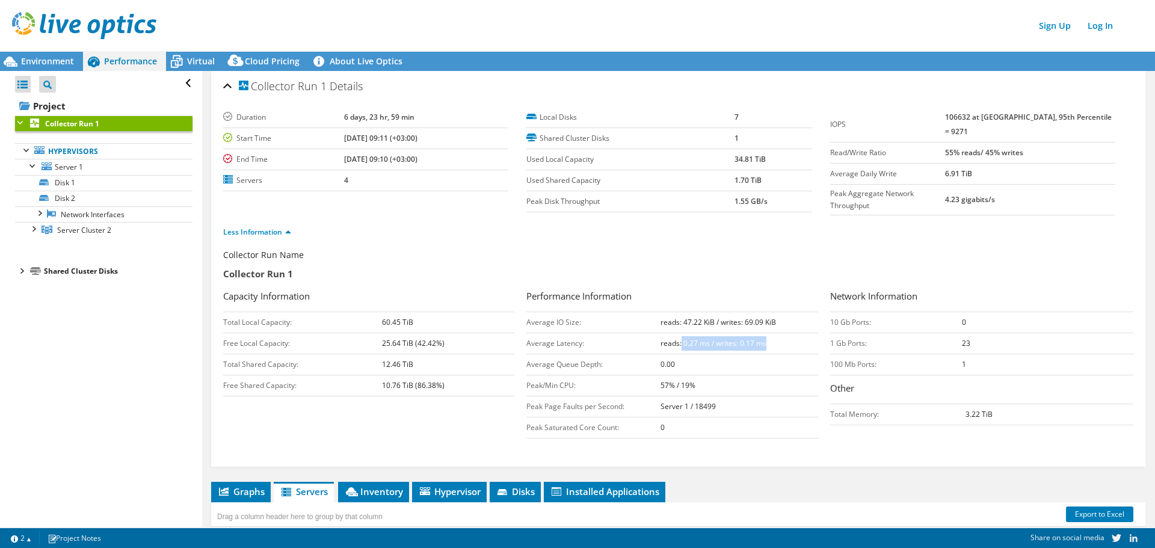
click at [678, 340] on td "reads: 0.27 ms / writes: 0.17 ms" at bounding box center [740, 343] width 158 height 21
click at [687, 356] on td "0.00" at bounding box center [740, 364] width 158 height 21
drag, startPoint x: 673, startPoint y: 360, endPoint x: 625, endPoint y: 363, distance: 48.2
click at [625, 363] on tr "Average Queue Depth: 0.00" at bounding box center [672, 364] width 291 height 21
click at [706, 375] on td "57% / 19%" at bounding box center [740, 385] width 158 height 21
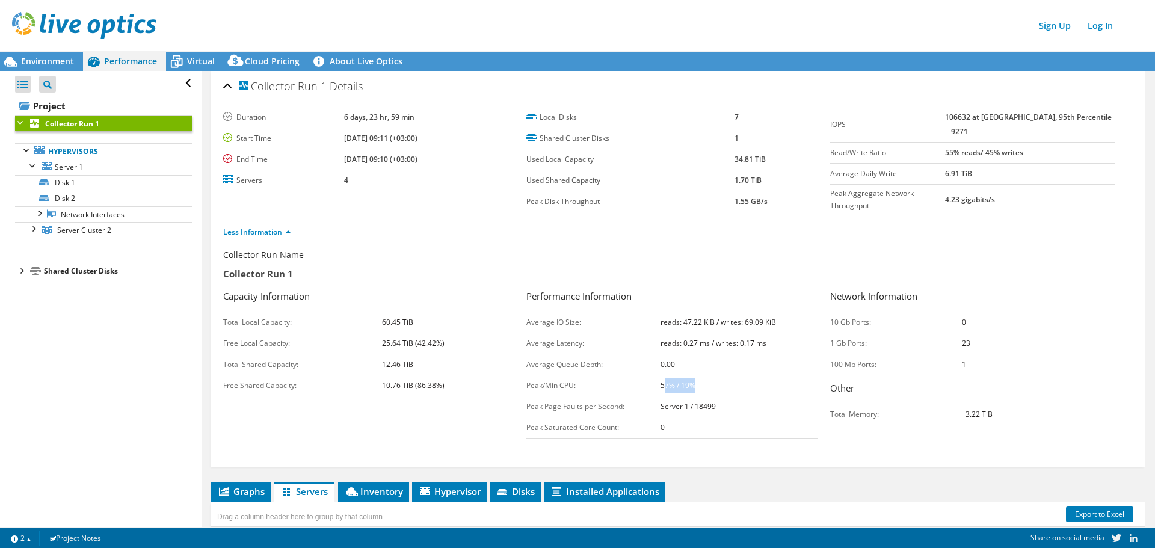
drag, startPoint x: 721, startPoint y: 384, endPoint x: 658, endPoint y: 385, distance: 62.6
click at [661, 385] on td "57% / 19%" at bounding box center [740, 385] width 158 height 21
click at [720, 389] on td "57% / 19%" at bounding box center [740, 385] width 158 height 21
drag, startPoint x: 721, startPoint y: 401, endPoint x: 629, endPoint y: 404, distance: 92.1
click at [629, 404] on tr "Peak Page Faults per Second: Server 1 / 18499" at bounding box center [672, 407] width 291 height 21
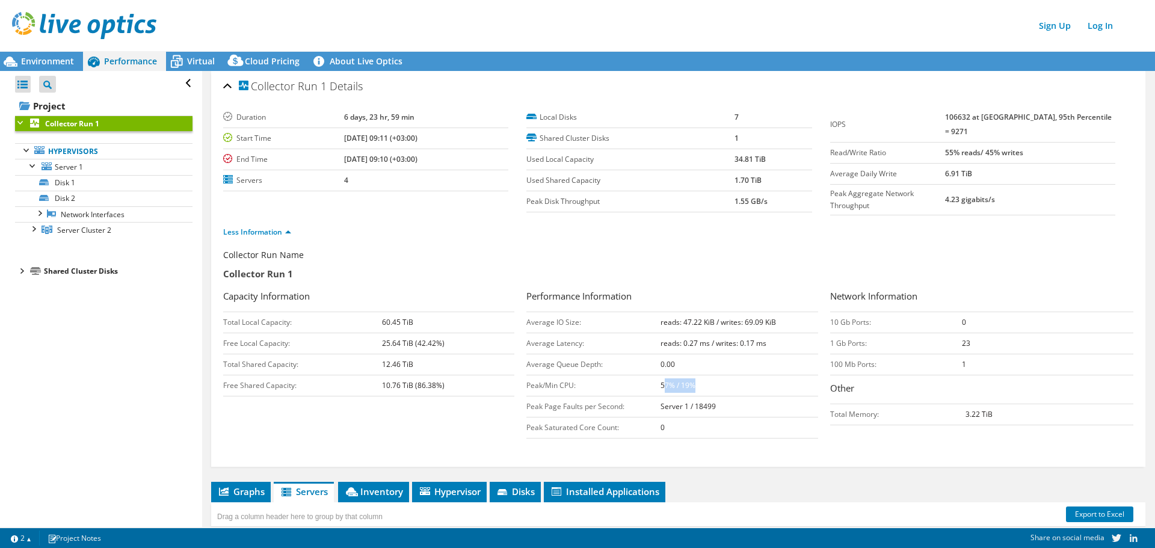
click at [769, 409] on td "Server 1 / 18499" at bounding box center [740, 407] width 158 height 21
drag, startPoint x: 538, startPoint y: 406, endPoint x: 746, endPoint y: 410, distance: 207.6
click at [743, 410] on tr "Peak Page Faults per Second: Server 1 / 18499" at bounding box center [672, 407] width 291 height 21
click at [757, 409] on td "Server 1 / 18499" at bounding box center [740, 407] width 158 height 21
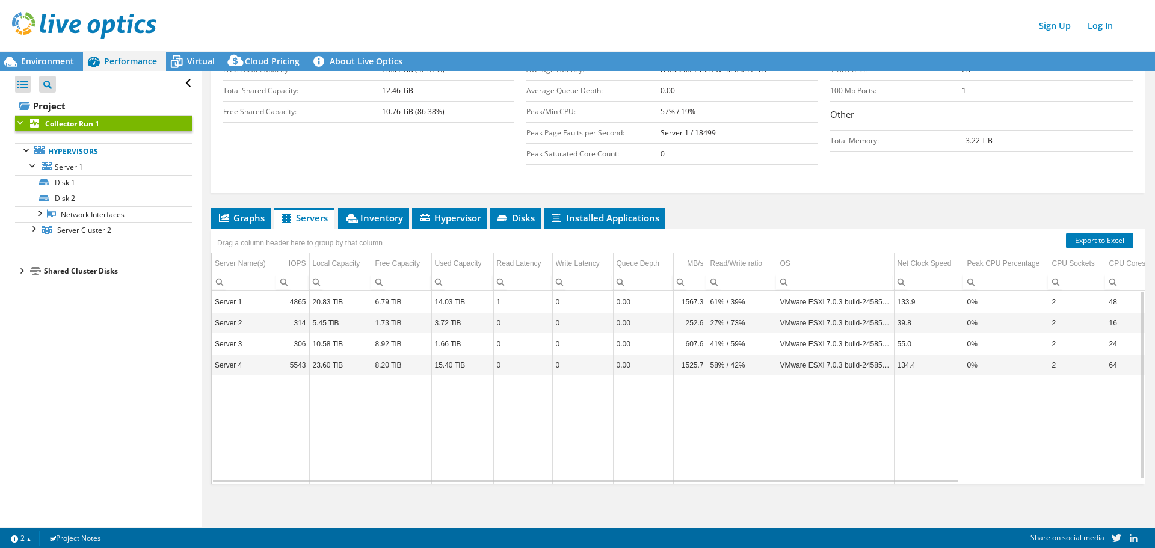
scroll to position [153, 0]
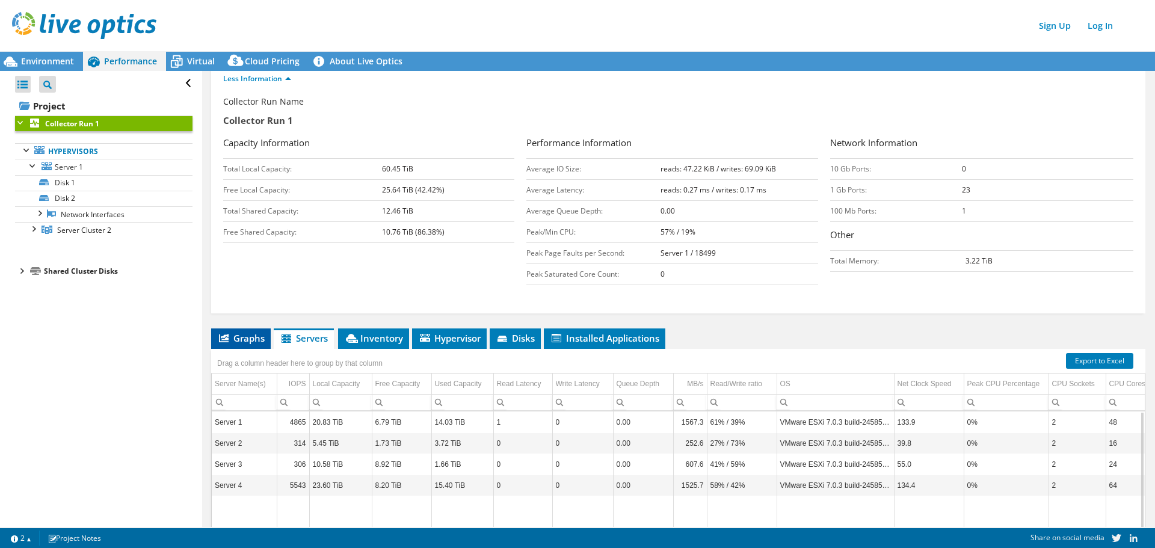
click at [247, 344] on li "Graphs" at bounding box center [241, 339] width 60 height 20
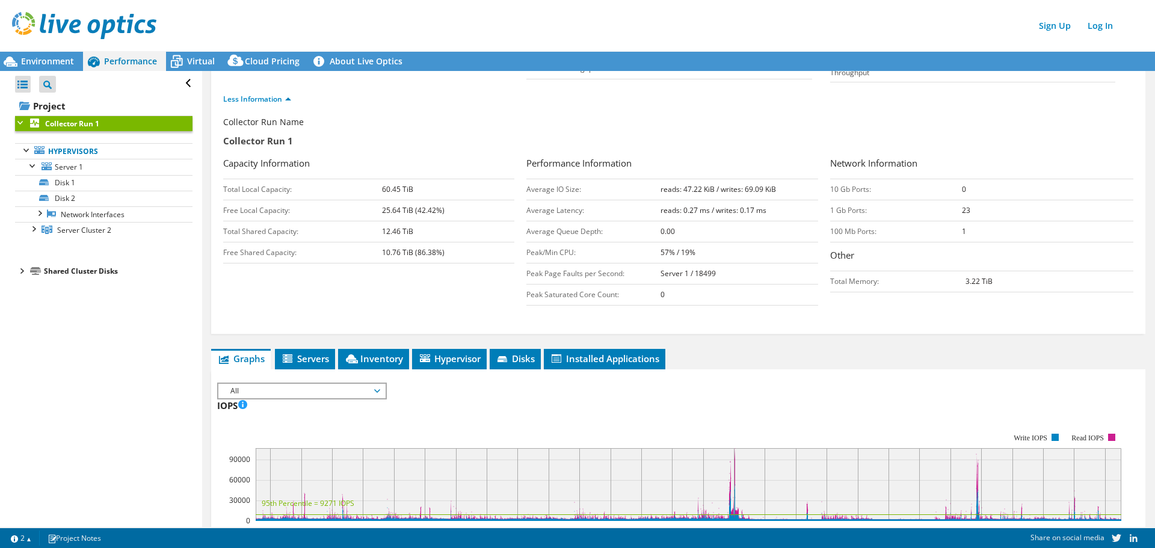
scroll to position [0, 0]
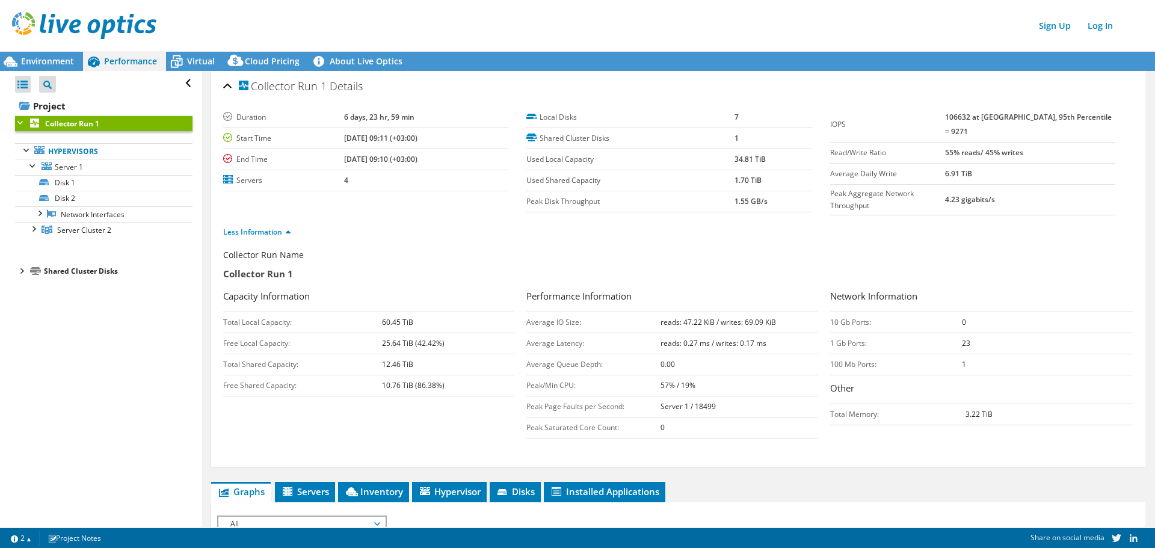
drag, startPoint x: 715, startPoint y: 403, endPoint x: 588, endPoint y: 403, distance: 127.6
click at [601, 402] on tr "Peak Page Faults per Second: Server 1 / 18499" at bounding box center [672, 407] width 291 height 21
click at [533, 404] on td "Peak Page Faults per Second:" at bounding box center [594, 407] width 134 height 21
drag, startPoint x: 612, startPoint y: 410, endPoint x: 635, endPoint y: 407, distance: 23.7
click at [630, 407] on td "Peak Page Faults per Second:" at bounding box center [594, 407] width 134 height 21
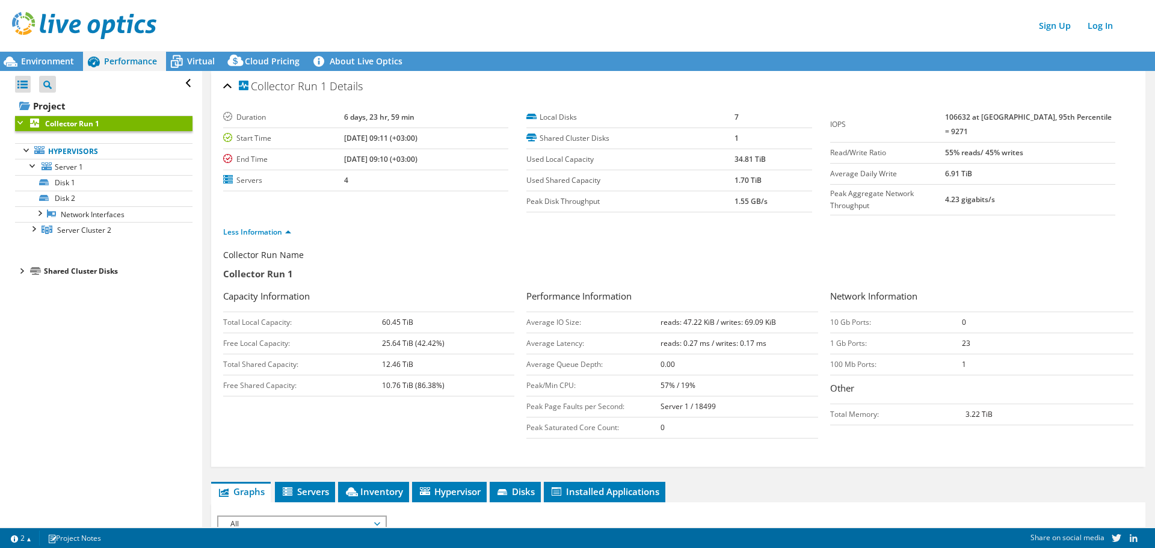
click at [696, 406] on b "Server 1 / 18499" at bounding box center [688, 406] width 55 height 10
drag, startPoint x: 716, startPoint y: 404, endPoint x: 650, endPoint y: 404, distance: 66.2
click at [650, 404] on tr "Peak Page Faults per Second: Server 1 / 18499" at bounding box center [672, 407] width 291 height 21
click at [695, 404] on b "Server 1 / 18499" at bounding box center [688, 406] width 55 height 10
